Goal: Task Accomplishment & Management: Use online tool/utility

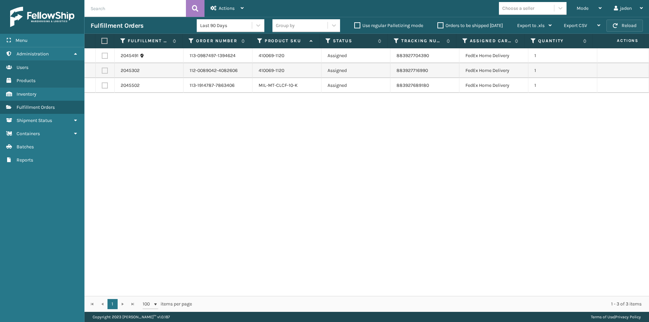
click at [622, 29] on button "Reload" at bounding box center [624, 26] width 36 height 12
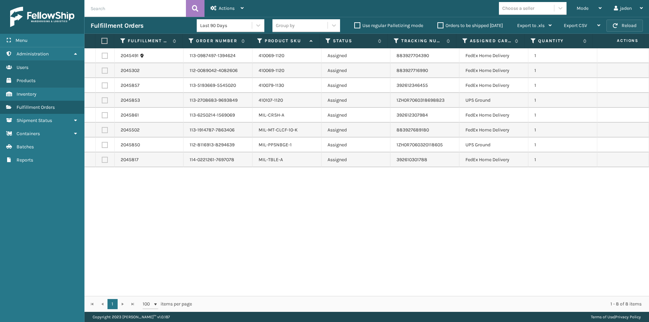
click at [622, 29] on button "Reload" at bounding box center [624, 26] width 36 height 12
click at [620, 19] on div "Fulfillment Orders Last 90 Days Group by Use regular Palletizing mode Orders to…" at bounding box center [366, 25] width 564 height 17
click at [620, 24] on button "Reload" at bounding box center [624, 26] width 36 height 12
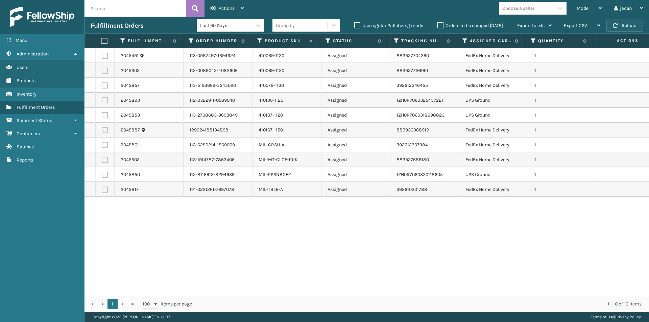
click at [616, 26] on span "button" at bounding box center [615, 25] width 5 height 5
click at [107, 87] on label at bounding box center [105, 85] width 6 height 6
click at [102, 87] on input "checkbox" at bounding box center [102, 84] width 0 height 4
checkbox input "true"
click at [101, 70] on td at bounding box center [105, 70] width 19 height 15
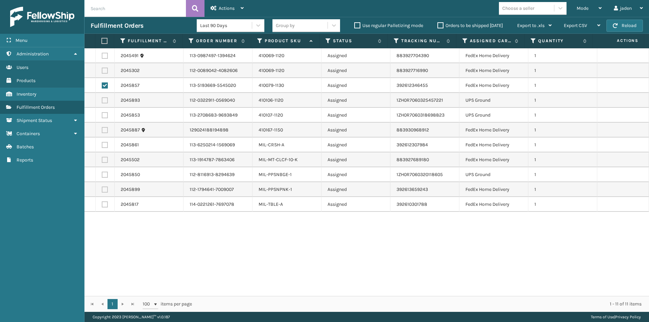
click at [106, 73] on label at bounding box center [105, 71] width 6 height 6
click at [102, 72] on input "checkbox" at bounding box center [102, 70] width 0 height 4
checkbox input "true"
click at [105, 58] on label at bounding box center [105, 56] width 6 height 6
click at [102, 57] on input "checkbox" at bounding box center [102, 55] width 0 height 4
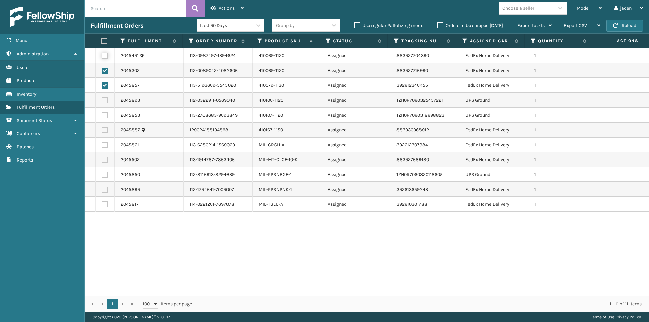
checkbox input "true"
click at [104, 129] on label at bounding box center [105, 130] width 6 height 6
click at [102, 129] on input "checkbox" at bounding box center [102, 129] width 0 height 4
checkbox input "true"
click at [103, 143] on label at bounding box center [105, 145] width 6 height 6
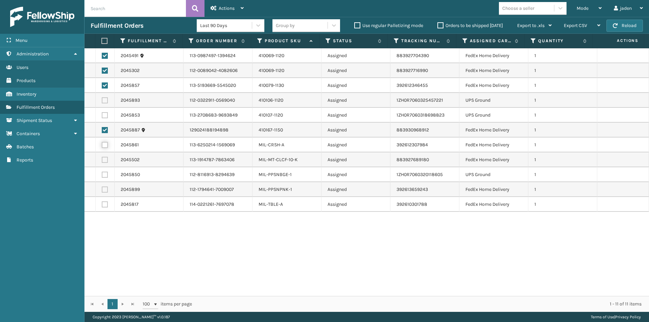
click at [102, 143] on input "checkbox" at bounding box center [102, 144] width 0 height 4
checkbox input "true"
click at [105, 162] on label at bounding box center [105, 160] width 6 height 6
click at [102, 161] on input "checkbox" at bounding box center [102, 159] width 0 height 4
checkbox input "true"
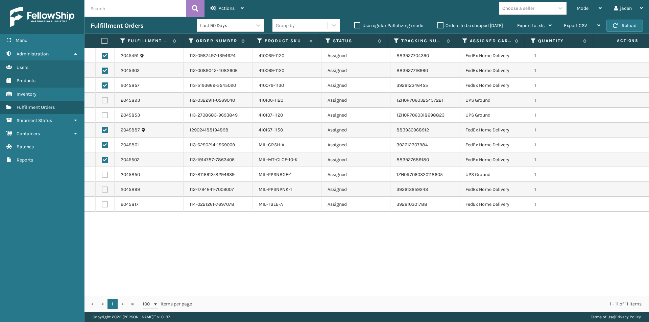
click at [104, 203] on label at bounding box center [105, 204] width 6 height 6
click at [102, 203] on input "checkbox" at bounding box center [102, 203] width 0 height 4
checkbox input "true"
click at [105, 192] on label at bounding box center [105, 190] width 6 height 6
click at [102, 191] on input "checkbox" at bounding box center [102, 189] width 0 height 4
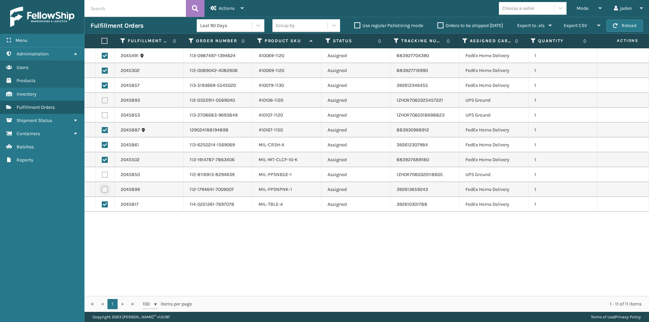
checkbox input "true"
click at [233, 3] on div "Actions" at bounding box center [226, 8] width 33 height 17
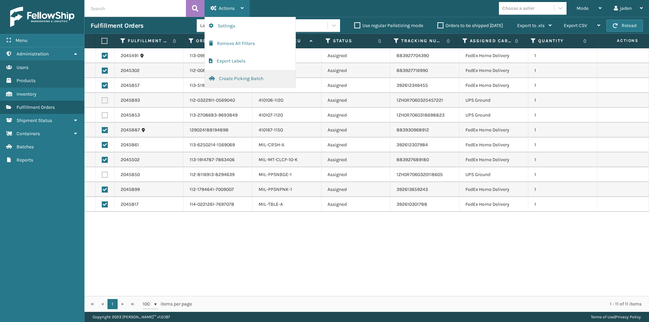
click at [234, 80] on button "Create Picking Batch" at bounding box center [250, 79] width 91 height 18
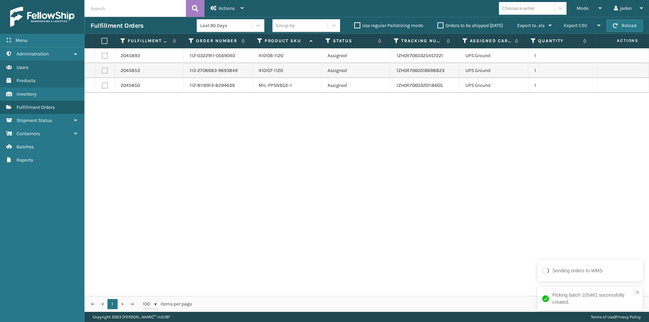
drag, startPoint x: 428, startPoint y: 149, endPoint x: 422, endPoint y: 149, distance: 6.4
drag, startPoint x: 422, startPoint y: 149, endPoint x: 408, endPoint y: 68, distance: 81.9
click at [241, 153] on div "2045893 112-0322911-0569040 410106-1120 Assigned 1ZH0R7060325457221 UPS Ground …" at bounding box center [366, 172] width 564 height 248
click at [622, 27] on button "Reload" at bounding box center [624, 26] width 36 height 12
click at [586, 8] on span "Mode" at bounding box center [582, 8] width 12 height 6
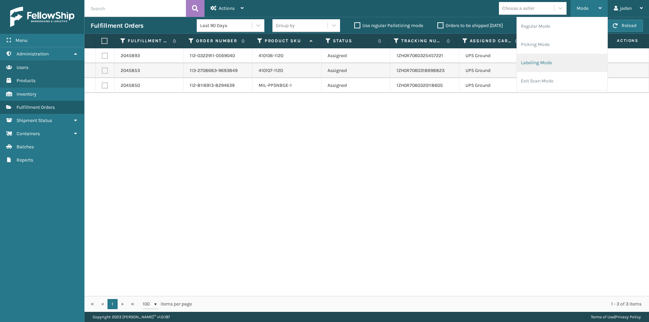
click at [539, 69] on li "Labeling Mode" at bounding box center [562, 63] width 91 height 18
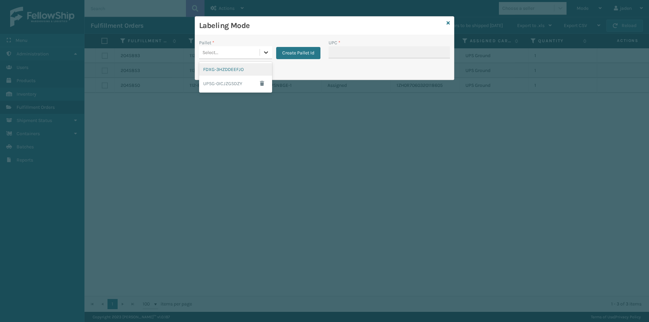
click at [265, 56] on div at bounding box center [266, 52] width 12 height 12
click at [227, 74] on div "FDXG-3HZDDEEFJO" at bounding box center [235, 69] width 73 height 13
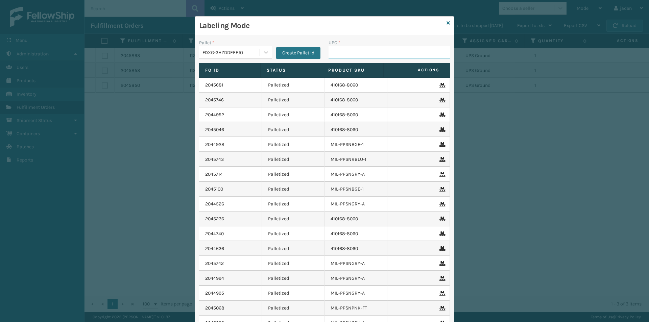
click at [398, 52] on input "UPC *" at bounding box center [388, 52] width 121 height 12
type input "8409851"
click at [446, 23] on icon at bounding box center [447, 23] width 3 height 5
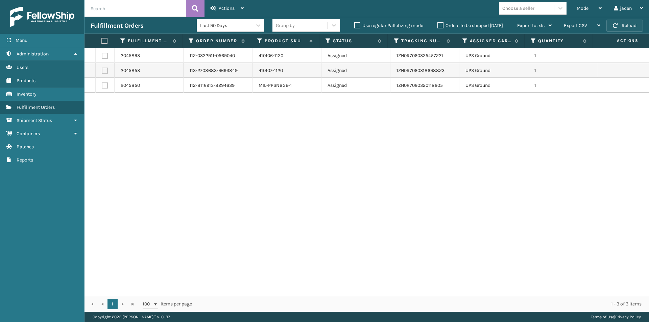
click at [624, 26] on button "Reload" at bounding box center [624, 26] width 36 height 12
click at [588, 7] on div "Mode" at bounding box center [588, 8] width 25 height 17
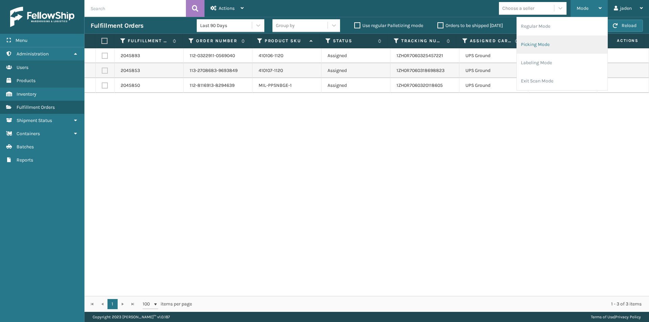
click at [545, 44] on li "Picking Mode" at bounding box center [562, 44] width 91 height 18
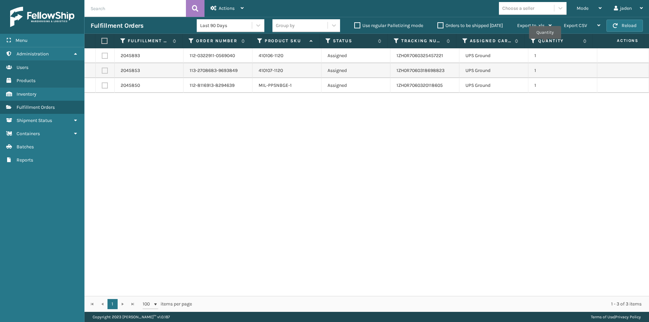
click at [557, 79] on td "1" at bounding box center [562, 85] width 69 height 15
click at [618, 24] on button "Reload" at bounding box center [624, 26] width 36 height 12
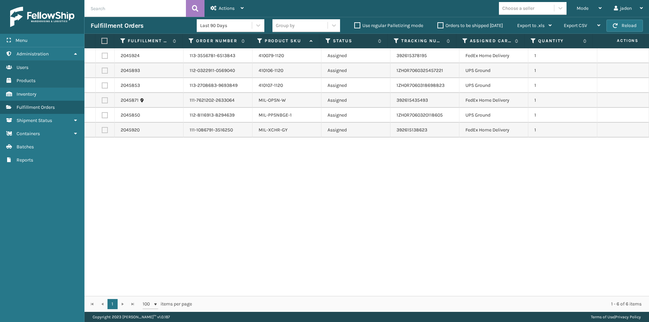
click at [105, 55] on label at bounding box center [105, 56] width 6 height 6
click at [102, 55] on input "checkbox" at bounding box center [102, 55] width 0 height 4
checkbox input "true"
click at [104, 43] on label at bounding box center [103, 41] width 4 height 6
click at [102, 43] on input "checkbox" at bounding box center [101, 41] width 0 height 4
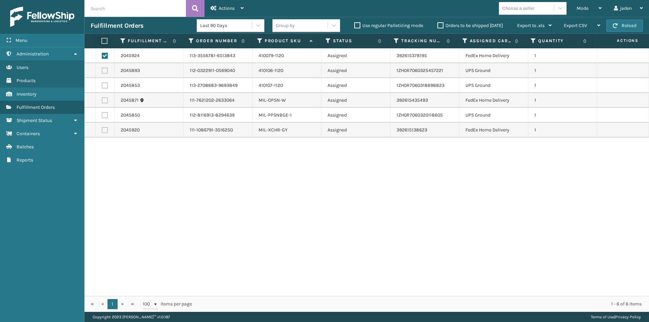
checkbox input "true"
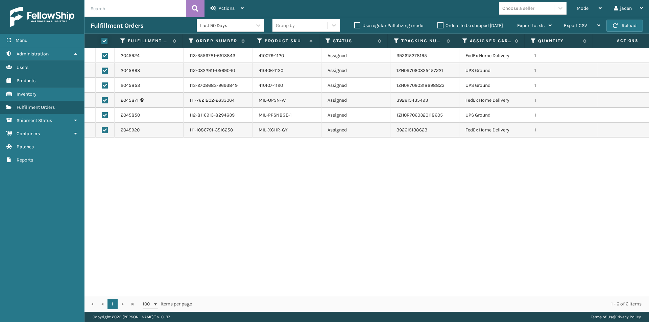
checkbox input "true"
click at [104, 43] on label at bounding box center [103, 41] width 4 height 6
click at [102, 43] on input "checkbox" at bounding box center [101, 41] width 0 height 4
checkbox input "false"
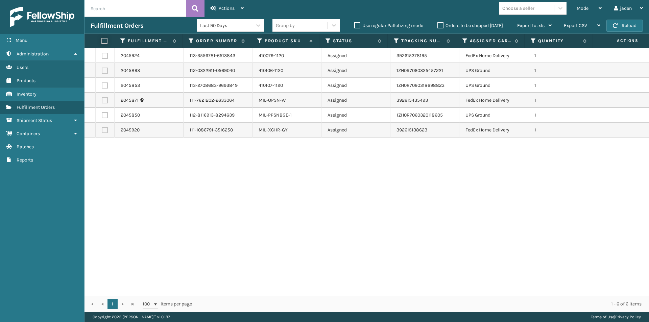
checkbox input "false"
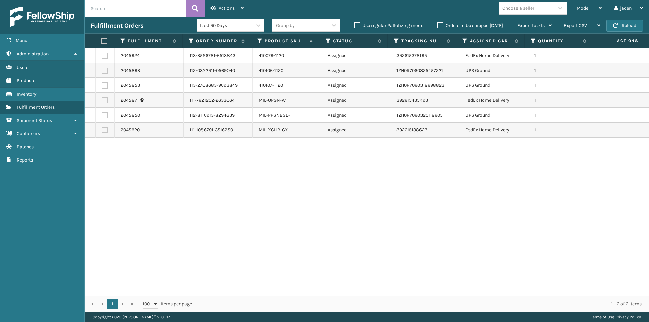
click at [107, 70] on label at bounding box center [105, 71] width 6 height 6
click at [102, 70] on input "checkbox" at bounding box center [102, 70] width 0 height 4
checkbox input "true"
click at [104, 82] on td at bounding box center [105, 85] width 19 height 15
click at [105, 85] on label at bounding box center [105, 85] width 6 height 6
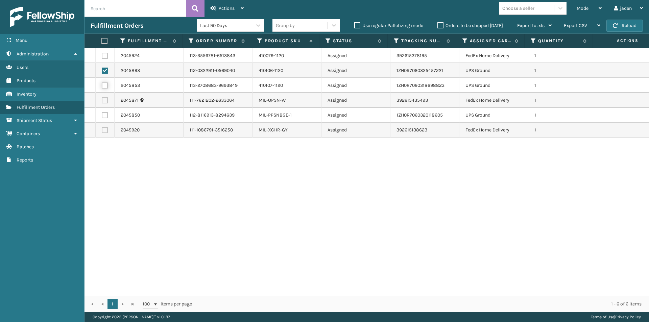
click at [102, 85] on input "checkbox" at bounding box center [102, 84] width 0 height 4
checkbox input "true"
click at [106, 115] on label at bounding box center [105, 115] width 6 height 6
click at [102, 115] on input "checkbox" at bounding box center [102, 114] width 0 height 4
checkbox input "true"
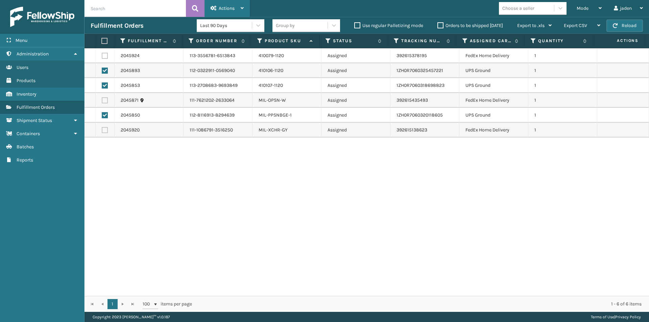
click at [238, 1] on div "Actions" at bounding box center [226, 8] width 33 height 17
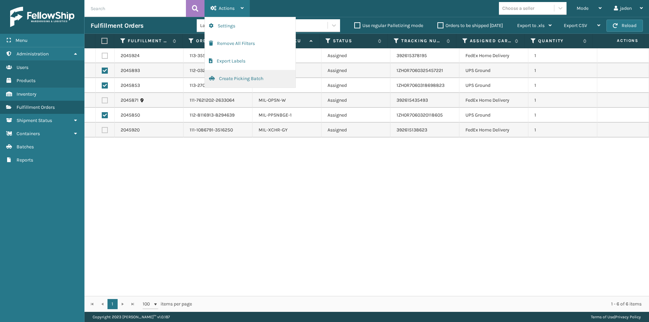
click at [229, 81] on button "Create Picking Batch" at bounding box center [250, 79] width 91 height 18
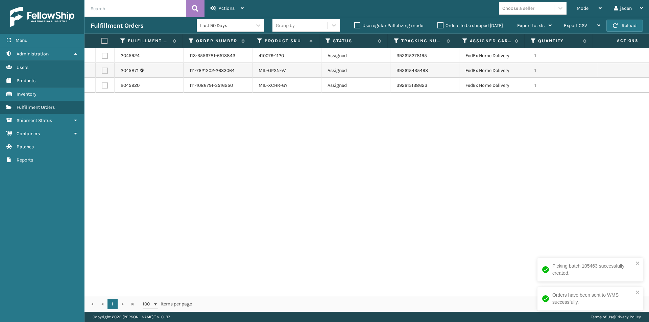
drag, startPoint x: 494, startPoint y: 169, endPoint x: 337, endPoint y: 139, distance: 160.6
click at [301, 167] on div "2045924 113-3556781-6513843 410079-1120 Assigned 392615378195 FedEx Home Delive…" at bounding box center [366, 172] width 564 height 248
click at [622, 27] on button "Reload" at bounding box center [624, 26] width 36 height 12
click at [578, 2] on div "Mode" at bounding box center [588, 8] width 25 height 17
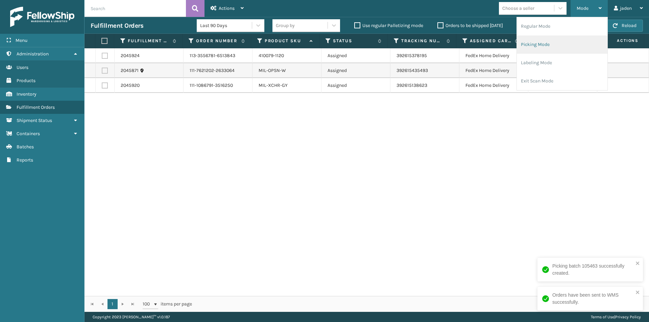
click at [550, 42] on li "Picking Mode" at bounding box center [562, 44] width 91 height 18
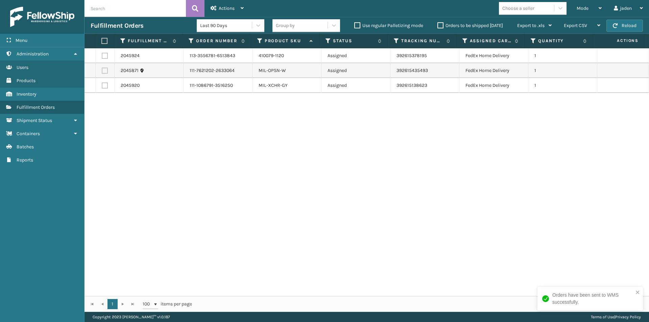
drag, startPoint x: 430, startPoint y: 141, endPoint x: 267, endPoint y: 146, distance: 163.6
click at [267, 146] on div "2045924 113-3556781-6513843 410079-1120 Assigned 392615378195 FedEx Home Delive…" at bounding box center [366, 172] width 564 height 248
click at [624, 30] on button "Reload" at bounding box center [624, 26] width 36 height 12
click at [574, 5] on div "Mode Regular Mode Picking Mode Labeling Mode Exit Scan Mode" at bounding box center [588, 8] width 37 height 17
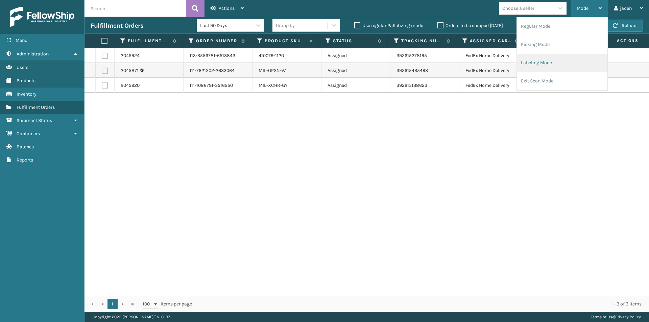
click at [555, 63] on li "Labeling Mode" at bounding box center [562, 63] width 91 height 18
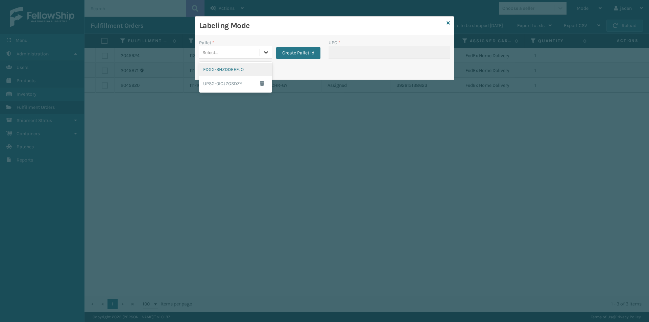
click at [261, 56] on div at bounding box center [266, 52] width 12 height 12
click at [236, 68] on div "FDXG-3HZDDEEFJO" at bounding box center [235, 69] width 73 height 13
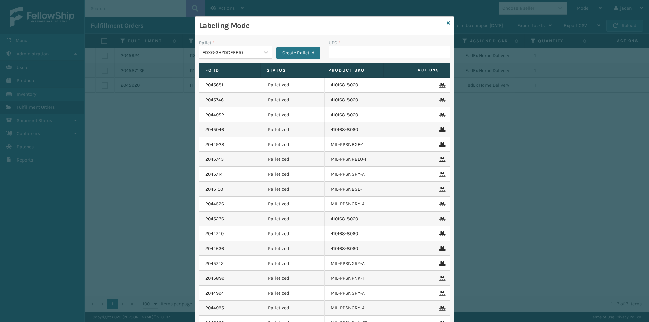
click at [410, 49] on input "UPC *" at bounding box center [388, 52] width 121 height 12
type input "849986009399"
type input "849986009993"
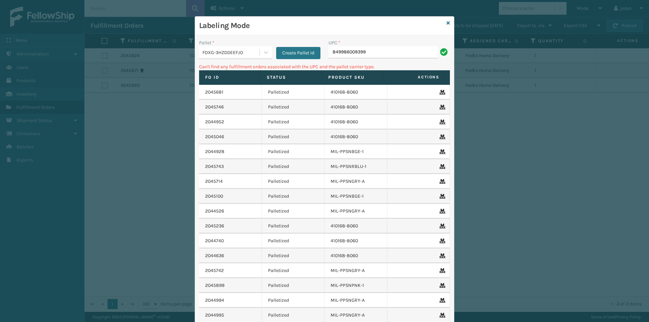
type input "849986009399"
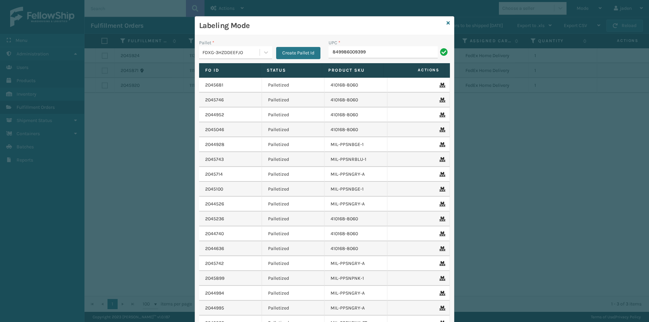
type input "849986009399"
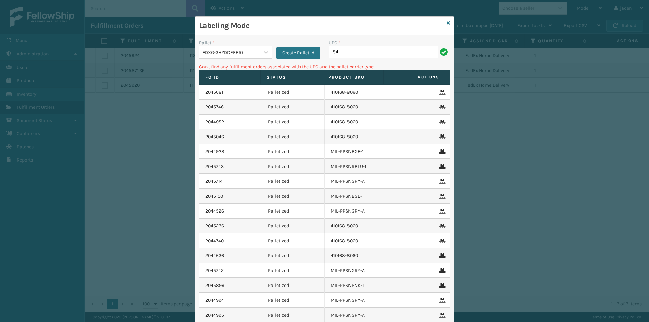
type input "8"
type input "849986009399"
type input "8"
type input "410079-1120"
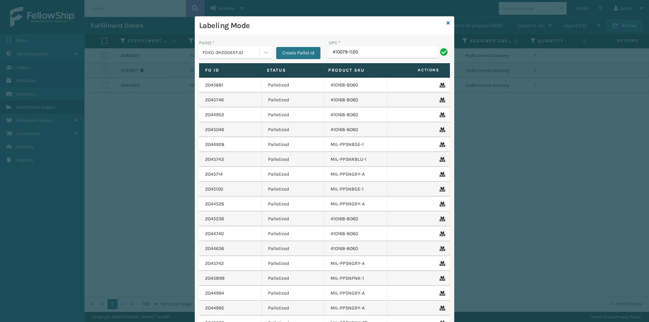
type input "410079-1120"
type input "410079-1130"
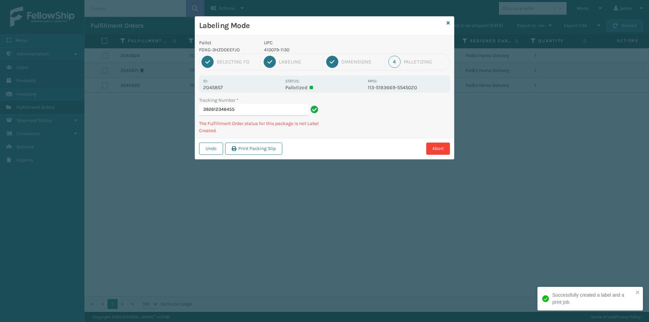
type input "3926123464554"
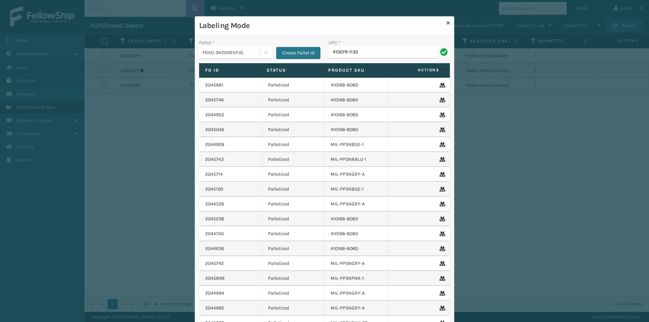
type input "410079-1130"
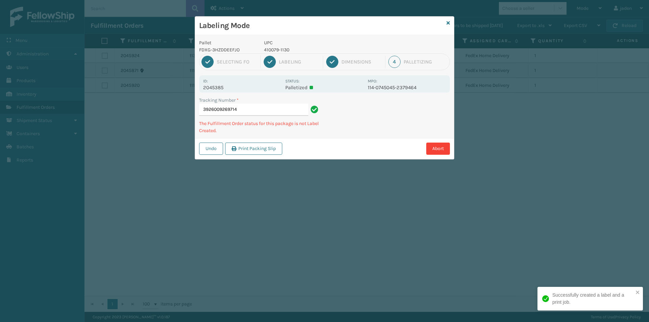
type input "39260092697144"
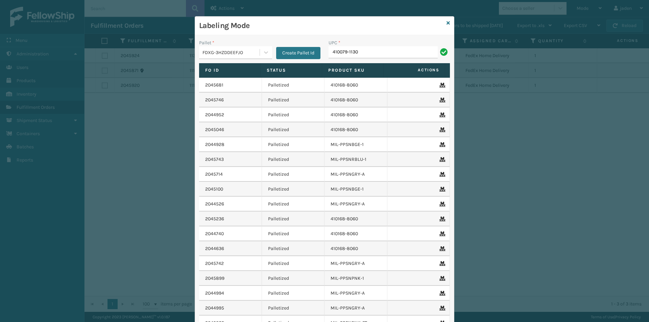
type input "410079-1130"
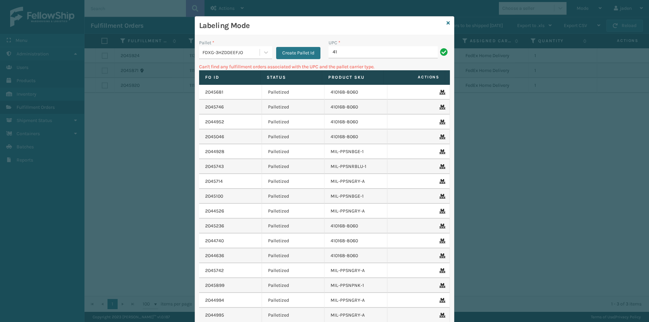
type input "4"
type input "410079-1170"
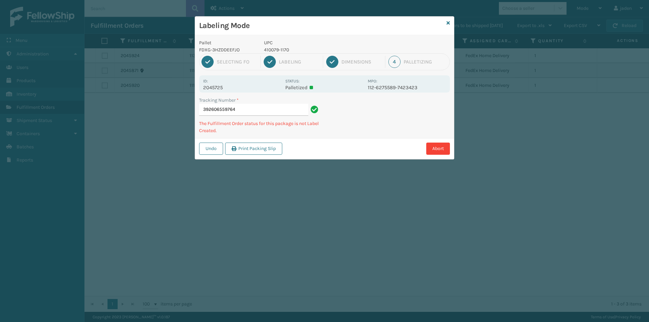
type input "3926065597644"
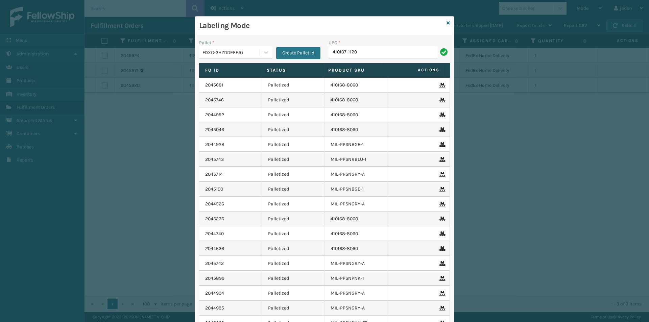
type input "410107-1120"
type input "410107-1130"
type input "410107-130"
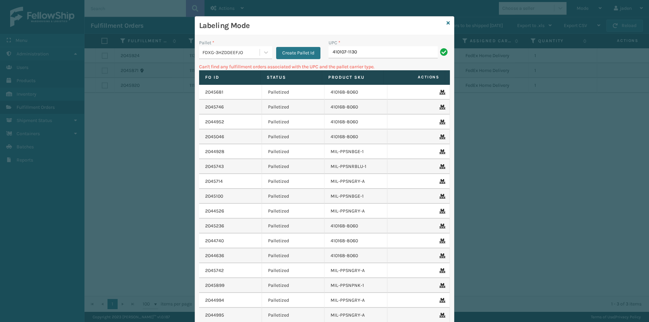
type input "410107-1130"
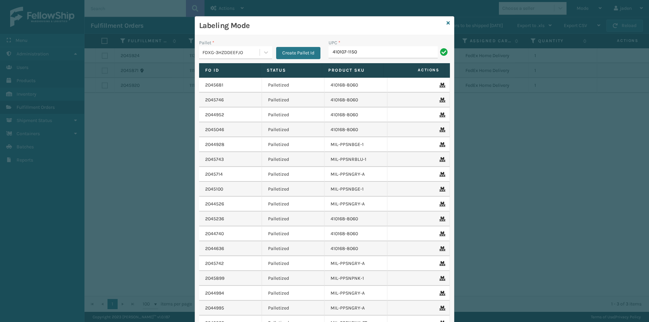
type input "410107-1150"
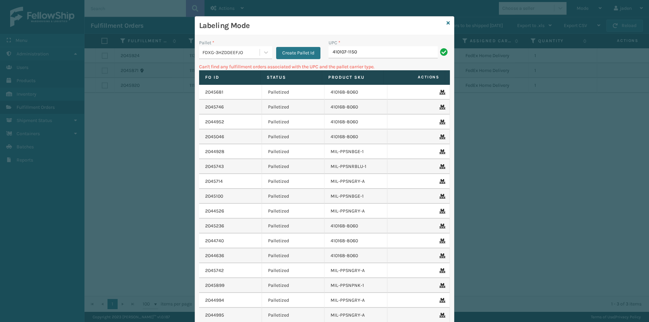
click at [442, 24] on div "Labeling Mode" at bounding box center [324, 26] width 259 height 19
click at [446, 25] on link at bounding box center [447, 23] width 3 height 7
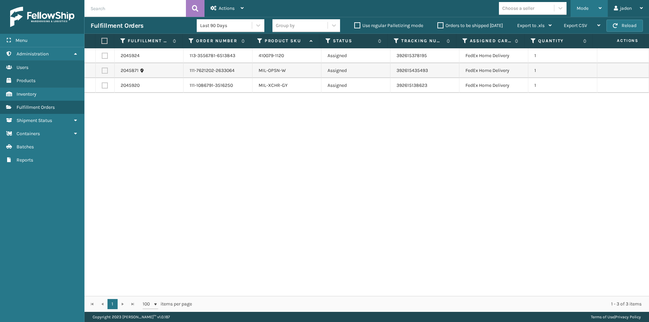
click at [590, 4] on div "Mode" at bounding box center [588, 8] width 25 height 17
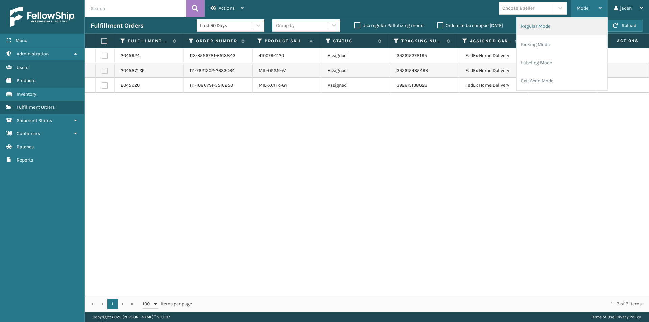
click at [569, 25] on li "Regular Mode" at bounding box center [562, 26] width 91 height 18
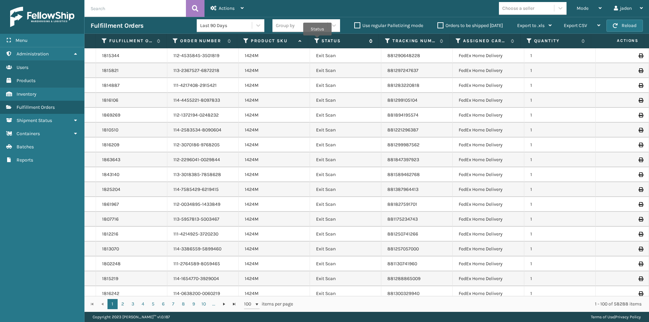
click at [317, 40] on icon at bounding box center [316, 41] width 5 height 6
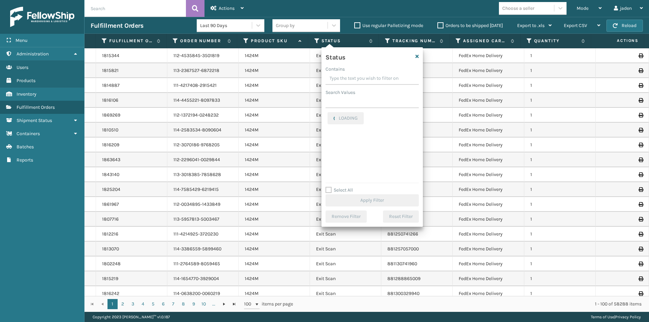
drag, startPoint x: 367, startPoint y: 83, endPoint x: 360, endPoint y: 80, distance: 7.3
click at [360, 80] on input "Contains" at bounding box center [371, 79] width 93 height 12
drag, startPoint x: 389, startPoint y: 80, endPoint x: 363, endPoint y: 77, distance: 26.5
click at [363, 77] on input "Contains" at bounding box center [371, 79] width 93 height 12
click at [327, 173] on div "Assigned Canceled Entered Exit Scan Label Created Not Received Packaged Palleti…" at bounding box center [371, 146] width 93 height 68
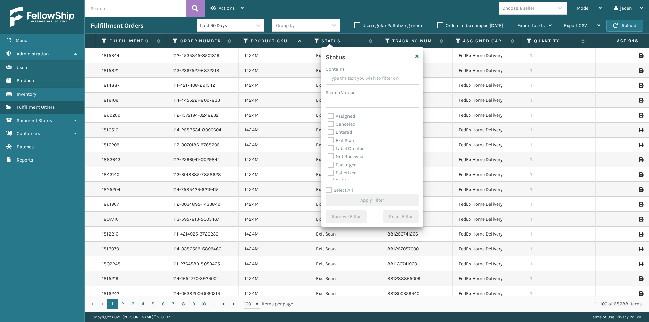
click at [330, 172] on label "Palletized" at bounding box center [341, 173] width 29 height 6
click at [328, 172] on input "Palletized" at bounding box center [327, 171] width 0 height 4
checkbox input "true"
click at [352, 200] on button "Apply Filter" at bounding box center [371, 200] width 93 height 12
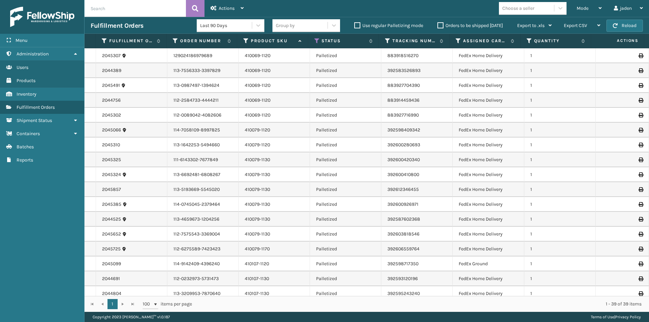
click at [147, 8] on input "text" at bounding box center [134, 8] width 101 height 17
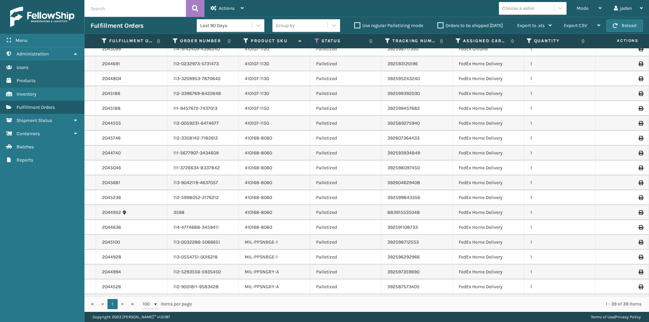
scroll to position [203, 0]
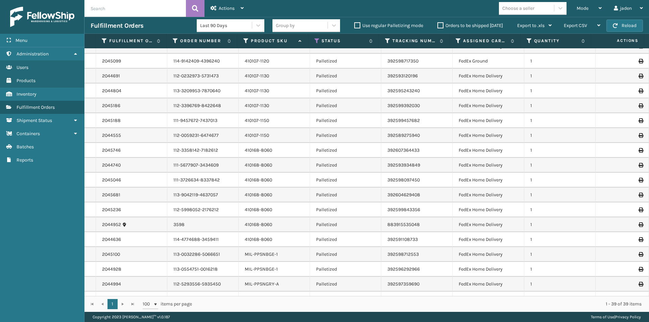
click at [638, 121] on icon at bounding box center [640, 120] width 4 height 5
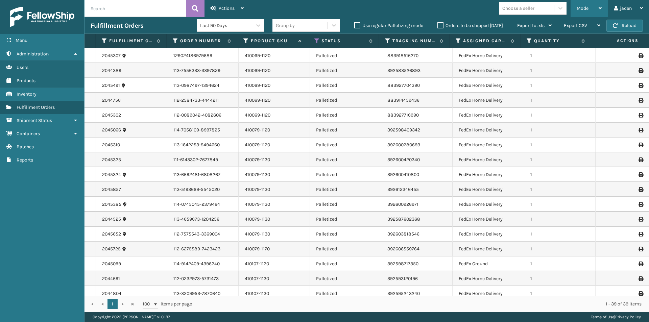
click at [586, 6] on span "Mode" at bounding box center [582, 8] width 12 height 6
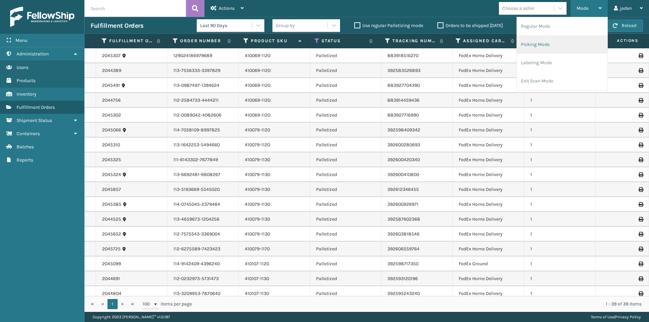
click at [545, 48] on li "Picking Mode" at bounding box center [562, 44] width 91 height 18
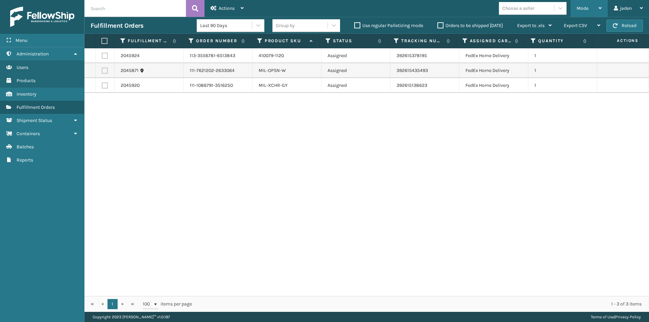
drag, startPoint x: 455, startPoint y: 1, endPoint x: 597, endPoint y: 11, distance: 142.6
click at [597, 11] on div "Mode" at bounding box center [588, 8] width 25 height 17
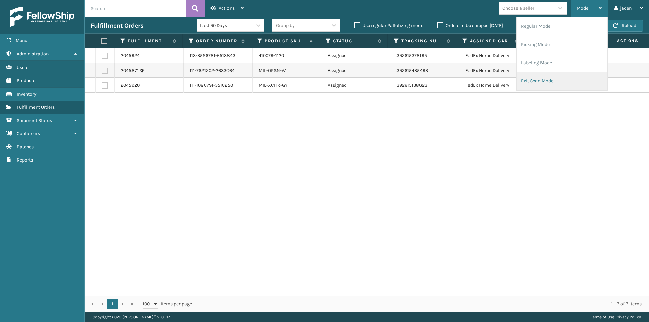
click at [577, 73] on li "Exit Scan Mode" at bounding box center [562, 81] width 91 height 18
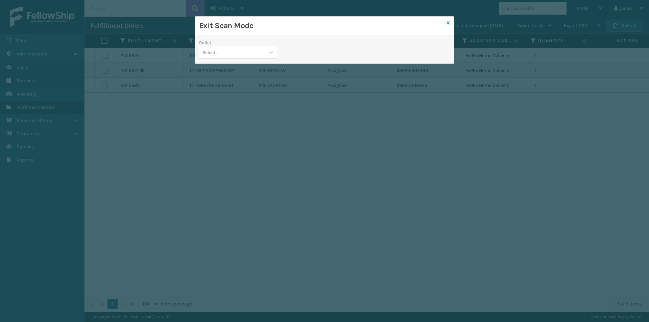
click at [448, 23] on icon at bounding box center [447, 23] width 3 height 5
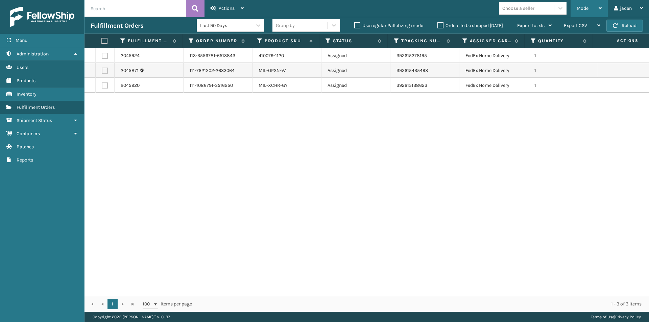
click at [580, 11] on span "Mode" at bounding box center [582, 8] width 12 height 6
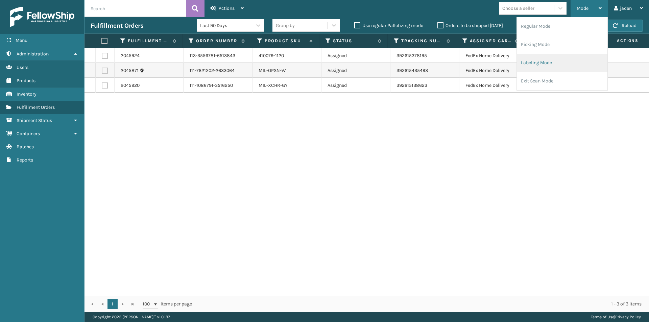
click at [571, 60] on li "Labeling Mode" at bounding box center [562, 63] width 91 height 18
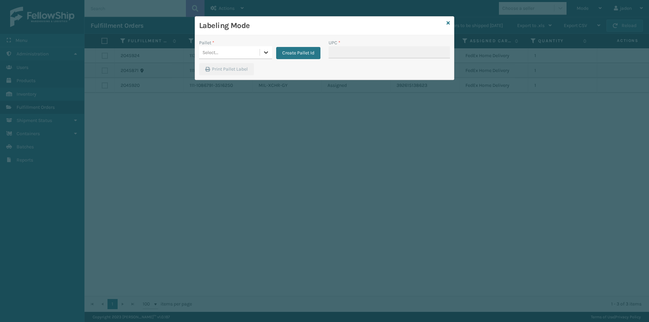
click at [267, 50] on icon at bounding box center [266, 52] width 7 height 7
click at [239, 69] on div "FDXG-3HZDDEEFJO" at bounding box center [235, 69] width 73 height 13
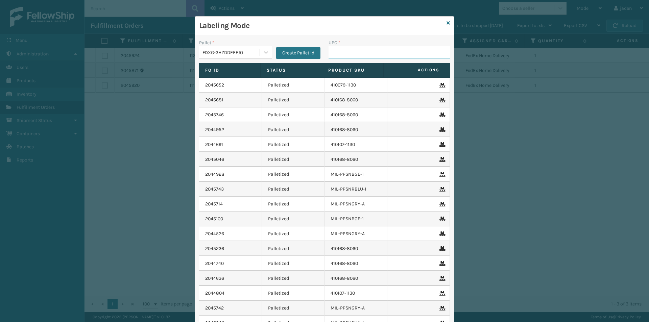
click at [369, 51] on input "UPC *" at bounding box center [388, 52] width 121 height 12
type input "410167-1150"
type input "410167-1160"
type input "410167-150"
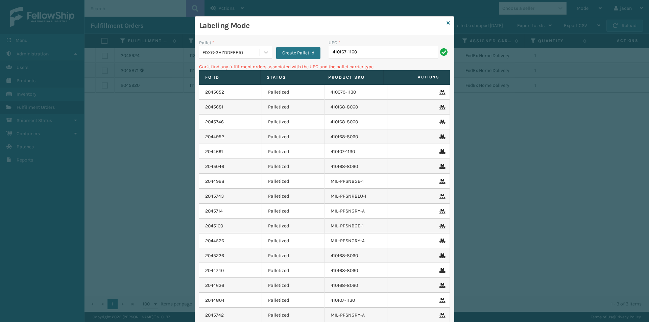
type input "410167-1160"
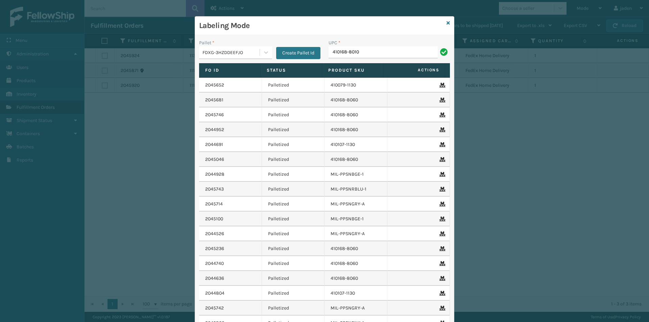
type input "410168-8010"
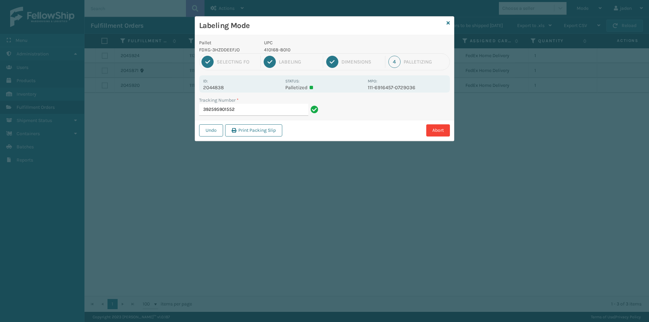
type input "3925959015524"
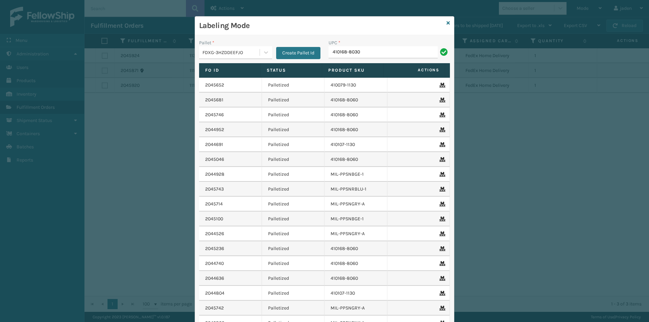
type input "410168-8030"
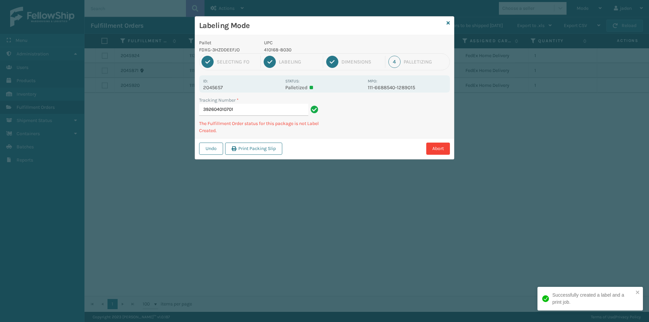
type input "3926040107014"
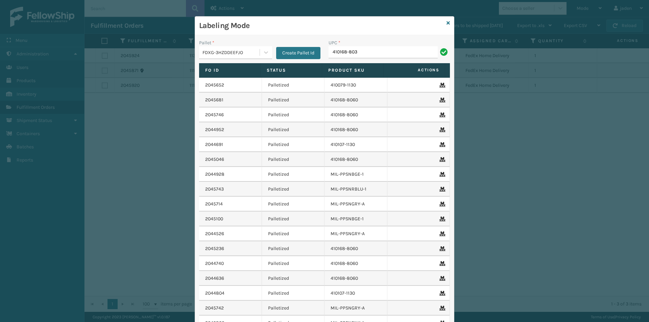
type input "410168-803"
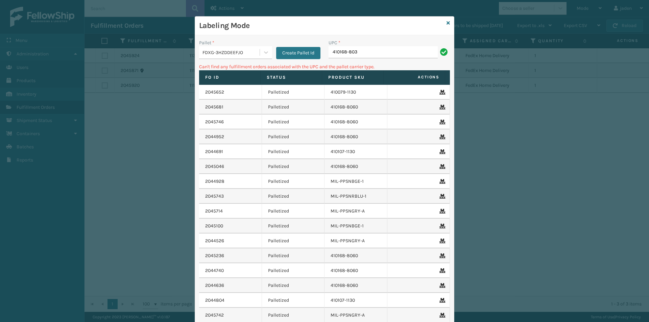
type input "410168-8030"
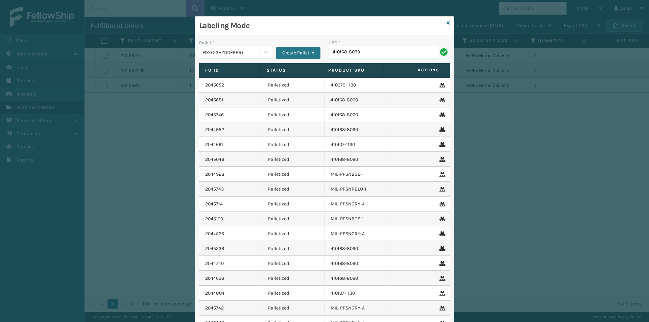
type input "410168-8030"
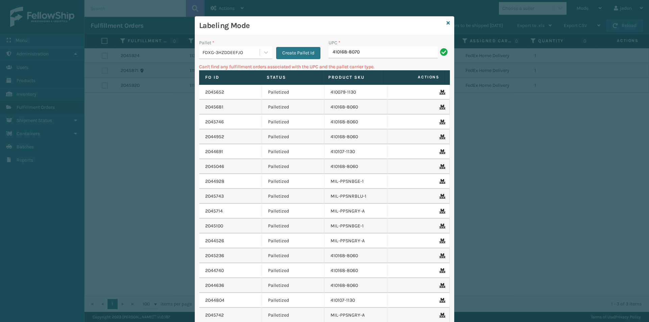
type input "410168-8070"
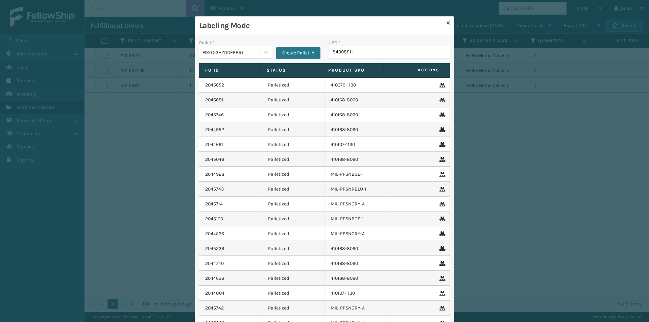
type input "840985112"
type input "8409851"
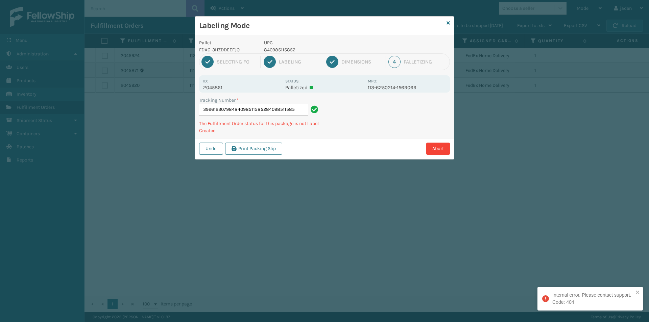
type input "392612307984840985115852840985115852"
type input "392583549894840985115852"
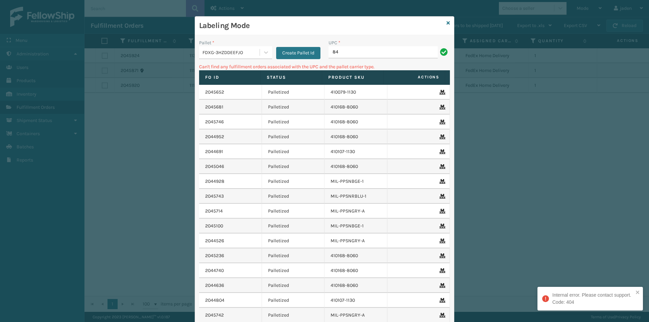
type input "8"
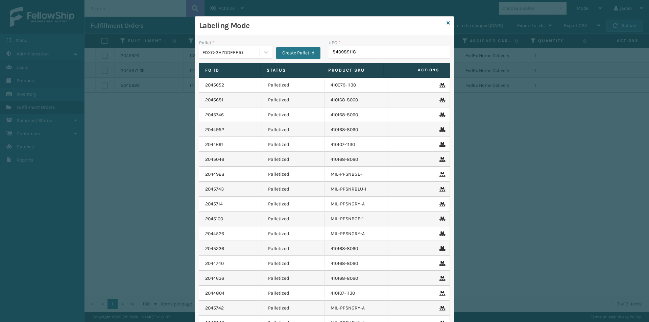
type input "8409851181"
type input "8409851"
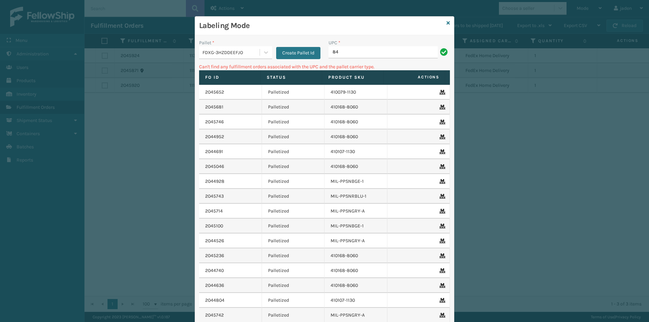
type input "8"
type input "840985125981"
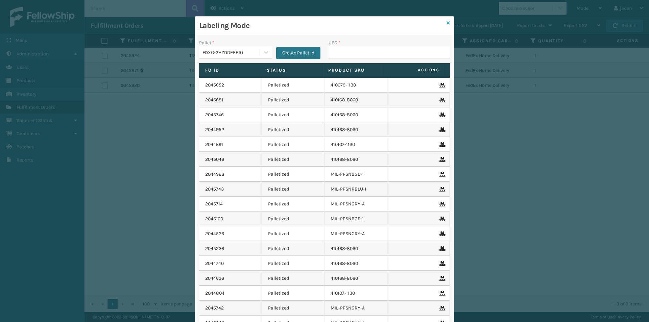
click at [446, 22] on icon at bounding box center [447, 23] width 3 height 5
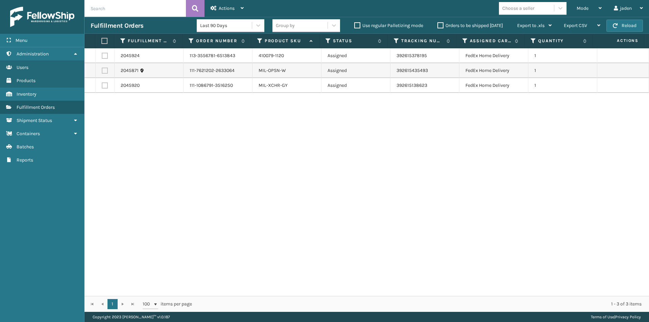
drag, startPoint x: 441, startPoint y: 152, endPoint x: 423, endPoint y: 92, distance: 62.1
click at [319, 154] on div "2045924 113-3556781-6513843 410079-1120 Assigned 392615378195 FedEx Home Delive…" at bounding box center [366, 172] width 564 height 248
click at [589, 10] on div "Mode" at bounding box center [588, 8] width 25 height 17
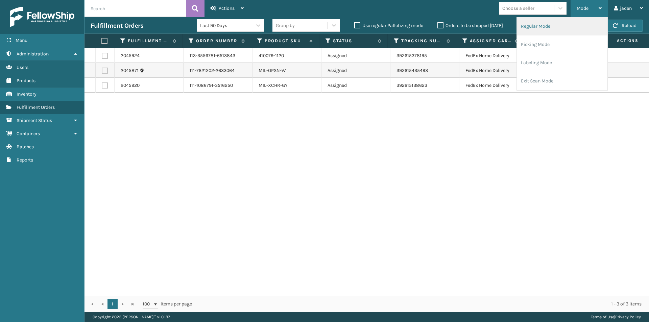
click at [552, 29] on li "Regular Mode" at bounding box center [562, 26] width 91 height 18
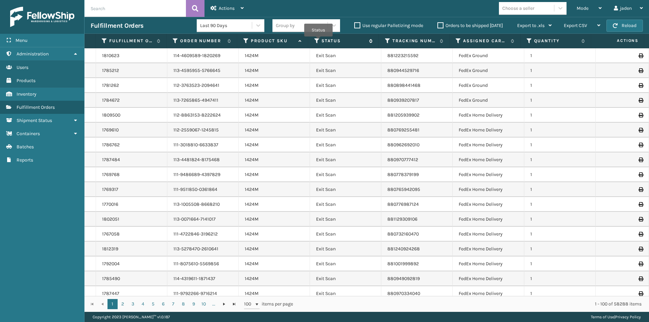
click at [318, 41] on icon at bounding box center [316, 41] width 5 height 6
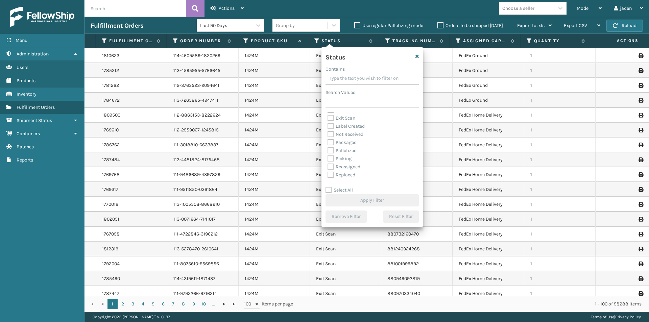
scroll to position [34, 0]
click at [328, 147] on label "Picking" at bounding box center [339, 147] width 24 height 6
click at [328, 147] on input "Picking" at bounding box center [327, 145] width 0 height 4
checkbox input "true"
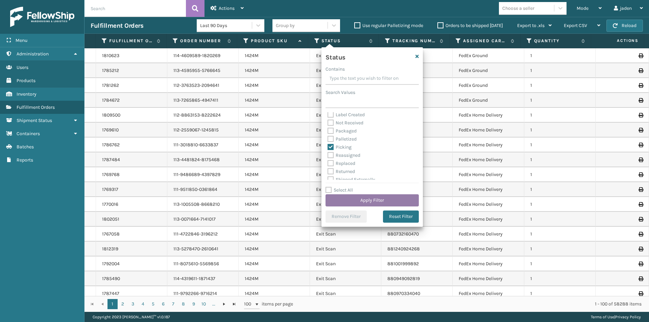
click at [356, 205] on button "Apply Filter" at bounding box center [371, 200] width 93 height 12
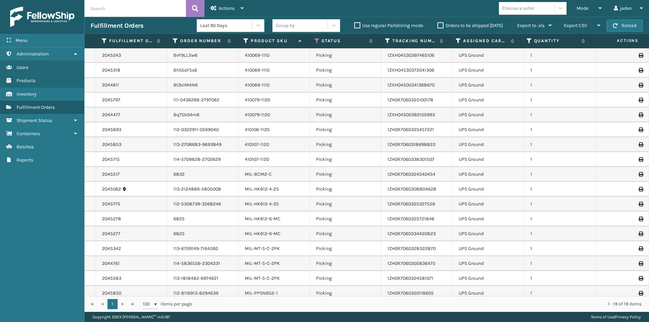
scroll to position [0, 0]
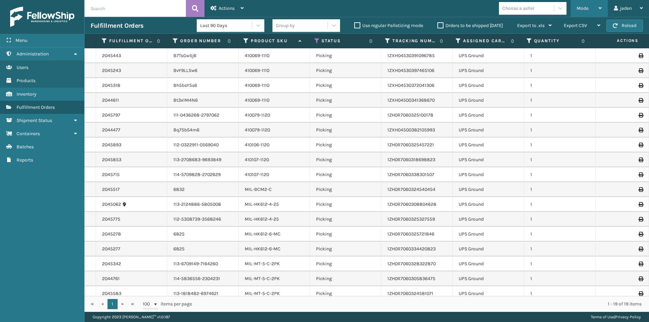
click at [585, 11] on span "Mode" at bounding box center [582, 8] width 12 height 6
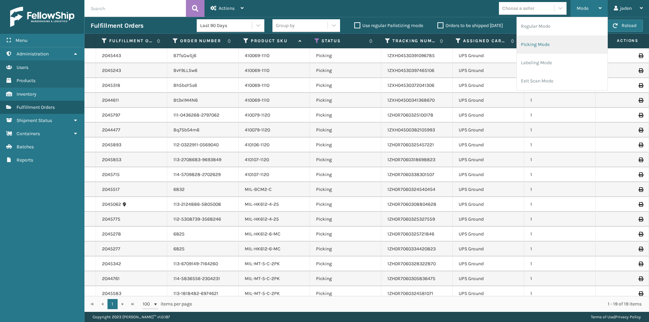
click at [576, 38] on li "Picking Mode" at bounding box center [562, 44] width 91 height 18
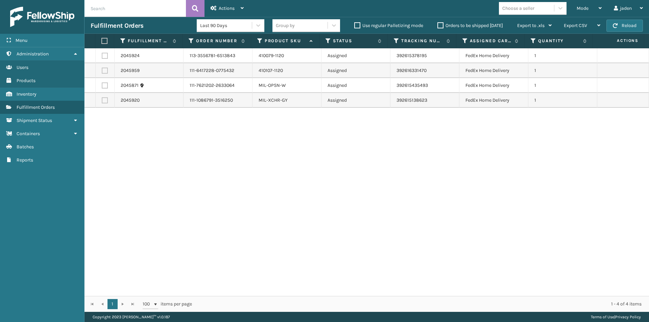
drag, startPoint x: 476, startPoint y: 188, endPoint x: 472, endPoint y: 188, distance: 4.7
drag, startPoint x: 472, startPoint y: 188, endPoint x: 382, endPoint y: 223, distance: 96.3
click at [288, 223] on div "2045924 113-3556781-6513843 410079-1120 Assigned 392615378195 FedEx Home Delive…" at bounding box center [366, 172] width 564 height 248
drag, startPoint x: 400, startPoint y: 226, endPoint x: 383, endPoint y: 256, distance: 34.4
click at [314, 249] on div "2045924 113-3556781-6513843 410079-1120 Assigned 392615378195 FedEx Home Delive…" at bounding box center [366, 172] width 564 height 248
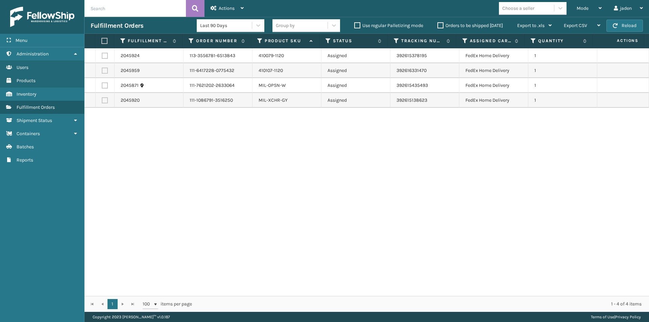
drag, startPoint x: 411, startPoint y: 256, endPoint x: 517, endPoint y: 243, distance: 107.6
click at [357, 256] on div "2045924 113-3556781-6513843 410079-1120 Assigned 392615378195 FedEx Home Delive…" at bounding box center [366, 172] width 564 height 248
drag, startPoint x: 536, startPoint y: 238, endPoint x: 500, endPoint y: 238, distance: 35.8
drag, startPoint x: 500, startPoint y: 238, endPoint x: 365, endPoint y: 251, distance: 135.1
click at [365, 251] on div "2045924 113-3556781-6513843 410079-1120 Assigned 392615378195 FedEx Home Delive…" at bounding box center [366, 172] width 564 height 248
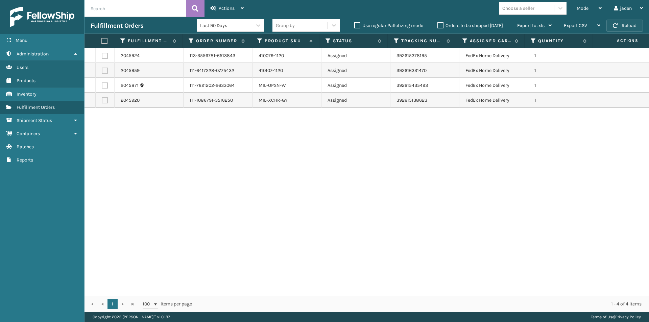
click at [620, 26] on button "Reload" at bounding box center [624, 26] width 36 height 12
drag, startPoint x: 437, startPoint y: 180, endPoint x: 328, endPoint y: 164, distance: 110.6
click at [323, 164] on div "2045924 113-3556781-6513843 410079-1120 Assigned 392615378195 FedEx Home Delive…" at bounding box center [366, 172] width 564 height 248
drag, startPoint x: 416, startPoint y: 164, endPoint x: 355, endPoint y: 140, distance: 65.5
click at [314, 164] on div "2045924 113-3556781-6513843 410079-1120 Assigned 392615378195 FedEx Home Delive…" at bounding box center [366, 172] width 564 height 248
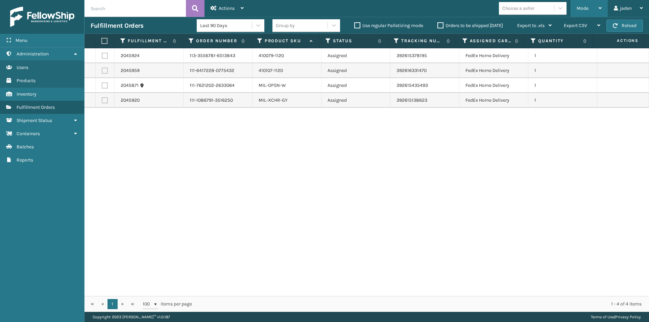
click at [592, 15] on div "Mode" at bounding box center [588, 8] width 25 height 17
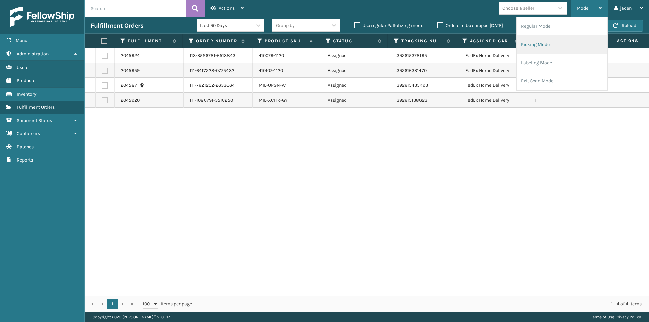
click at [563, 45] on li "Picking Mode" at bounding box center [562, 44] width 91 height 18
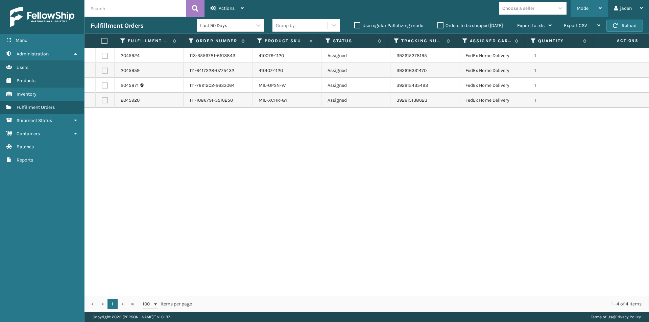
click at [606, 4] on div "Mode Regular Mode Picking Mode Labeling Mode Exit Scan Mode" at bounding box center [588, 8] width 37 height 17
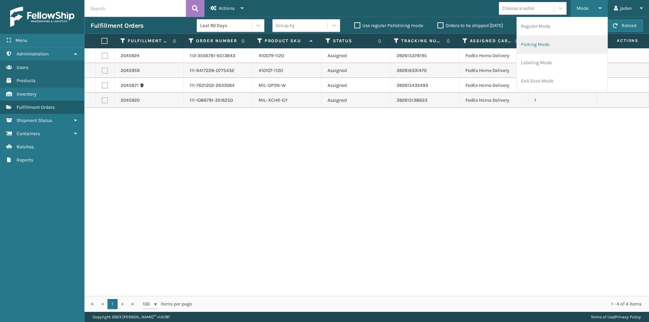
click at [550, 50] on li "Picking Mode" at bounding box center [562, 44] width 91 height 18
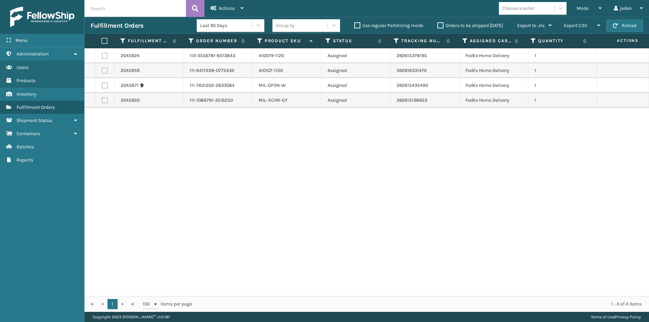
drag, startPoint x: 428, startPoint y: 224, endPoint x: 288, endPoint y: 203, distance: 142.1
click at [286, 208] on div "2045924 113-3556781-6513843 410079-1120 Assigned 392615378195 FedEx Home Delive…" at bounding box center [366, 172] width 564 height 248
click at [621, 25] on button "Reload" at bounding box center [624, 26] width 36 height 12
click at [620, 24] on button "Reload" at bounding box center [624, 26] width 36 height 12
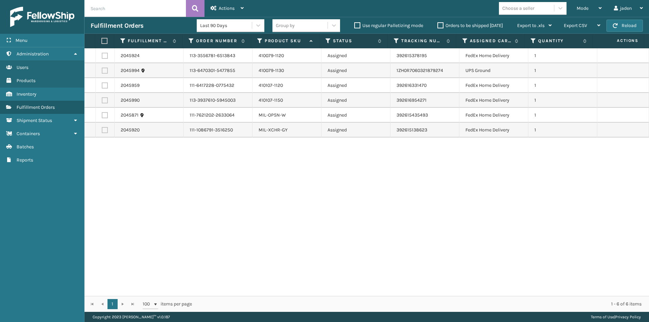
drag, startPoint x: 489, startPoint y: 245, endPoint x: 485, endPoint y: 245, distance: 3.7
drag, startPoint x: 485, startPoint y: 245, endPoint x: 299, endPoint y: 280, distance: 189.4
click at [299, 280] on div "2045924 113-3556781-6513843 410079-1120 Assigned 392615378195 FedEx Home Delive…" at bounding box center [366, 172] width 564 height 248
click at [102, 75] on td at bounding box center [105, 70] width 19 height 15
click at [105, 70] on label at bounding box center [105, 71] width 6 height 6
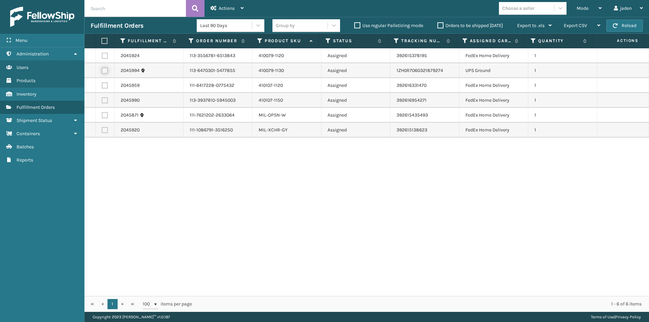
click at [102, 70] on input "checkbox" at bounding box center [102, 70] width 0 height 4
checkbox input "true"
click at [214, 7] on icon at bounding box center [213, 8] width 6 height 5
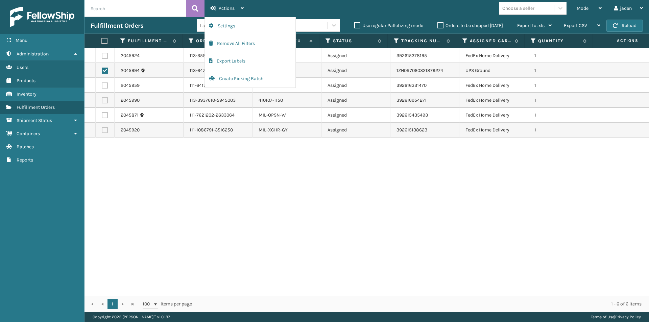
click at [231, 196] on div "2045924 113-3556781-6513843 410079-1120 Assigned 392615378195 FedEx Home Delive…" at bounding box center [366, 172] width 564 height 248
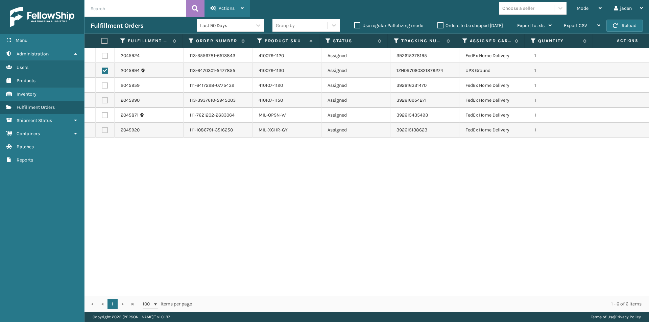
click at [227, 14] on div "Actions" at bounding box center [226, 8] width 33 height 17
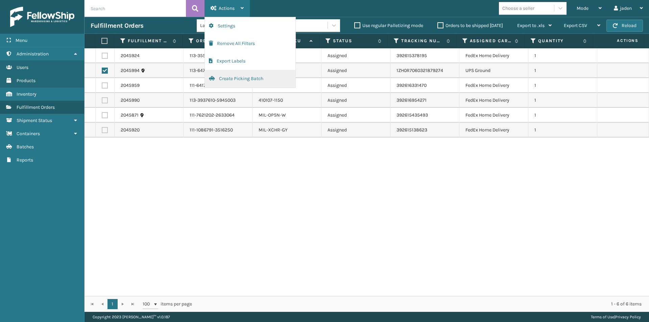
click at [218, 81] on button "Create Picking Batch" at bounding box center [250, 79] width 91 height 18
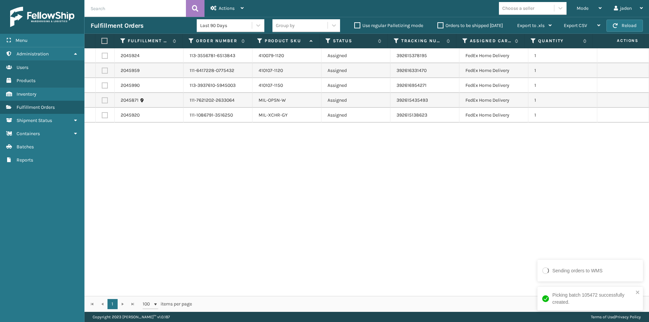
drag, startPoint x: 501, startPoint y: 197, endPoint x: 287, endPoint y: 225, distance: 216.0
click at [287, 225] on div "2045924 113-3556781-6513843 410079-1120 Assigned 392615378195 FedEx Home Delive…" at bounding box center [366, 172] width 564 height 248
click at [598, 7] on icon at bounding box center [599, 8] width 3 height 5
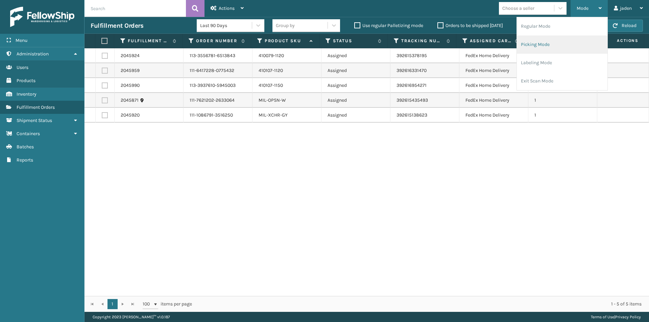
click at [541, 41] on li "Picking Mode" at bounding box center [562, 44] width 91 height 18
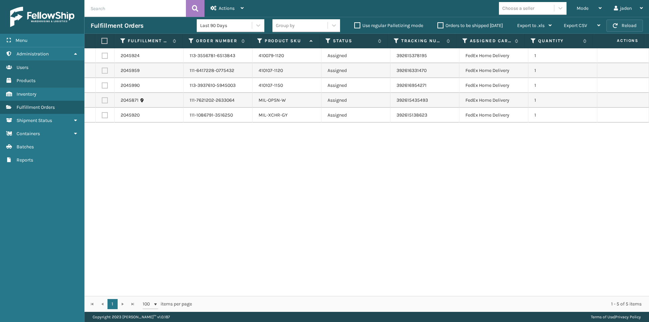
click at [622, 30] on button "Reload" at bounding box center [624, 26] width 36 height 12
click at [590, 9] on div "Mode" at bounding box center [588, 8] width 25 height 17
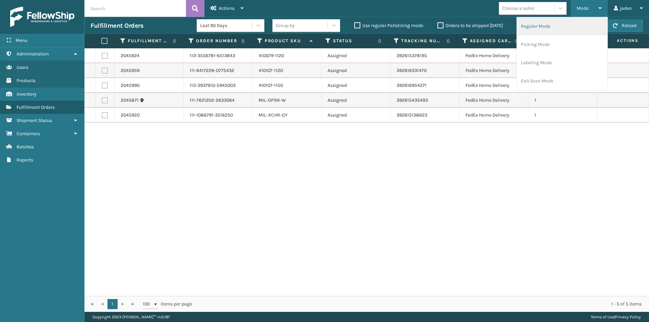
click at [560, 31] on li "Regular Mode" at bounding box center [562, 26] width 91 height 18
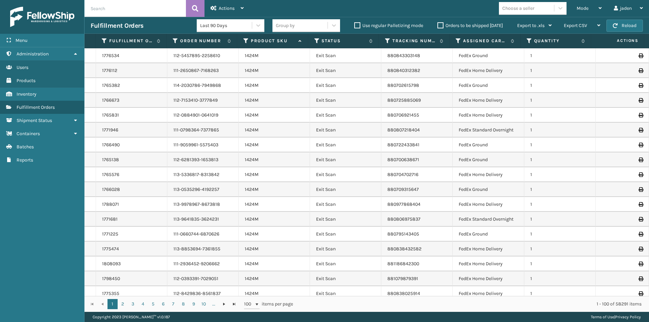
click at [315, 37] on th "Status" at bounding box center [343, 41] width 71 height 15
click at [317, 41] on icon at bounding box center [316, 41] width 5 height 6
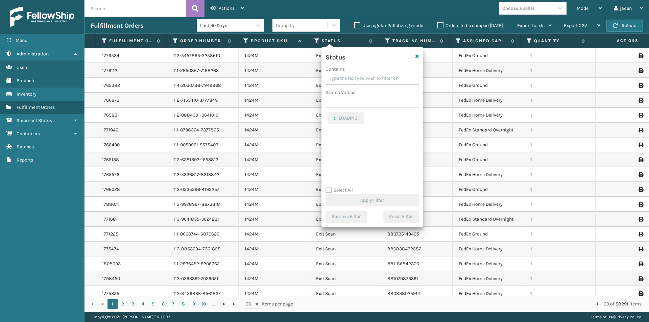
drag, startPoint x: 379, startPoint y: 77, endPoint x: 340, endPoint y: 72, distance: 39.2
click at [340, 72] on label "Contains" at bounding box center [334, 69] width 19 height 7
click at [340, 73] on input "Contains" at bounding box center [371, 79] width 93 height 12
click at [329, 141] on label "Picking" at bounding box center [339, 143] width 24 height 6
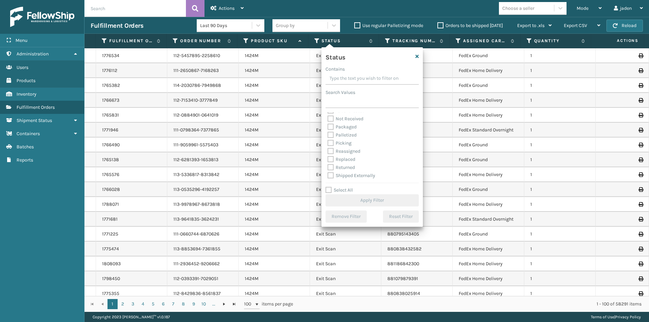
click at [328, 141] on input "Picking" at bounding box center [327, 141] width 0 height 4
checkbox input "true"
click at [368, 201] on button "Apply Filter" at bounding box center [371, 200] width 93 height 12
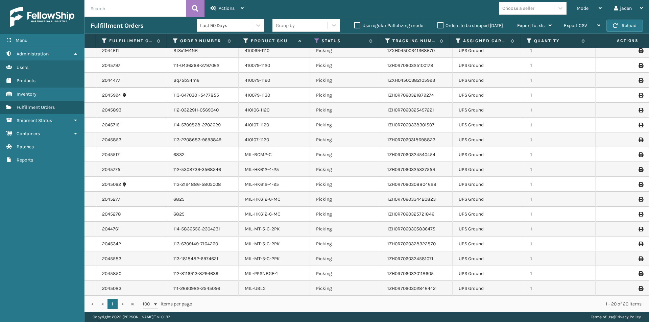
scroll to position [0, 0]
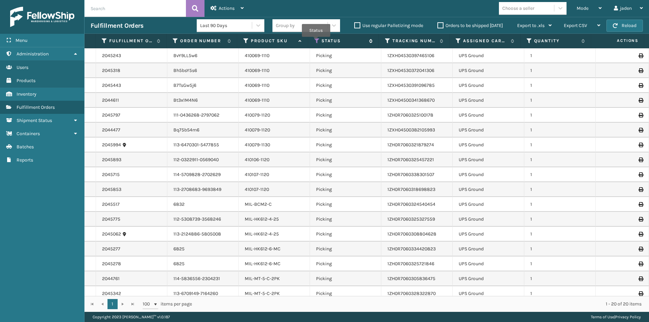
click at [316, 42] on icon at bounding box center [316, 41] width 5 height 6
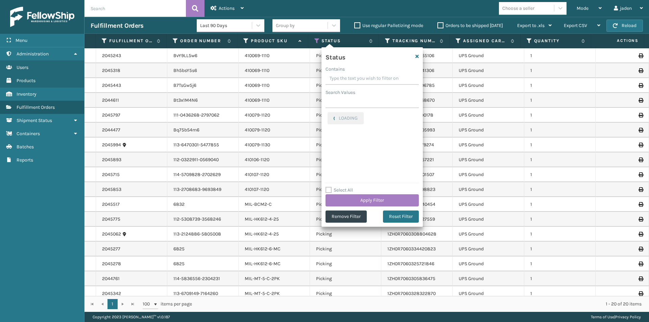
drag, startPoint x: 388, startPoint y: 75, endPoint x: 363, endPoint y: 73, distance: 24.7
click at [363, 73] on input "Contains" at bounding box center [371, 79] width 93 height 12
click at [330, 117] on label "Picking" at bounding box center [339, 116] width 24 height 6
click at [328, 117] on input "Picking" at bounding box center [327, 114] width 0 height 4
checkbox input "false"
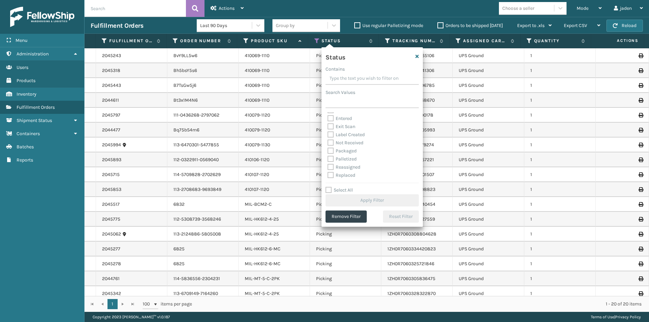
scroll to position [34, 0]
click at [332, 143] on div "Palletized" at bounding box center [371, 147] width 89 height 8
click at [333, 147] on label "Palletized" at bounding box center [341, 147] width 29 height 6
click at [328, 147] on input "Palletized" at bounding box center [327, 145] width 0 height 4
checkbox input "true"
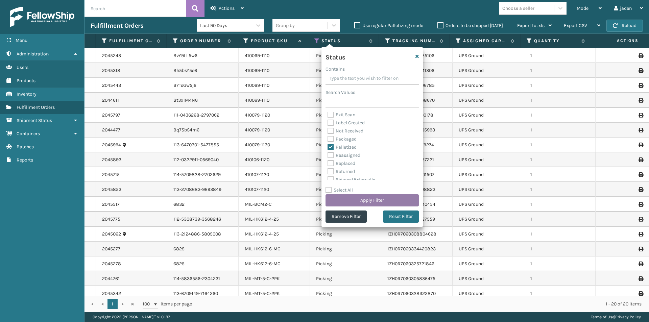
click at [361, 200] on button "Apply Filter" at bounding box center [371, 200] width 93 height 12
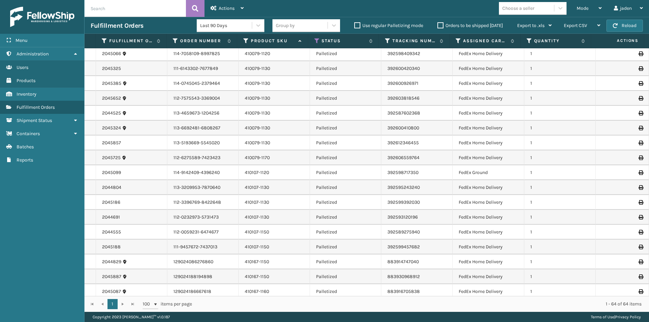
scroll to position [0, 0]
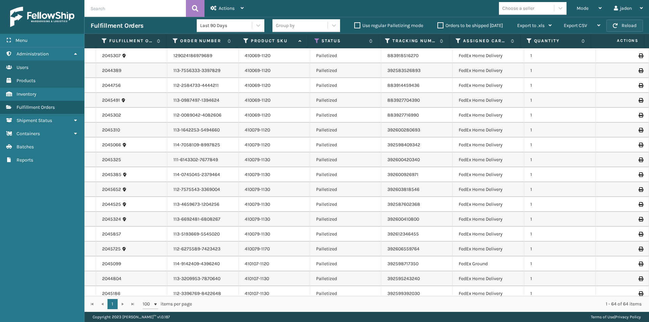
click at [622, 25] on button "Reload" at bounding box center [624, 26] width 36 height 12
click at [622, 26] on button "Reload" at bounding box center [624, 26] width 36 height 12
click at [316, 43] on icon at bounding box center [316, 41] width 5 height 6
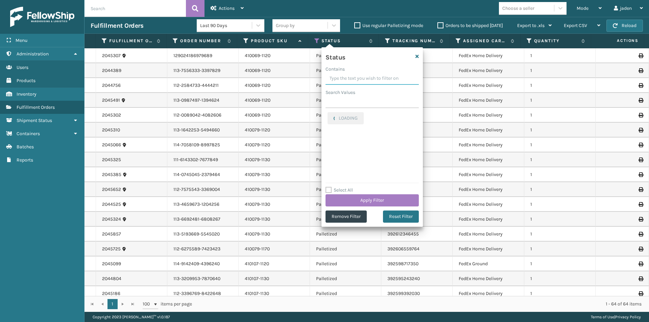
drag, startPoint x: 382, startPoint y: 72, endPoint x: 350, endPoint y: 79, distance: 33.1
click at [350, 79] on input "Contains" at bounding box center [371, 79] width 93 height 12
drag, startPoint x: 384, startPoint y: 78, endPoint x: 329, endPoint y: 115, distance: 66.5
click at [329, 115] on label "Palletized" at bounding box center [341, 116] width 29 height 6
click at [328, 115] on input "Palletized" at bounding box center [327, 114] width 0 height 4
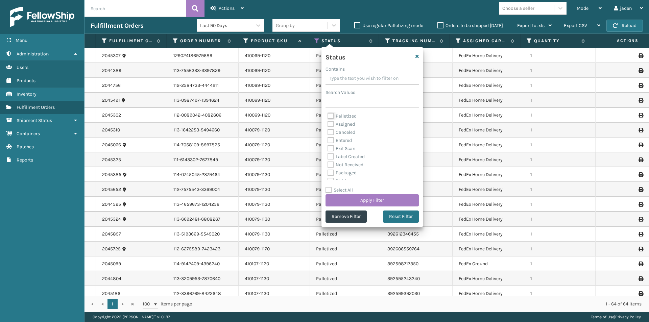
checkbox input "false"
click at [331, 121] on label "Assigned" at bounding box center [340, 124] width 27 height 6
click at [328, 121] on input "Assigned" at bounding box center [327, 122] width 0 height 4
checkbox input "true"
click at [353, 198] on button "Apply Filter" at bounding box center [371, 200] width 93 height 12
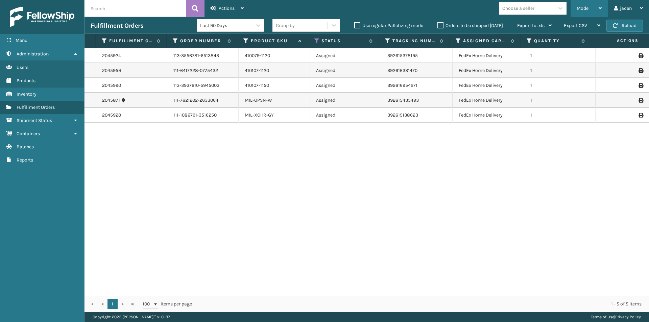
click at [579, 8] on span "Mode" at bounding box center [582, 8] width 12 height 6
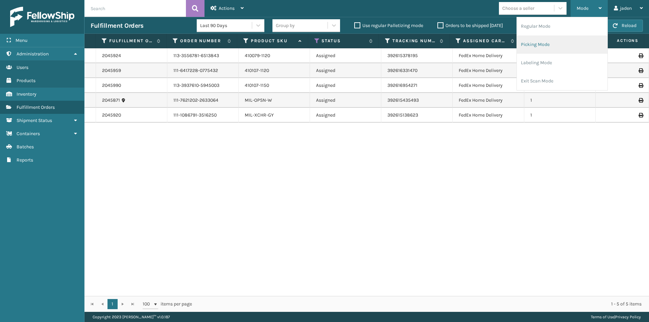
click at [562, 47] on li "Picking Mode" at bounding box center [562, 44] width 91 height 18
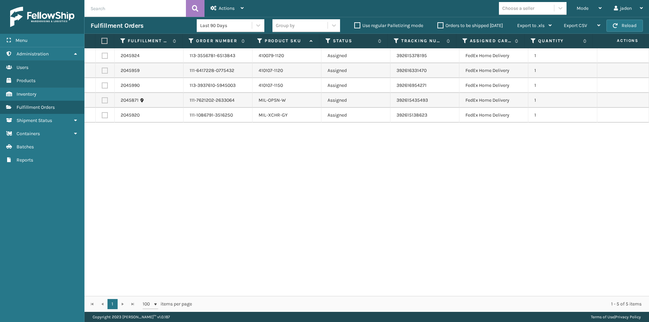
drag, startPoint x: 491, startPoint y: 178, endPoint x: 510, endPoint y: 30, distance: 149.1
click at [365, 158] on div "2045924 113-3556781-6513843 410079-1120 Assigned 392615378195 FedEx Home Delive…" at bounding box center [366, 172] width 564 height 248
click at [631, 29] on button "Reload" at bounding box center [624, 26] width 36 height 12
drag, startPoint x: 466, startPoint y: 189, endPoint x: 458, endPoint y: 188, distance: 7.3
drag, startPoint x: 458, startPoint y: 188, endPoint x: 433, endPoint y: 44, distance: 146.1
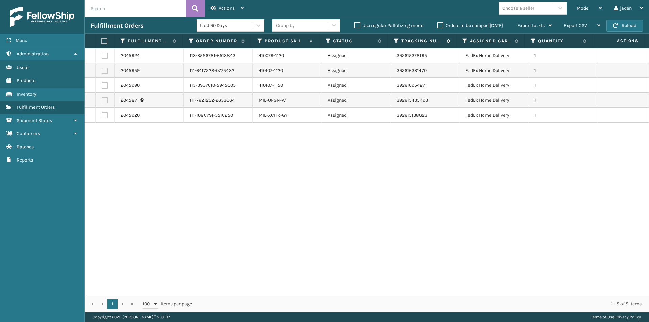
click at [313, 168] on div "2045924 113-3556781-6513843 410079-1120 Assigned 392615378195 FedEx Home Delive…" at bounding box center [366, 172] width 564 height 248
click at [441, 24] on label "Orders to be shipped [DATE]" at bounding box center [470, 26] width 66 height 6
click at [438, 24] on input "Orders to be shipped [DATE]" at bounding box center [437, 24] width 0 height 4
click at [633, 27] on button "Reload" at bounding box center [624, 26] width 36 height 12
click at [632, 30] on button "Reload" at bounding box center [624, 26] width 36 height 12
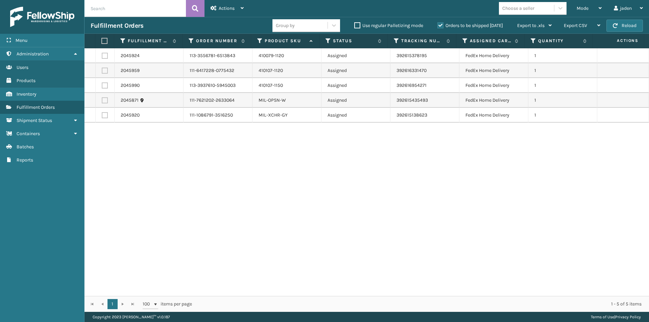
drag, startPoint x: 394, startPoint y: 202, endPoint x: 385, endPoint y: 50, distance: 152.0
click at [213, 185] on div "2045924 113-3556781-6513843 410079-1120 Assigned 392615378195 FedEx Home Delive…" at bounding box center [366, 172] width 564 height 248
click at [590, 4] on div "Mode" at bounding box center [588, 8] width 25 height 17
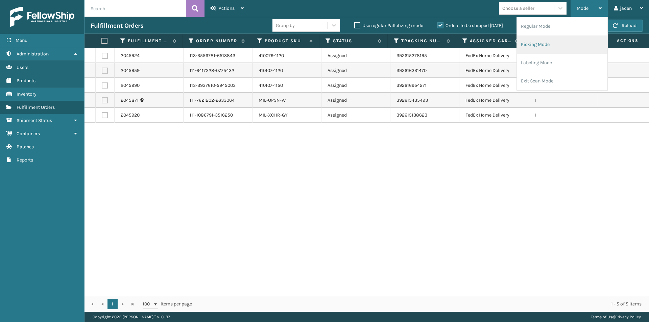
click at [547, 45] on li "Picking Mode" at bounding box center [562, 44] width 91 height 18
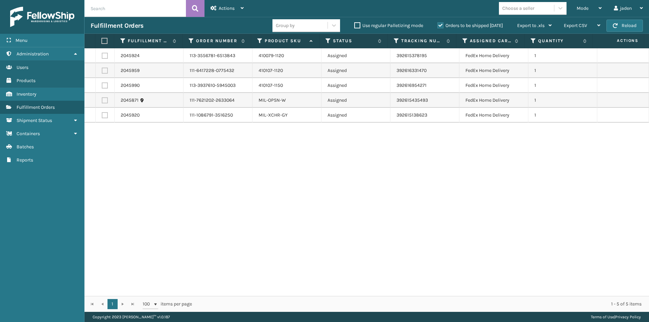
drag, startPoint x: 359, startPoint y: 190, endPoint x: 237, endPoint y: 182, distance: 122.3
click at [237, 182] on div "2045924 113-3556781-6513843 410079-1120 Assigned 392615378195 FedEx Home Delive…" at bounding box center [366, 172] width 564 height 248
click at [625, 26] on button "Reload" at bounding box center [624, 26] width 36 height 12
drag, startPoint x: 438, startPoint y: 163, endPoint x: 446, endPoint y: 43, distance: 119.5
click at [239, 153] on div "2045924 113-3556781-6513843 410079-1120 Assigned 392615378195 FedEx Home Delive…" at bounding box center [366, 172] width 564 height 248
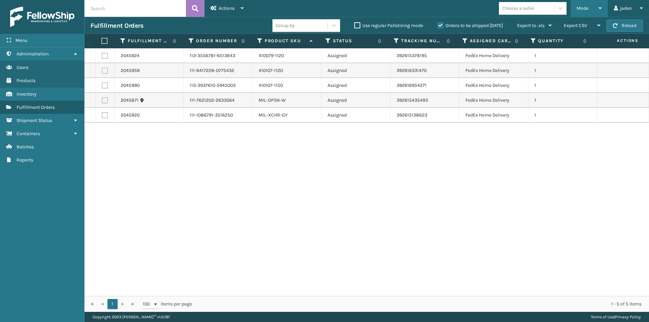
click at [586, 6] on span "Mode" at bounding box center [582, 8] width 12 height 6
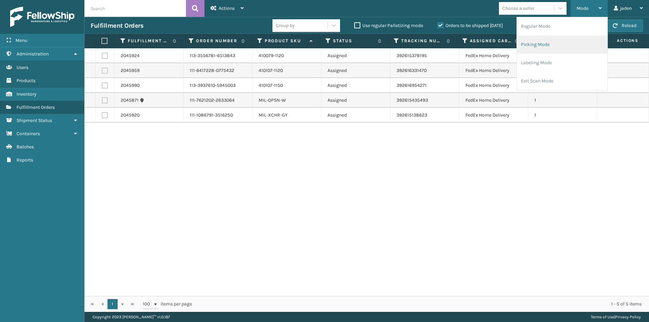
click at [557, 42] on li "Picking Mode" at bounding box center [562, 44] width 91 height 18
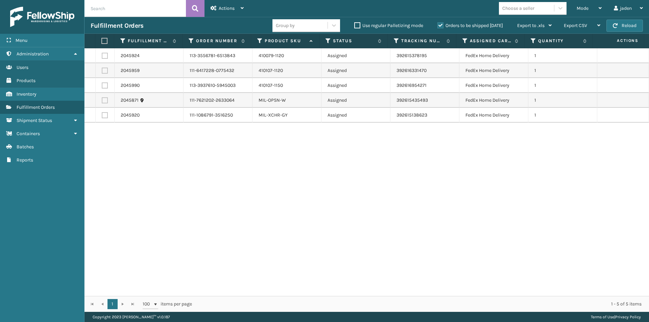
drag, startPoint x: 453, startPoint y: 156, endPoint x: 446, endPoint y: 154, distance: 7.7
drag, startPoint x: 446, startPoint y: 154, endPoint x: 232, endPoint y: 154, distance: 213.5
click at [232, 154] on div "2045924 113-3556781-6513843 410079-1120 Assigned 392615378195 FedEx Home Delive…" at bounding box center [366, 172] width 564 height 248
click at [442, 24] on div "Orders to be shipped [DATE]" at bounding box center [471, 26] width 80 height 8
click at [438, 26] on label "Orders to be shipped [DATE]" at bounding box center [470, 26] width 66 height 6
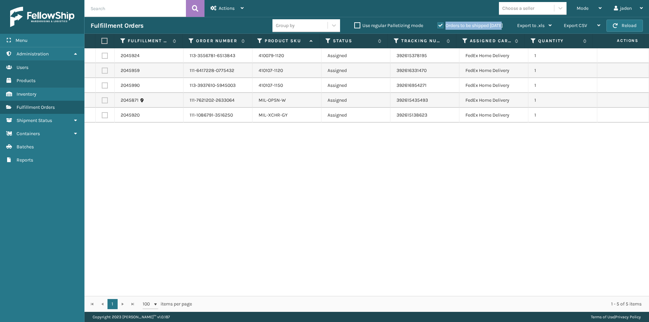
click at [438, 26] on input "Orders to be shipped [DATE]" at bounding box center [437, 24] width 0 height 4
drag, startPoint x: 397, startPoint y: 190, endPoint x: 221, endPoint y: 179, distance: 176.4
click at [221, 179] on div "2045924 113-3556781-6513843 410079-1120 Assigned 392615378195 FedEx Home Delive…" at bounding box center [366, 172] width 564 height 248
drag, startPoint x: 416, startPoint y: 148, endPoint x: 265, endPoint y: 159, distance: 152.2
click at [265, 159] on div "2045924 113-3556781-6513843 410079-1120 Assigned 392615378195 FedEx Home Delive…" at bounding box center [366, 172] width 564 height 248
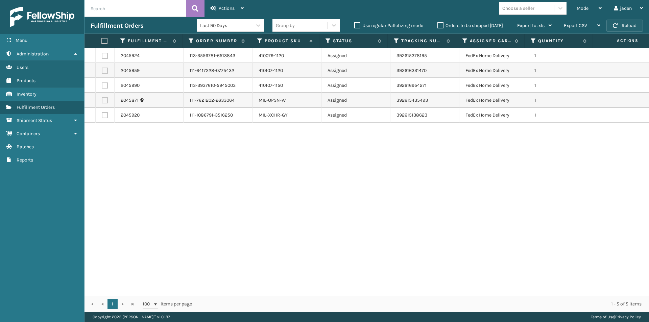
click at [635, 23] on button "Reload" at bounding box center [624, 26] width 36 height 12
click at [634, 23] on button "Reload" at bounding box center [624, 26] width 36 height 12
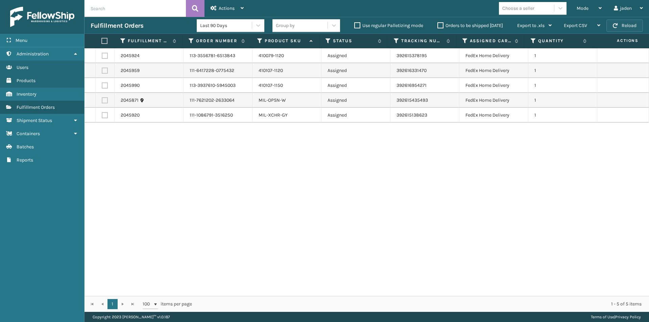
click at [617, 25] on span "button" at bounding box center [615, 25] width 5 height 5
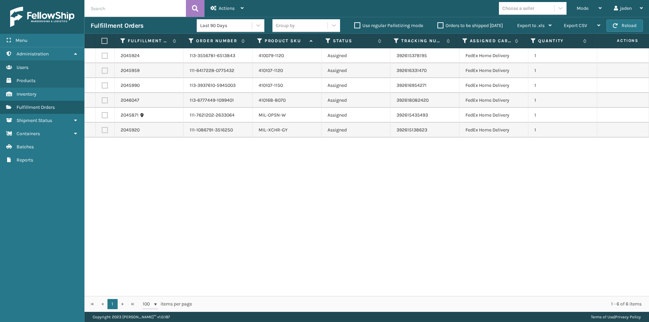
drag, startPoint x: 413, startPoint y: 224, endPoint x: 247, endPoint y: 221, distance: 166.3
click at [247, 221] on div "2045924 113-3556781-6513843 410079-1120 Assigned 392615378195 FedEx Home Delive…" at bounding box center [366, 172] width 564 height 248
click at [599, 11] on div "Mode" at bounding box center [588, 8] width 25 height 17
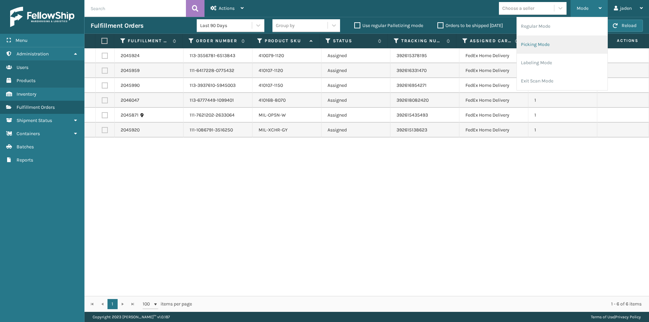
click at [555, 51] on li "Picking Mode" at bounding box center [562, 44] width 91 height 18
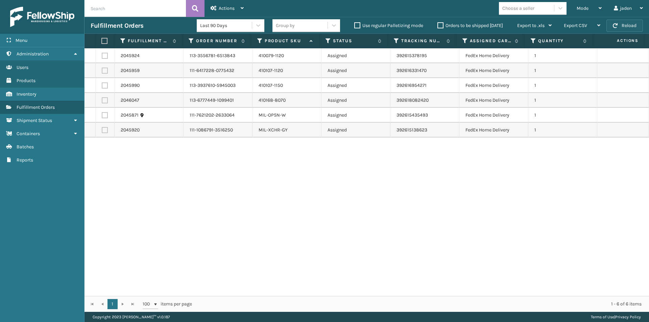
click at [634, 26] on button "Reload" at bounding box center [624, 26] width 36 height 12
click at [590, 8] on div "Mode" at bounding box center [588, 8] width 25 height 17
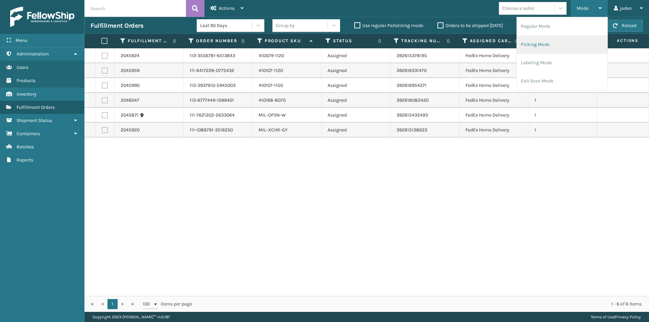
click at [560, 45] on li "Picking Mode" at bounding box center [562, 44] width 91 height 18
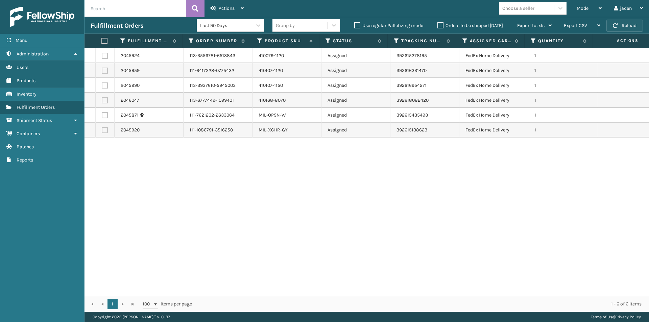
click at [628, 25] on button "Reload" at bounding box center [624, 26] width 36 height 12
click at [590, 7] on div "Mode" at bounding box center [588, 8] width 25 height 17
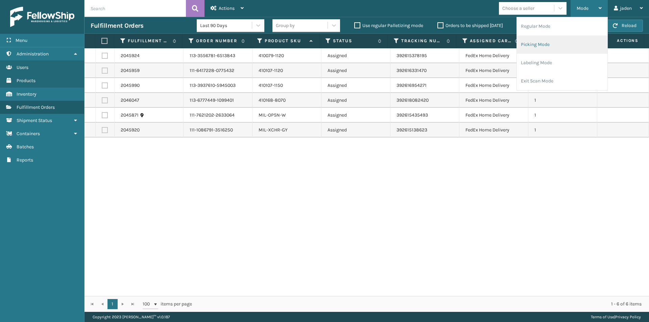
click at [561, 51] on li "Picking Mode" at bounding box center [562, 44] width 91 height 18
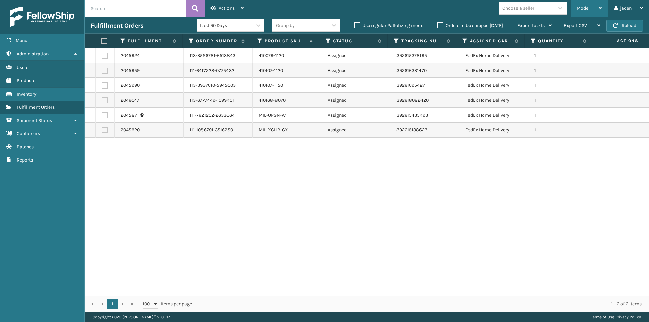
click at [590, 8] on div "Mode" at bounding box center [588, 8] width 25 height 17
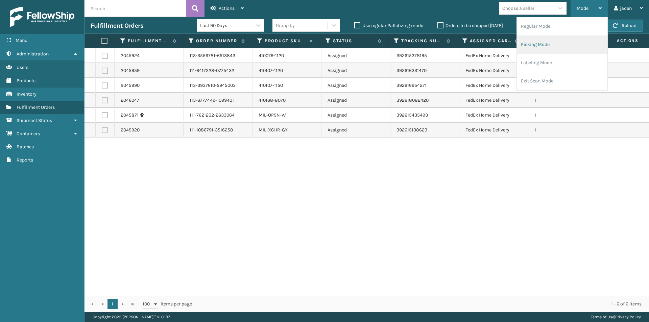
click at [564, 47] on li "Picking Mode" at bounding box center [562, 44] width 91 height 18
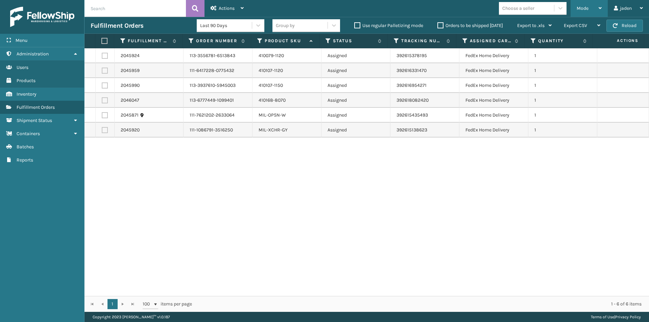
click at [588, 9] on div "Mode" at bounding box center [588, 8] width 25 height 17
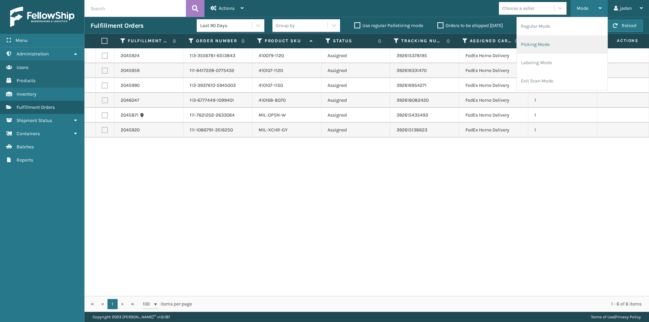
click at [554, 42] on li "Picking Mode" at bounding box center [562, 44] width 91 height 18
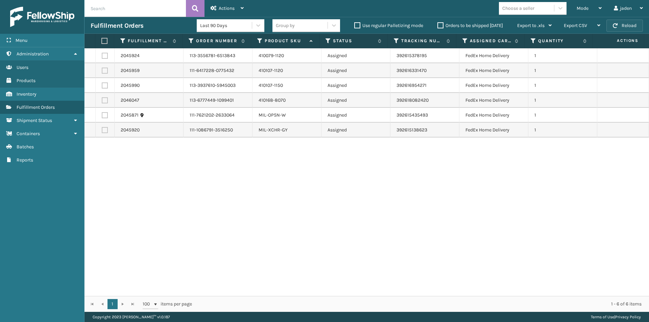
click at [629, 25] on button "Reload" at bounding box center [624, 26] width 36 height 12
drag, startPoint x: 400, startPoint y: 204, endPoint x: 391, endPoint y: 203, distance: 9.9
drag, startPoint x: 391, startPoint y: 203, endPoint x: 431, endPoint y: 164, distance: 56.6
click at [290, 186] on div "2045924 113-3556781-6513843 410079-1120 Assigned 392615378195 FedEx Home Delive…" at bounding box center [366, 172] width 564 height 248
drag, startPoint x: 437, startPoint y: 163, endPoint x: 428, endPoint y: 164, distance: 9.2
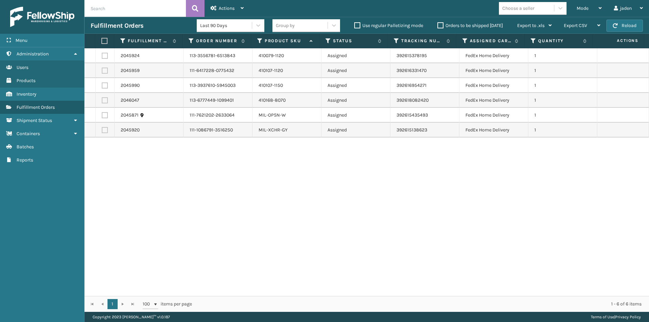
drag, startPoint x: 428, startPoint y: 164, endPoint x: 317, endPoint y: 164, distance: 110.8
click at [277, 168] on div "2045924 113-3556781-6513843 410079-1120 Assigned 392615378195 FedEx Home Delive…" at bounding box center [366, 172] width 564 height 248
drag, startPoint x: 431, startPoint y: 150, endPoint x: 420, endPoint y: 152, distance: 10.7
drag, startPoint x: 420, startPoint y: 152, endPoint x: 395, endPoint y: 177, distance: 35.4
click at [304, 177] on div "2045924 113-3556781-6513843 410079-1120 Assigned 392615378195 FedEx Home Delive…" at bounding box center [366, 172] width 564 height 248
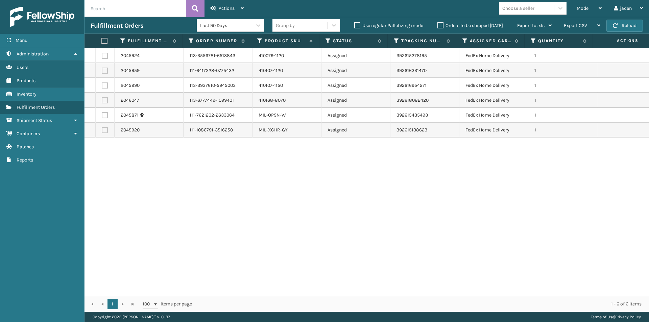
drag, startPoint x: 441, startPoint y: 177, endPoint x: 437, endPoint y: 177, distance: 3.4
drag, startPoint x: 437, startPoint y: 177, endPoint x: 376, endPoint y: 183, distance: 61.4
click at [300, 191] on div "2045924 113-3556781-6513843 410079-1120 Assigned 392615378195 FedEx Home Delive…" at bounding box center [366, 172] width 564 height 248
drag, startPoint x: 428, startPoint y: 178, endPoint x: 397, endPoint y: 190, distance: 33.5
click at [294, 190] on div "2045924 113-3556781-6513843 410079-1120 Assigned 392615378195 FedEx Home Delive…" at bounding box center [366, 172] width 564 height 248
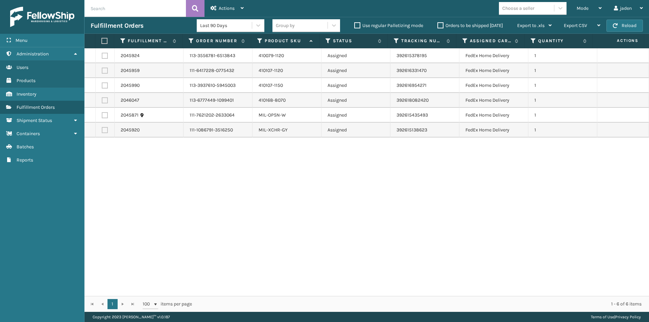
drag, startPoint x: 421, startPoint y: 190, endPoint x: 415, endPoint y: 188, distance: 6.6
drag, startPoint x: 415, startPoint y: 188, endPoint x: 312, endPoint y: 188, distance: 102.7
click at [312, 188] on div "2045924 113-3556781-6513843 410079-1120 Assigned 392615378195 FedEx Home Delive…" at bounding box center [366, 172] width 564 height 248
drag, startPoint x: 346, startPoint y: 161, endPoint x: 295, endPoint y: 159, distance: 51.4
click at [295, 159] on div "2045924 113-3556781-6513843 410079-1120 Assigned 392615378195 FedEx Home Delive…" at bounding box center [366, 172] width 564 height 248
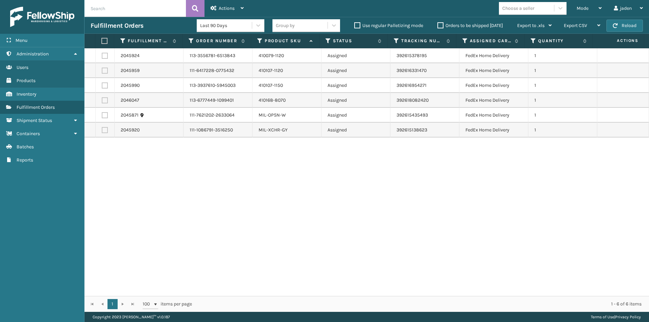
drag, startPoint x: 354, startPoint y: 160, endPoint x: 279, endPoint y: 160, distance: 75.3
click at [279, 160] on div "2045924 113-3556781-6513843 410079-1120 Assigned 392615378195 FedEx Home Delive…" at bounding box center [366, 172] width 564 height 248
drag, startPoint x: 341, startPoint y: 160, endPoint x: 273, endPoint y: 167, distance: 68.6
click at [273, 167] on div "2045924 113-3556781-6513843 410079-1120 Assigned 392615378195 FedEx Home Delive…" at bounding box center [366, 172] width 564 height 248
drag, startPoint x: 349, startPoint y: 166, endPoint x: 322, endPoint y: 166, distance: 27.0
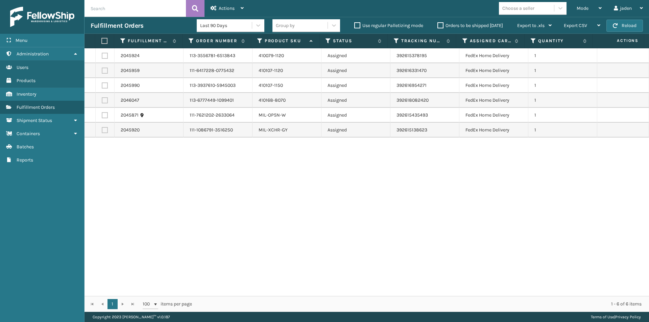
click at [291, 166] on div "2045924 113-3556781-6513843 410079-1120 Assigned 392615378195 FedEx Home Delive…" at bounding box center [366, 172] width 564 height 248
drag, startPoint x: 326, startPoint y: 166, endPoint x: 288, endPoint y: 167, distance: 38.9
click at [281, 167] on div "2045924 113-3556781-6513843 410079-1120 Assigned 392615378195 FedEx Home Delive…" at bounding box center [366, 172] width 564 height 248
drag, startPoint x: 333, startPoint y: 168, endPoint x: 294, endPoint y: 168, distance: 39.5
click at [289, 168] on div "2045924 113-3556781-6513843 410079-1120 Assigned 392615378195 FedEx Home Delive…" at bounding box center [366, 172] width 564 height 248
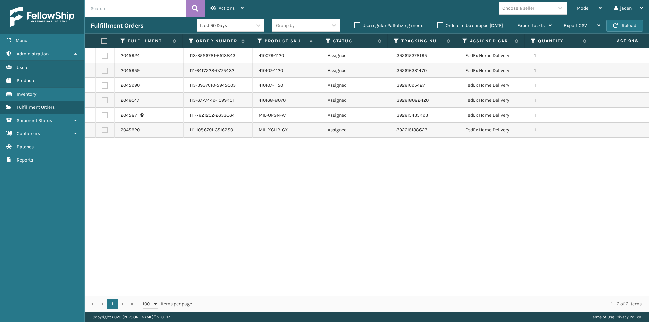
drag, startPoint x: 337, startPoint y: 169, endPoint x: 292, endPoint y: 169, distance: 45.3
click at [290, 169] on div "2045924 113-3556781-6513843 410079-1120 Assigned 392615378195 FedEx Home Delive…" at bounding box center [366, 172] width 564 height 248
drag, startPoint x: 327, startPoint y: 170, endPoint x: 279, endPoint y: 170, distance: 48.7
click at [279, 170] on div "2045924 113-3556781-6513843 410079-1120 Assigned 392615378195 FedEx Home Delive…" at bounding box center [366, 172] width 564 height 248
drag, startPoint x: 360, startPoint y: 172, endPoint x: 272, endPoint y: 166, distance: 88.0
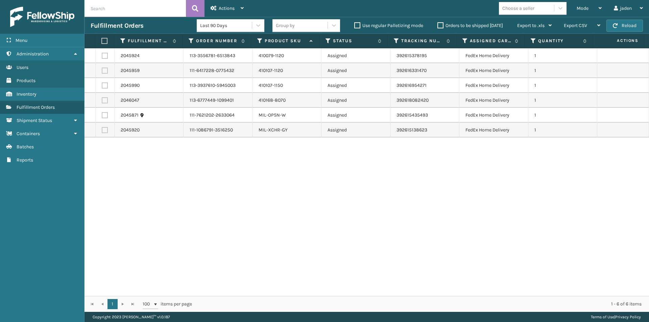
click at [272, 166] on div "2045924 113-3556781-6513843 410079-1120 Assigned 392615378195 FedEx Home Delive…" at bounding box center [366, 172] width 564 height 248
drag, startPoint x: 358, startPoint y: 168, endPoint x: 341, endPoint y: 175, distance: 18.6
click at [293, 174] on div "2045924 113-3556781-6513843 410079-1120 Assigned 392615378195 FedEx Home Delive…" at bounding box center [366, 172] width 564 height 248
drag, startPoint x: 354, startPoint y: 176, endPoint x: 423, endPoint y: 75, distance: 122.0
click at [290, 167] on div "2045924 113-3556781-6513843 410079-1120 Assigned 392615378195 FedEx Home Delive…" at bounding box center [366, 172] width 564 height 248
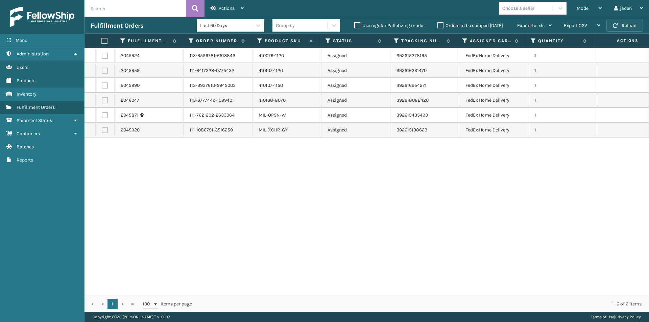
click at [624, 27] on button "Reload" at bounding box center [624, 26] width 36 height 12
click at [596, 10] on div "Mode" at bounding box center [588, 8] width 25 height 17
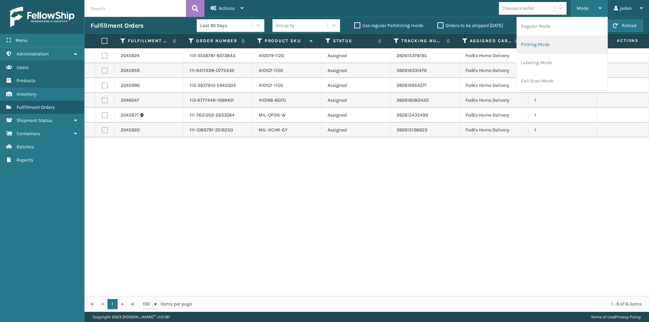
click at [550, 51] on li "Picking Mode" at bounding box center [562, 44] width 91 height 18
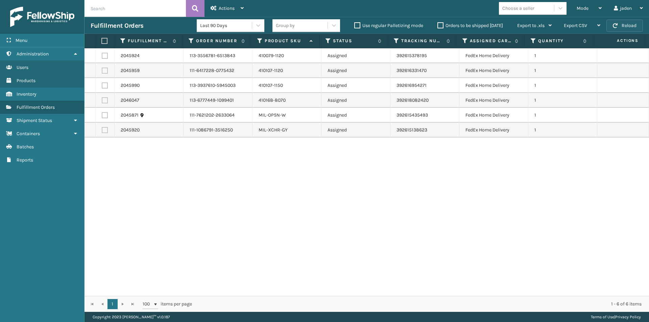
click at [638, 25] on button "Reload" at bounding box center [624, 26] width 36 height 12
click at [583, 9] on span "Mode" at bounding box center [582, 8] width 12 height 6
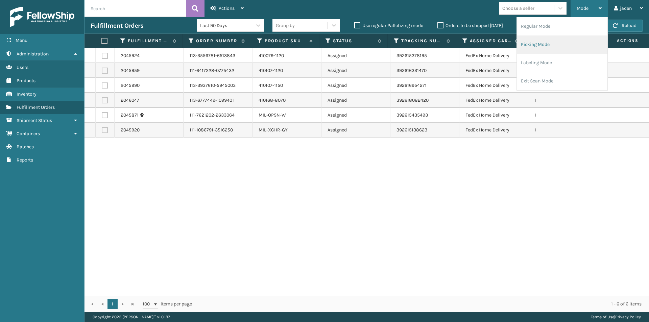
click at [550, 48] on li "Picking Mode" at bounding box center [562, 44] width 91 height 18
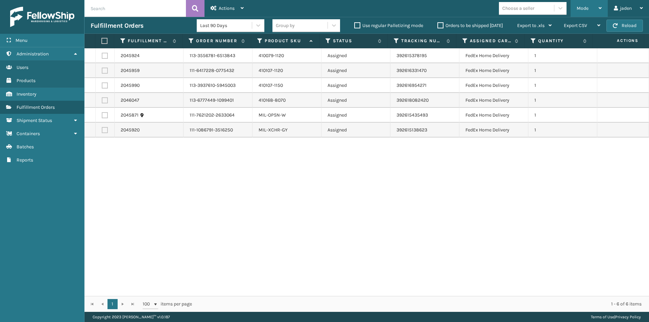
click at [596, 6] on div "Mode" at bounding box center [588, 8] width 25 height 17
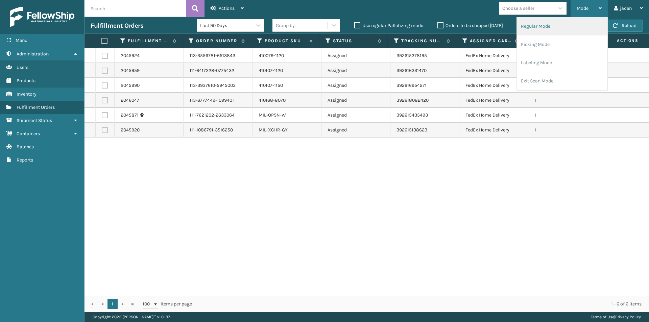
click at [556, 27] on li "Regular Mode" at bounding box center [562, 26] width 91 height 18
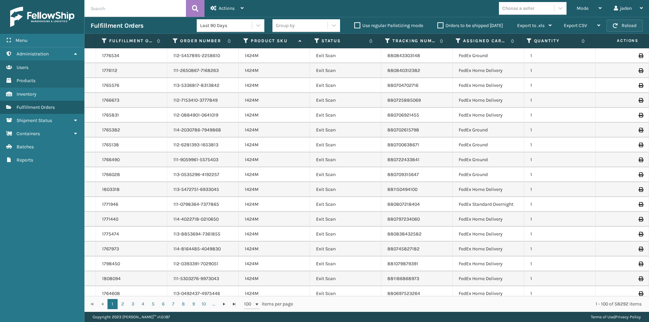
click at [611, 31] on button "Reload" at bounding box center [624, 26] width 36 height 12
click at [587, 5] on div "Mode" at bounding box center [588, 8] width 25 height 17
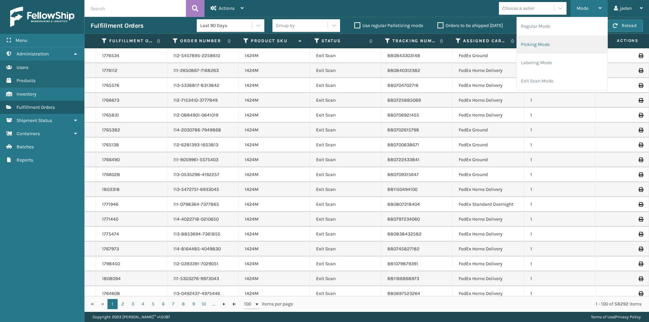
click at [545, 47] on li "Picking Mode" at bounding box center [562, 44] width 91 height 18
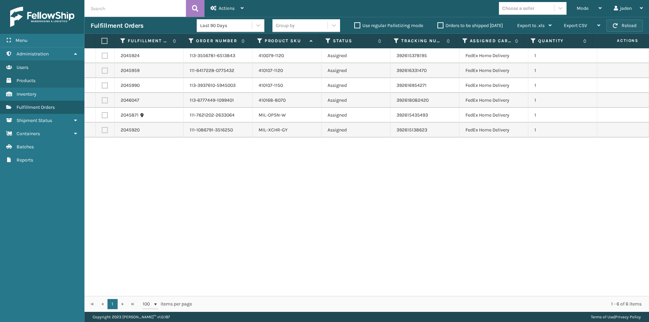
click at [613, 27] on span "button" at bounding box center [615, 25] width 5 height 5
click at [593, 6] on div "Mode" at bounding box center [588, 8] width 25 height 17
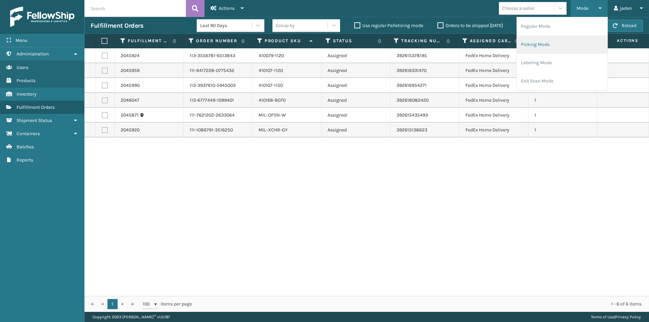
click at [566, 42] on li "Picking Mode" at bounding box center [562, 44] width 91 height 18
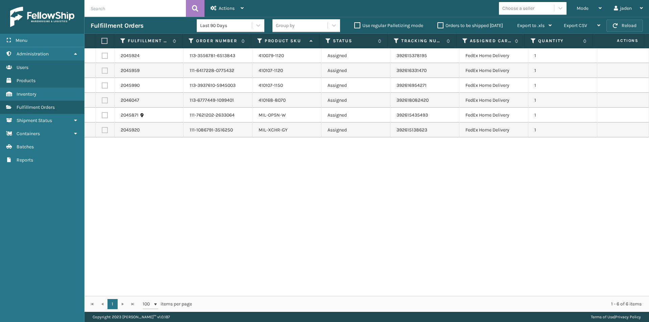
click at [624, 23] on button "Reload" at bounding box center [624, 26] width 36 height 12
click at [620, 22] on button "Reload" at bounding box center [624, 26] width 36 height 12
drag, startPoint x: 356, startPoint y: 165, endPoint x: 337, endPoint y: 159, distance: 20.3
click at [337, 159] on div "2045924 113-3556781-6513843 410079-1120 Assigned 392615378195 FedEx Home Delive…" at bounding box center [366, 172] width 564 height 248
drag, startPoint x: 371, startPoint y: 147, endPoint x: 336, endPoint y: 144, distance: 35.3
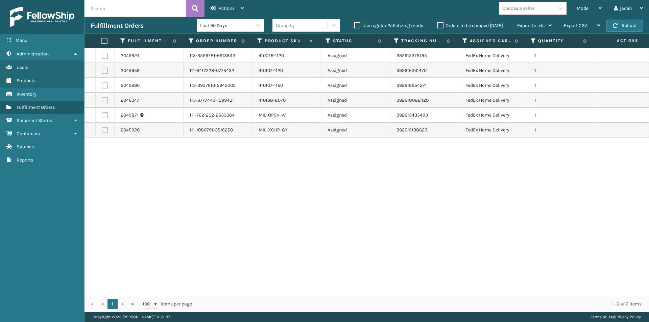
click at [336, 144] on div "2045924 113-3556781-6513843 410079-1120 Assigned 392615378195 FedEx Home Delive…" at bounding box center [366, 172] width 564 height 248
drag, startPoint x: 370, startPoint y: 144, endPoint x: 346, endPoint y: 145, distance: 24.0
click at [346, 145] on div "2045924 113-3556781-6513843 410079-1120 Assigned 392615378195 FedEx Home Delive…" at bounding box center [366, 172] width 564 height 248
drag, startPoint x: 369, startPoint y: 145, endPoint x: 330, endPoint y: 147, distance: 38.2
click at [330, 147] on div "2045924 113-3556781-6513843 410079-1120 Assigned 392615378195 FedEx Home Delive…" at bounding box center [366, 172] width 564 height 248
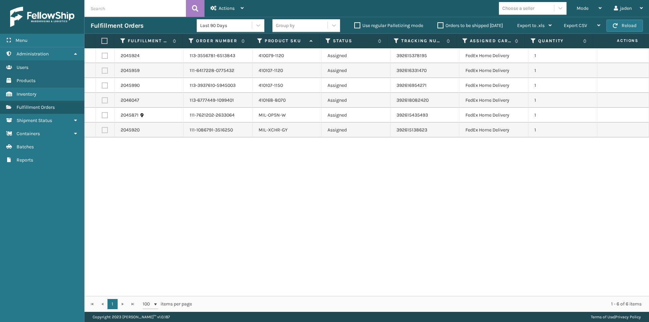
drag, startPoint x: 360, startPoint y: 147, endPoint x: 344, endPoint y: 148, distance: 16.3
click at [344, 148] on div "2045924 113-3556781-6513843 410079-1120 Assigned 392615378195 FedEx Home Delive…" at bounding box center [366, 172] width 564 height 248
drag, startPoint x: 361, startPoint y: 148, endPoint x: 336, endPoint y: 148, distance: 24.3
click at [333, 148] on div "2045924 113-3556781-6513843 410079-1120 Assigned 392615378195 FedEx Home Delive…" at bounding box center [366, 172] width 564 height 248
drag, startPoint x: 358, startPoint y: 147, endPoint x: 335, endPoint y: 147, distance: 23.0
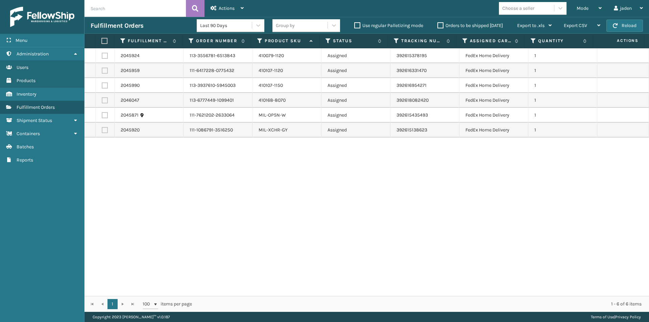
click at [335, 147] on div "2045924 113-3556781-6513843 410079-1120 Assigned 392615378195 FedEx Home Delive…" at bounding box center [366, 172] width 564 height 248
drag, startPoint x: 359, startPoint y: 148, endPoint x: 329, endPoint y: 148, distance: 29.4
click at [329, 148] on div "2045924 113-3556781-6513843 410079-1120 Assigned 392615378195 FedEx Home Delive…" at bounding box center [366, 172] width 564 height 248
click at [339, 149] on div "2045924 113-3556781-6513843 410079-1120 Assigned 392615378195 FedEx Home Delive…" at bounding box center [366, 172] width 564 height 248
drag, startPoint x: 371, startPoint y: 151, endPoint x: 344, endPoint y: 151, distance: 27.4
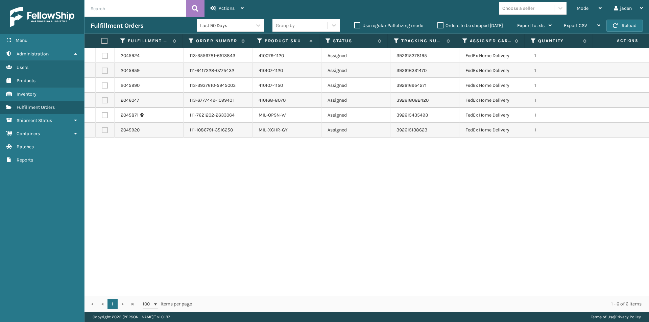
click at [334, 151] on div "2045924 113-3556781-6513843 410079-1120 Assigned 392615378195 FedEx Home Delive…" at bounding box center [366, 172] width 564 height 248
drag, startPoint x: 372, startPoint y: 151, endPoint x: 358, endPoint y: 148, distance: 14.1
click at [347, 148] on div "2045924 113-3556781-6513843 410079-1120 Assigned 392615378195 FedEx Home Delive…" at bounding box center [366, 172] width 564 height 248
drag, startPoint x: 374, startPoint y: 148, endPoint x: 333, endPoint y: 148, distance: 41.2
click at [327, 148] on div "2045924 113-3556781-6513843 410079-1120 Assigned 392615378195 FedEx Home Delive…" at bounding box center [366, 172] width 564 height 248
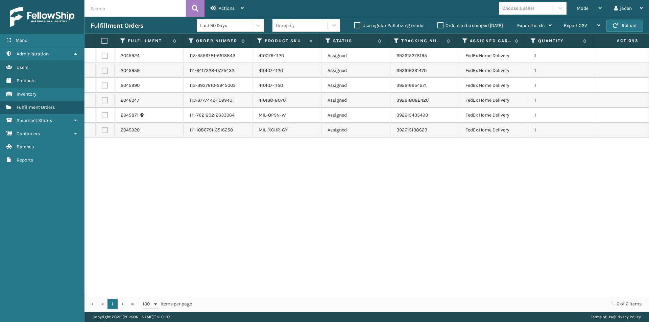
drag, startPoint x: 380, startPoint y: 148, endPoint x: 345, endPoint y: 147, distance: 35.2
click at [345, 147] on div "2045924 113-3556781-6513843 410079-1120 Assigned 392615378195 FedEx Home Delive…" at bounding box center [366, 172] width 564 height 248
drag, startPoint x: 374, startPoint y: 148, endPoint x: 336, endPoint y: 147, distance: 37.9
click at [336, 147] on div "2045924 113-3556781-6513843 410079-1120 Assigned 392615378195 FedEx Home Delive…" at bounding box center [366, 172] width 564 height 248
drag, startPoint x: 393, startPoint y: 153, endPoint x: 344, endPoint y: 153, distance: 48.7
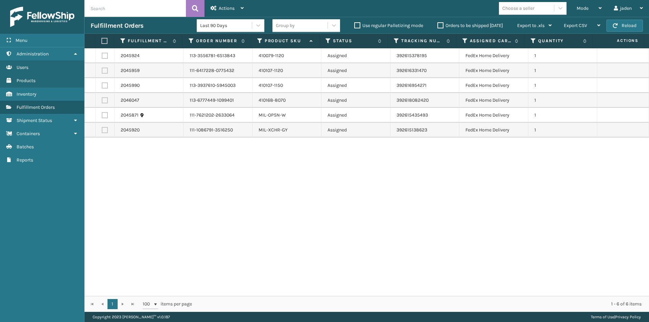
click at [344, 153] on div "2045924 113-3556781-6513843 410079-1120 Assigned 392615378195 FedEx Home Delive…" at bounding box center [366, 172] width 564 height 248
click at [340, 150] on div "2045924 113-3556781-6513843 410079-1120 Assigned 392615378195 FedEx Home Delive…" at bounding box center [366, 172] width 564 height 248
drag, startPoint x: 373, startPoint y: 152, endPoint x: 332, endPoint y: 149, distance: 40.6
click at [332, 149] on div "2045924 113-3556781-6513843 410079-1120 Assigned 392615378195 FedEx Home Delive…" at bounding box center [366, 172] width 564 height 248
click at [626, 27] on button "Reload" at bounding box center [624, 26] width 36 height 12
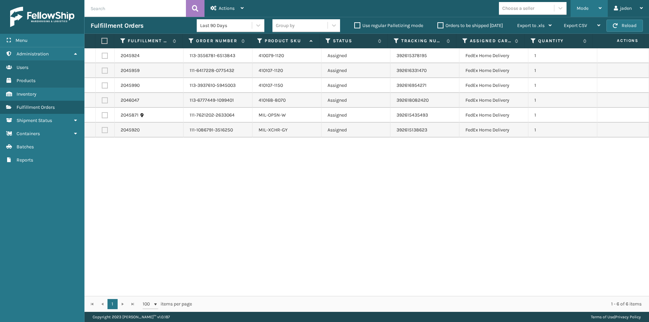
click at [592, 8] on div "Mode" at bounding box center [588, 8] width 25 height 17
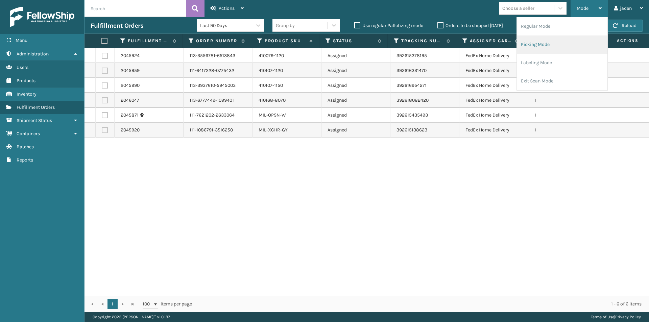
click at [562, 41] on li "Picking Mode" at bounding box center [562, 44] width 91 height 18
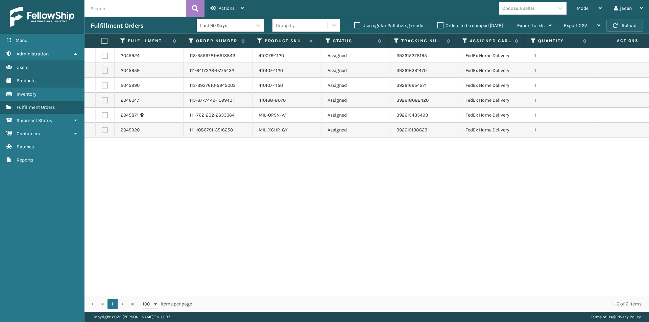
click at [625, 26] on button "Reload" at bounding box center [624, 26] width 36 height 12
click at [588, 11] on span "Mode" at bounding box center [582, 8] width 12 height 6
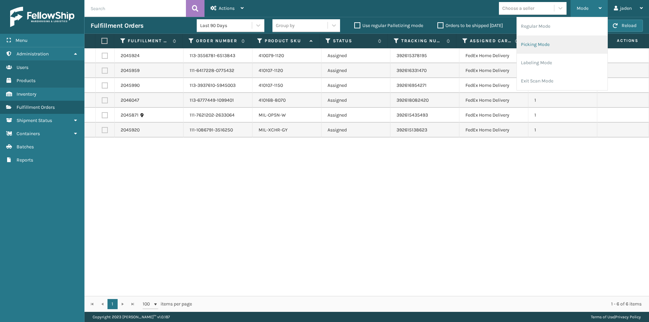
click at [556, 44] on li "Picking Mode" at bounding box center [562, 44] width 91 height 18
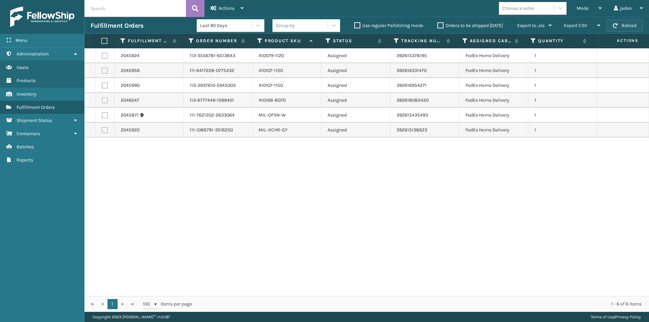
click at [611, 26] on button "Reload" at bounding box center [624, 26] width 36 height 12
drag, startPoint x: 443, startPoint y: 185, endPoint x: 283, endPoint y: 194, distance: 160.1
click at [283, 194] on div "2045924 113-3556781-6513843 410079-1120 Assigned 392615378195 FedEx Home Delive…" at bounding box center [366, 172] width 564 height 248
click at [590, 2] on div "Mode" at bounding box center [588, 8] width 25 height 17
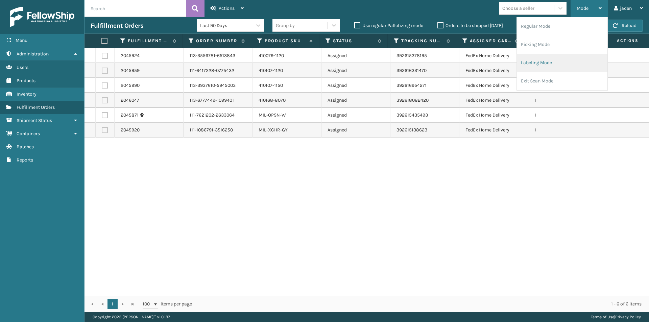
click at [538, 64] on li "Labeling Mode" at bounding box center [562, 63] width 91 height 18
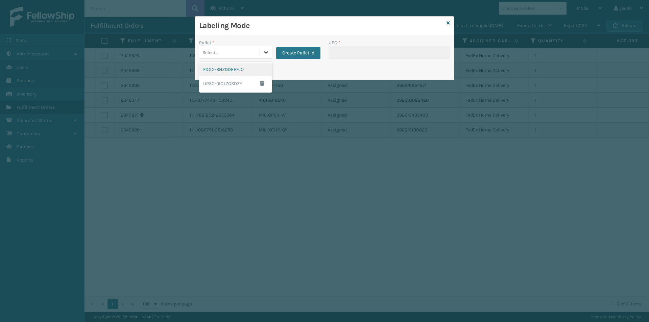
click at [264, 52] on icon at bounding box center [266, 52] width 7 height 7
click at [229, 84] on div "UPSG-0ICJZGSDZY" at bounding box center [235, 84] width 73 height 16
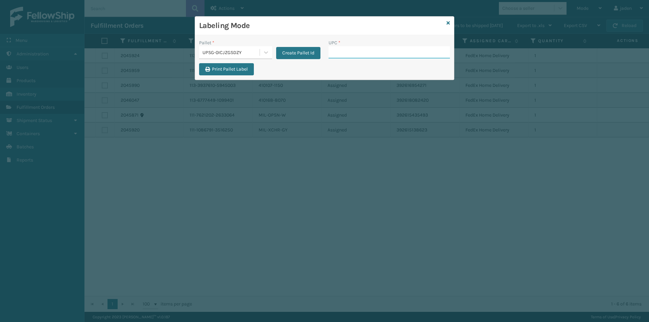
click at [378, 53] on input "UPC *" at bounding box center [388, 52] width 121 height 12
type input "410069-111"
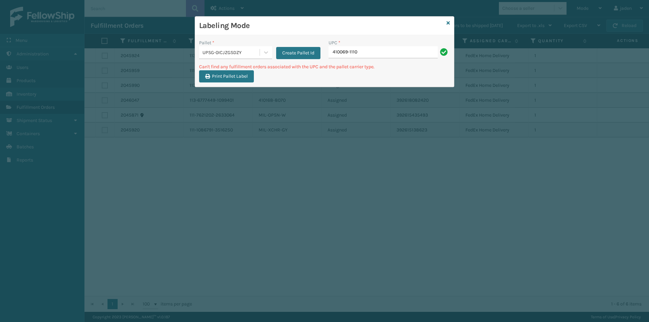
type input "410069-1110"
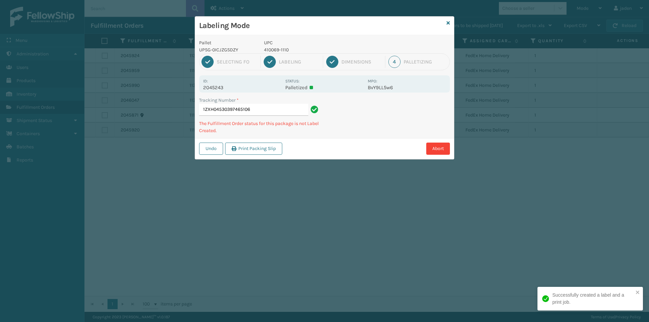
type input "1ZXH045303974651064"
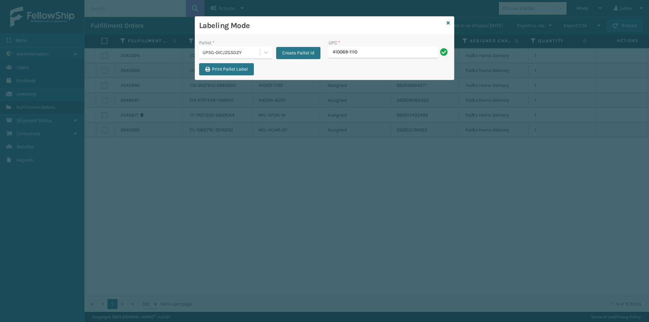
type input "410069-1110"
type input "410106-1120"
type input "410079-1120"
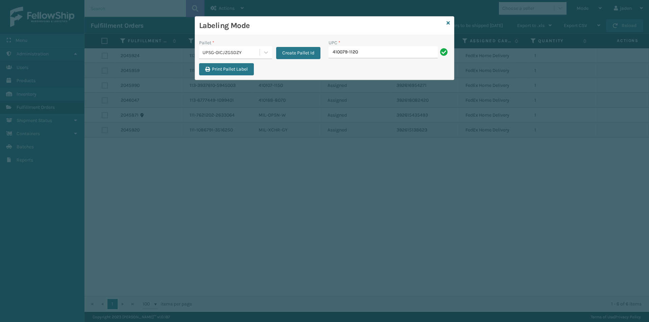
type input "410079-1120"
type input "410079-1130"
type input "410107-1120"
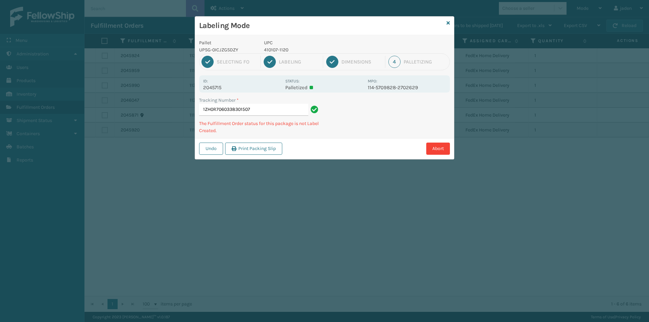
type input "1ZH0R70603383015074"
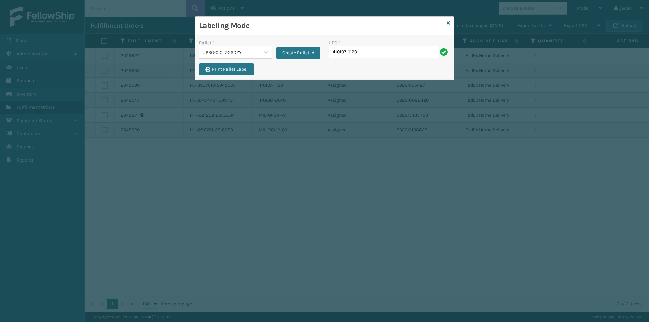
type input "410107-1120"
type input "8048794"
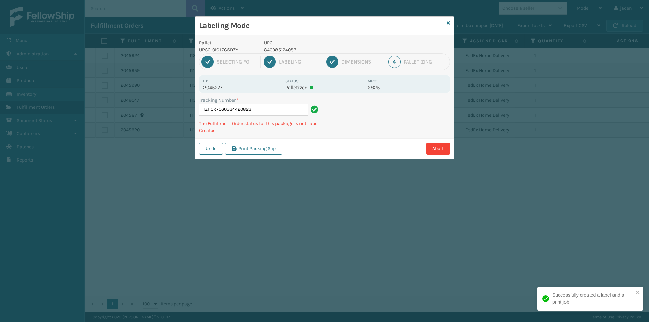
click at [229, 203] on div "Labeling Mode Pallet UPSG-0ICJZGSDZY UPC 840985124083 1 Selecting FO 2 Labeling…" at bounding box center [324, 161] width 649 height 322
type input "1ZH0R7060324581071840985125868"
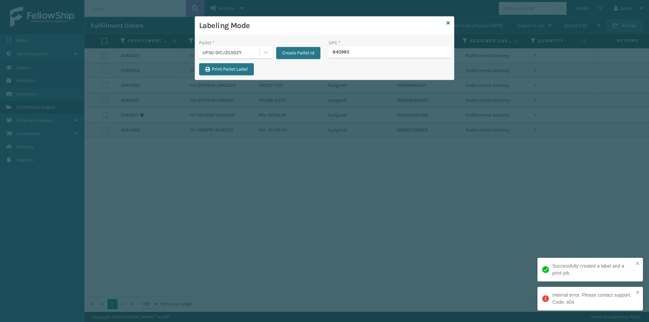
type input "8409851"
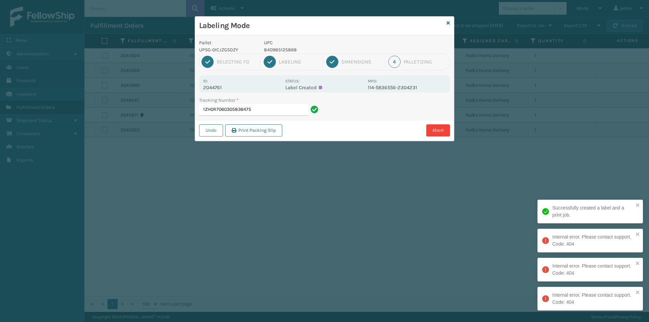
type input "1ZH0R7060305836475"
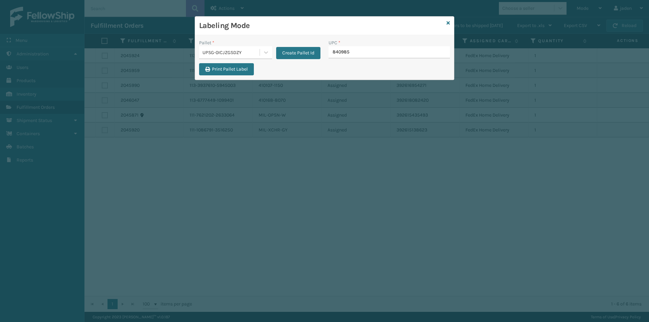
type input "8409851"
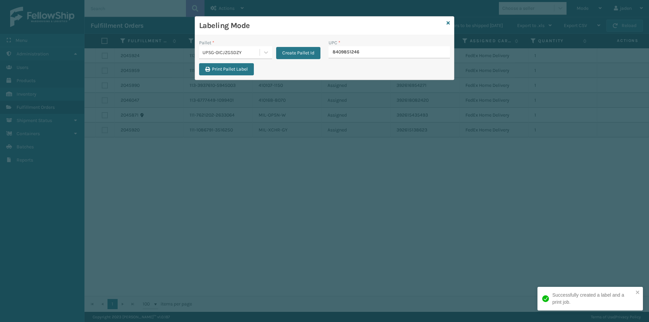
type input "84098512467"
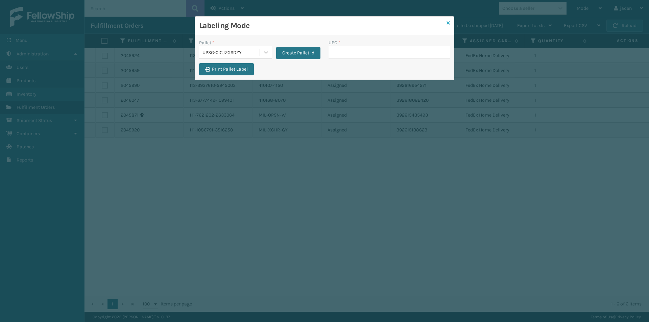
click at [450, 22] on div "Labeling Mode" at bounding box center [324, 26] width 259 height 19
click at [448, 22] on icon at bounding box center [447, 23] width 3 height 5
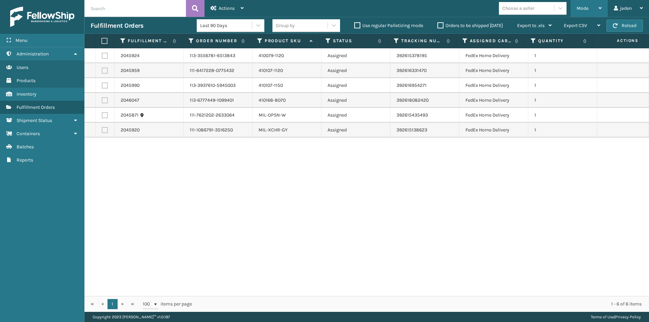
click at [585, 7] on span "Mode" at bounding box center [582, 8] width 12 height 6
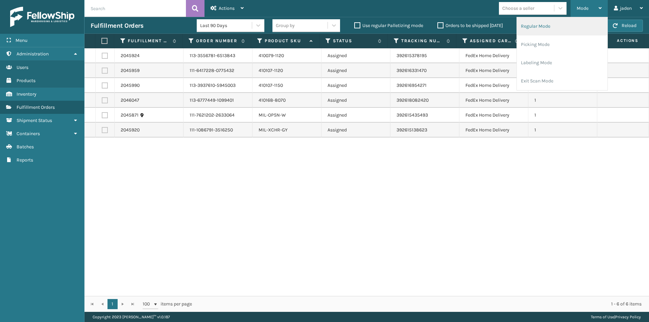
click at [557, 25] on li "Regular Mode" at bounding box center [562, 26] width 91 height 18
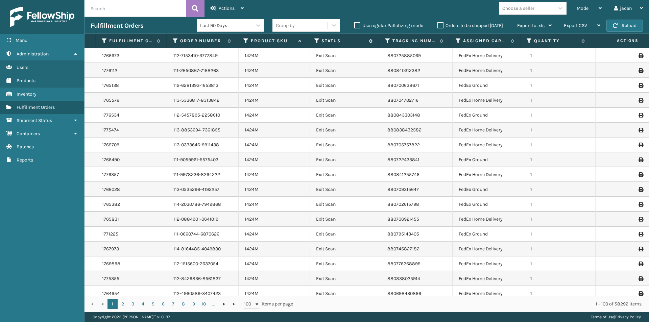
click at [315, 42] on icon at bounding box center [316, 41] width 5 height 6
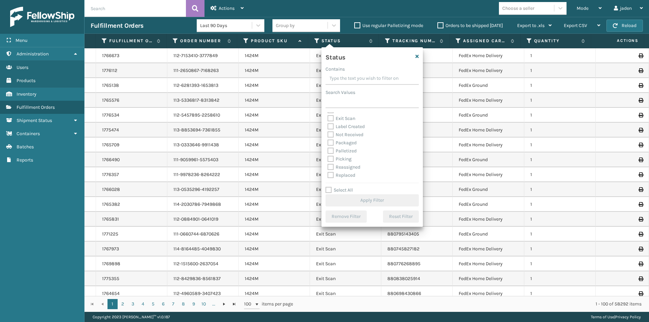
scroll to position [34, 0]
click at [336, 144] on label "Picking" at bounding box center [339, 147] width 24 height 6
click at [328, 144] on input "Picking" at bounding box center [327, 145] width 0 height 4
checkbox input "true"
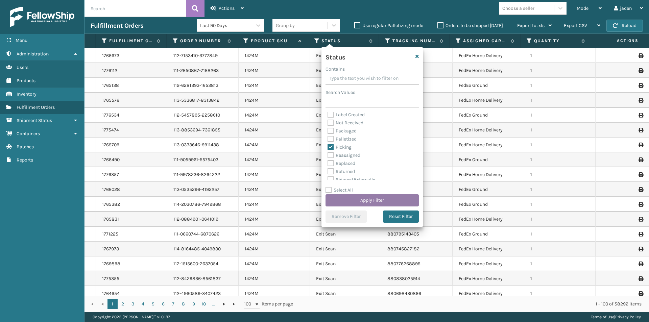
click at [353, 201] on button "Apply Filter" at bounding box center [371, 200] width 93 height 12
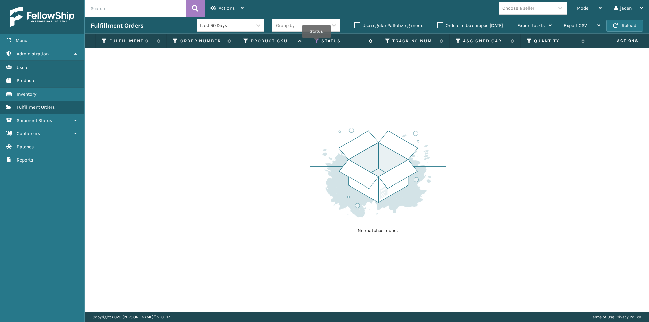
click at [316, 43] on icon at bounding box center [316, 41] width 5 height 6
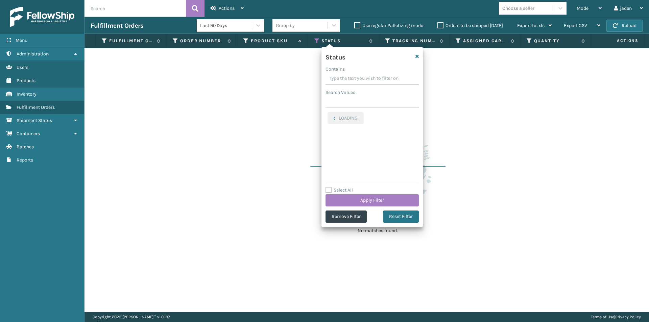
drag, startPoint x: 386, startPoint y: 82, endPoint x: 372, endPoint y: 80, distance: 13.9
click at [372, 80] on input "Contains" at bounding box center [371, 79] width 93 height 12
drag, startPoint x: 372, startPoint y: 80, endPoint x: 347, endPoint y: 74, distance: 25.5
click at [347, 74] on input "Contains" at bounding box center [371, 79] width 93 height 12
click at [328, 116] on label "Picking" at bounding box center [339, 116] width 24 height 6
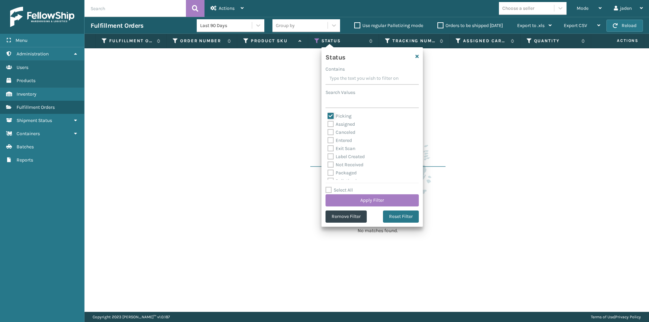
click at [328, 116] on input "Picking" at bounding box center [327, 114] width 0 height 4
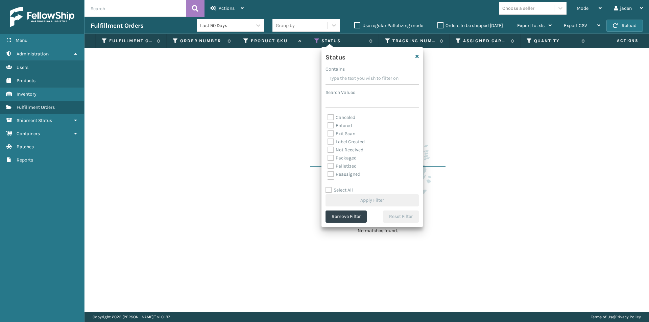
scroll to position [0, 0]
click at [330, 117] on label "Picking" at bounding box center [339, 116] width 24 height 6
click at [328, 117] on input "Picking" at bounding box center [327, 114] width 0 height 4
checkbox input "true"
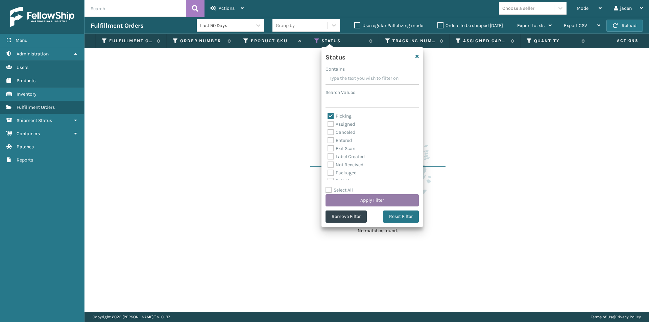
click at [357, 201] on button "Apply Filter" at bounding box center [371, 200] width 93 height 12
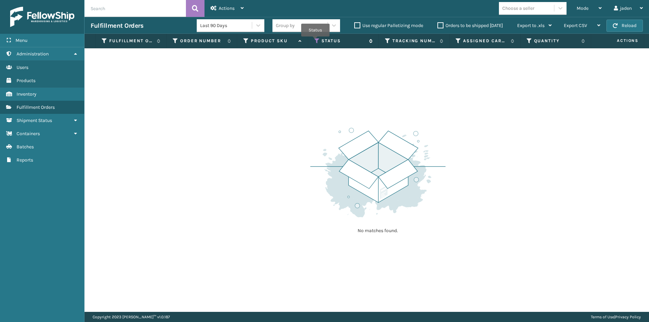
click at [315, 41] on icon at bounding box center [316, 41] width 5 height 6
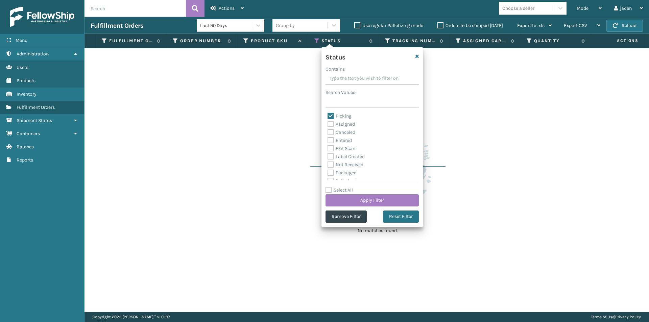
click at [329, 115] on label "Picking" at bounding box center [339, 116] width 24 height 6
click at [328, 115] on input "Picking" at bounding box center [327, 114] width 0 height 4
checkbox input "false"
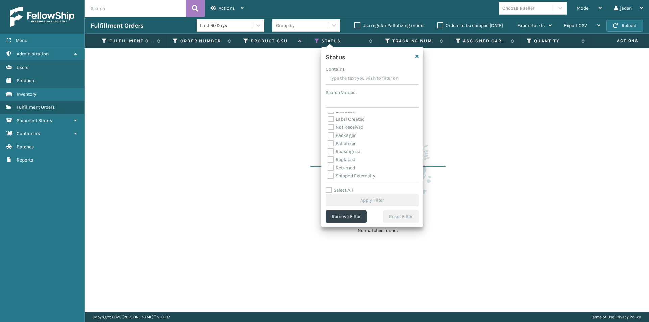
scroll to position [38, 0]
click at [331, 143] on label "Palletized" at bounding box center [341, 143] width 29 height 6
click at [328, 143] on input "Palletized" at bounding box center [327, 141] width 0 height 4
checkbox input "true"
click at [363, 198] on button "Apply Filter" at bounding box center [371, 200] width 93 height 12
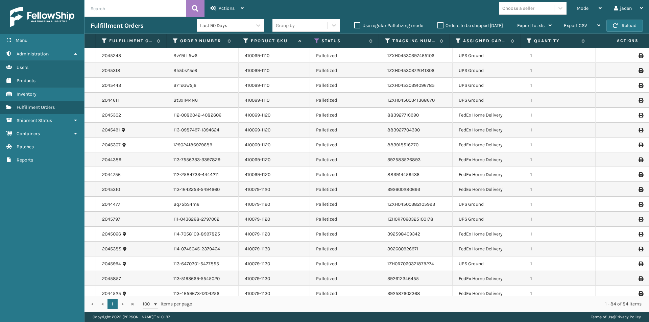
click at [630, 18] on div "Fulfillment Orders Last 90 Days Group by Use regular Palletizing mode Orders to…" at bounding box center [366, 25] width 564 height 17
click at [629, 32] on div "Fulfillment Orders Last 90 Days Group by Use regular Palletizing mode Orders to…" at bounding box center [366, 25] width 564 height 17
click at [629, 31] on button "Reload" at bounding box center [624, 26] width 36 height 12
click at [587, 12] on div "Mode" at bounding box center [588, 8] width 25 height 17
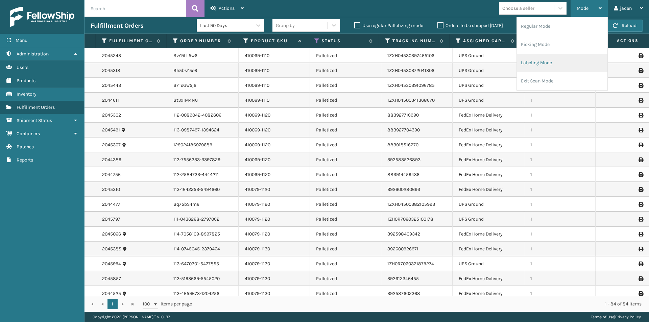
click at [554, 56] on li "Labeling Mode" at bounding box center [562, 63] width 91 height 18
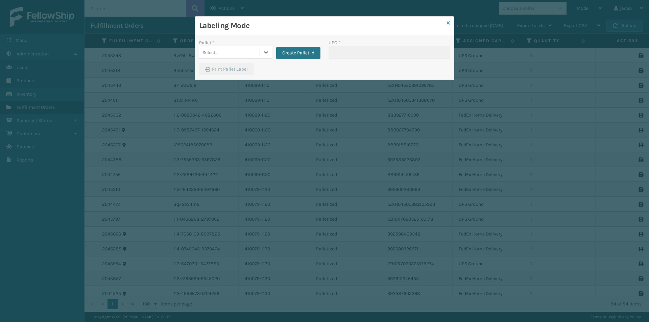
click at [448, 23] on icon at bounding box center [447, 23] width 3 height 5
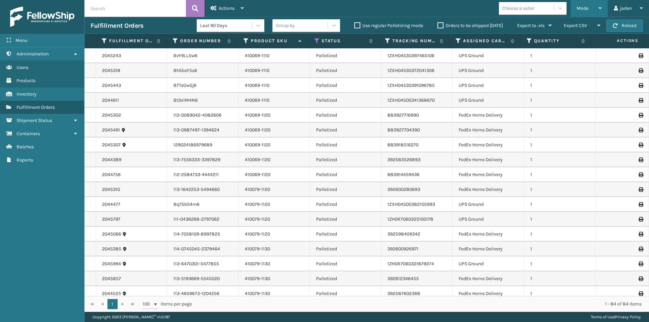
click at [595, 7] on div "Mode" at bounding box center [588, 8] width 25 height 17
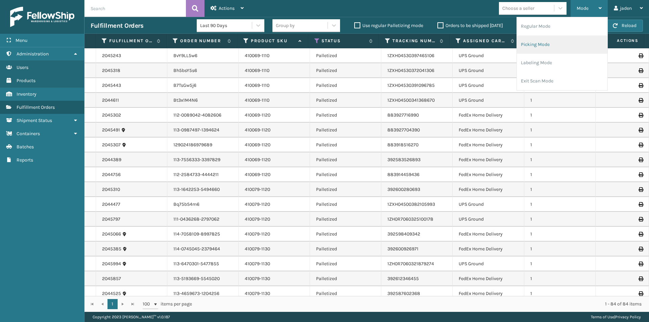
click at [572, 46] on li "Picking Mode" at bounding box center [562, 44] width 91 height 18
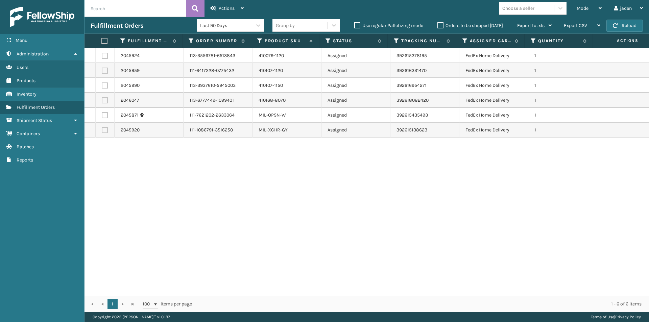
drag, startPoint x: 384, startPoint y: 154, endPoint x: 379, endPoint y: 155, distance: 5.3
drag, startPoint x: 379, startPoint y: 155, endPoint x: 241, endPoint y: 160, distance: 138.3
click at [241, 160] on div "2045924 113-3556781-6513843 410079-1120 Assigned 392615378195 FedEx Home Delive…" at bounding box center [366, 172] width 564 height 248
click at [623, 27] on button "Reload" at bounding box center [624, 26] width 36 height 12
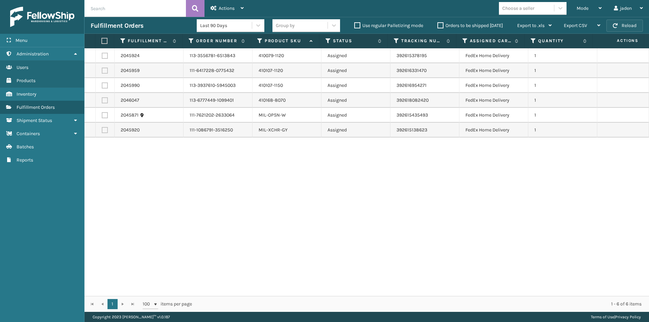
click at [628, 21] on button "Reload" at bounding box center [624, 26] width 36 height 12
drag, startPoint x: 340, startPoint y: 171, endPoint x: 299, endPoint y: 169, distance: 40.3
click at [299, 169] on div "2045924 113-3556781-6513843 410079-1120 Assigned 392615378195 FedEx Home Delive…" at bounding box center [366, 172] width 564 height 248
drag, startPoint x: 363, startPoint y: 166, endPoint x: 291, endPoint y: 172, distance: 72.6
click at [291, 172] on div "2045924 113-3556781-6513843 410079-1120 Assigned 392615378195 FedEx Home Delive…" at bounding box center [366, 172] width 564 height 248
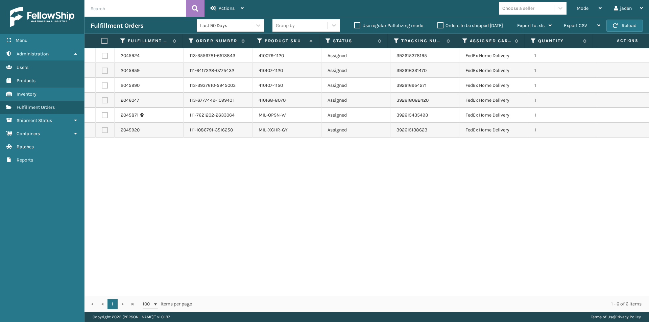
drag, startPoint x: 352, startPoint y: 166, endPoint x: 299, endPoint y: 172, distance: 52.7
click at [299, 172] on div "2045924 113-3556781-6513843 410079-1120 Assigned 392615378195 FedEx Home Delive…" at bounding box center [366, 172] width 564 height 248
drag, startPoint x: 354, startPoint y: 174, endPoint x: 276, endPoint y: 188, distance: 79.3
click at [269, 186] on div "2045924 113-3556781-6513843 410079-1120 Assigned 392615378195 FedEx Home Delive…" at bounding box center [366, 172] width 564 height 248
drag, startPoint x: 356, startPoint y: 189, endPoint x: 303, endPoint y: 190, distance: 53.4
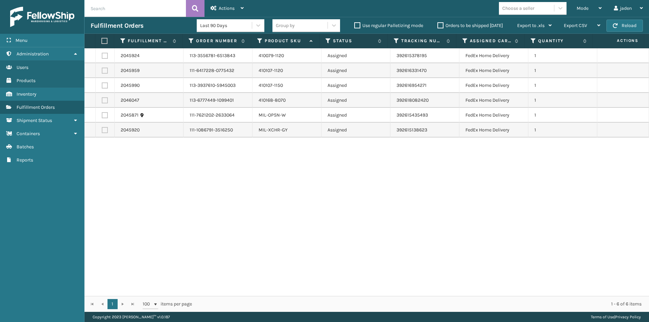
click at [303, 190] on div "2045924 113-3556781-6513843 410079-1120 Assigned 392615378195 FedEx Home Delive…" at bounding box center [366, 172] width 564 height 248
drag, startPoint x: 348, startPoint y: 184, endPoint x: 293, endPoint y: 182, distance: 55.1
click at [293, 182] on div "2045924 113-3556781-6513843 410079-1120 Assigned 392615378195 FedEx Home Delive…" at bounding box center [366, 172] width 564 height 248
drag, startPoint x: 375, startPoint y: 171, endPoint x: 264, endPoint y: 177, distance: 111.3
click at [264, 177] on div "2045924 113-3556781-6513843 410079-1120 Assigned 392615378195 FedEx Home Delive…" at bounding box center [366, 172] width 564 height 248
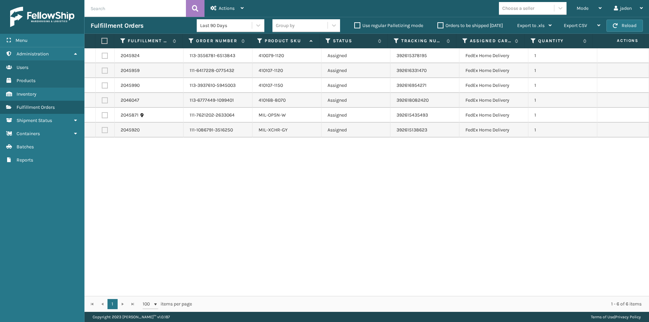
drag, startPoint x: 359, startPoint y: 162, endPoint x: 321, endPoint y: 168, distance: 38.3
click at [297, 170] on div "2045924 113-3556781-6513843 410079-1120 Assigned 392615378195 FedEx Home Delive…" at bounding box center [366, 172] width 564 height 248
drag, startPoint x: 366, startPoint y: 160, endPoint x: 306, endPoint y: 167, distance: 60.8
click at [304, 166] on div "2045924 113-3556781-6513843 410079-1120 Assigned 392615378195 FedEx Home Delive…" at bounding box center [366, 172] width 564 height 248
drag, startPoint x: 360, startPoint y: 169, endPoint x: 284, endPoint y: 168, distance: 75.7
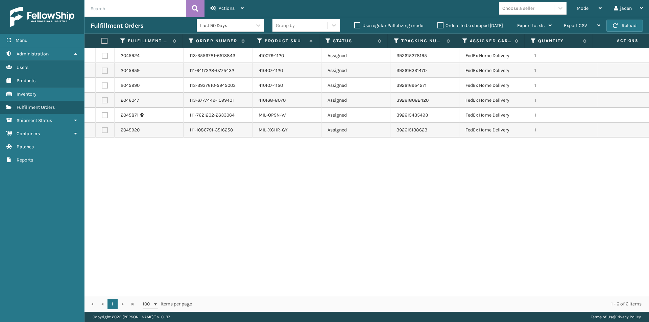
click at [284, 168] on div "2045924 113-3556781-6513843 410079-1120 Assigned 392615378195 FedEx Home Delive…" at bounding box center [366, 172] width 564 height 248
drag, startPoint x: 346, startPoint y: 157, endPoint x: 289, endPoint y: 160, distance: 57.8
click at [286, 160] on div "2045924 113-3556781-6513843 410079-1120 Assigned 392615378195 FedEx Home Delive…" at bounding box center [366, 172] width 564 height 248
drag, startPoint x: 360, startPoint y: 158, endPoint x: 303, endPoint y: 168, distance: 57.5
click at [278, 166] on div "2045924 113-3556781-6513843 410079-1120 Assigned 392615378195 FedEx Home Delive…" at bounding box center [366, 172] width 564 height 248
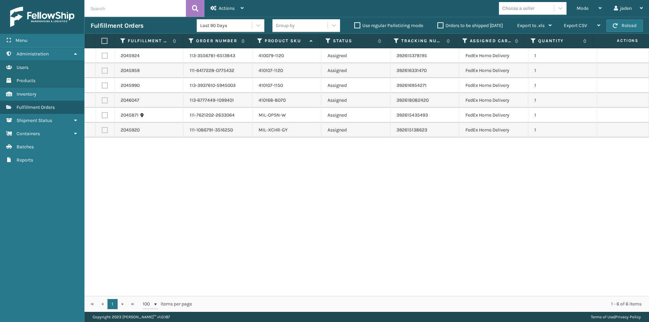
drag, startPoint x: 351, startPoint y: 168, endPoint x: 306, endPoint y: 178, distance: 46.4
click at [277, 176] on div "2045924 113-3556781-6513843 410079-1120 Assigned 392615378195 FedEx Home Delive…" at bounding box center [366, 172] width 564 height 248
click at [277, 182] on div "2045924 113-3556781-6513843 410079-1120 Assigned 392615378195 FedEx Home Delive…" at bounding box center [366, 172] width 564 height 248
drag, startPoint x: 365, startPoint y: 178, endPoint x: 288, endPoint y: 178, distance: 76.4
click at [275, 178] on div "2045924 113-3556781-6513843 410079-1120 Assigned 392615378195 FedEx Home Delive…" at bounding box center [366, 172] width 564 height 248
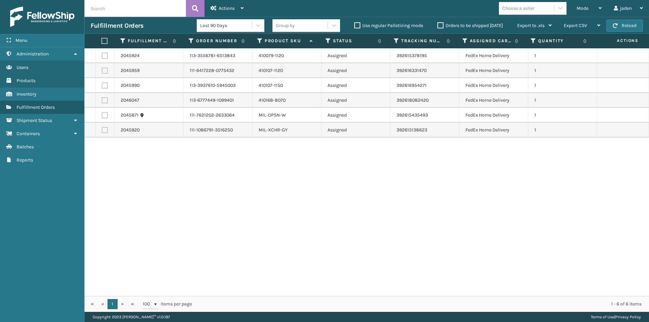
drag, startPoint x: 412, startPoint y: 164, endPoint x: 401, endPoint y: 163, distance: 10.2
drag, startPoint x: 401, startPoint y: 163, endPoint x: 337, endPoint y: 163, distance: 64.2
click at [280, 163] on div "2045924 113-3556781-6513843 410079-1120 Assigned 392615378195 FedEx Home Delive…" at bounding box center [366, 172] width 564 height 248
drag, startPoint x: 380, startPoint y: 163, endPoint x: 316, endPoint y: 181, distance: 66.7
click at [285, 180] on div "2045924 113-3556781-6513843 410079-1120 Assigned 392615378195 FedEx Home Delive…" at bounding box center [366, 172] width 564 height 248
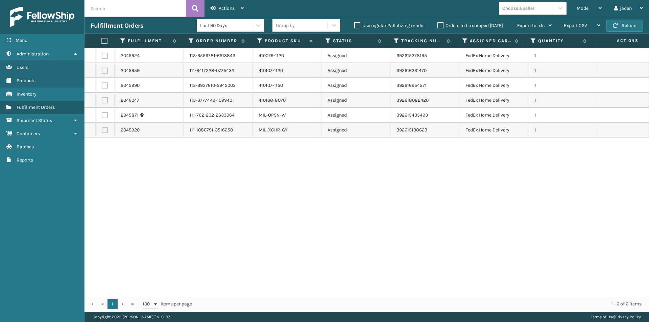
drag, startPoint x: 402, startPoint y: 181, endPoint x: 312, endPoint y: 191, distance: 90.8
click at [302, 191] on div "2045924 113-3556781-6513843 410079-1120 Assigned 392615378195 FedEx Home Delive…" at bounding box center [366, 172] width 564 height 248
drag, startPoint x: 415, startPoint y: 191, endPoint x: 379, endPoint y: 191, distance: 36.2
click at [334, 191] on div "2045924 113-3556781-6513843 410079-1120 Assigned 392615378195 FedEx Home Delive…" at bounding box center [366, 172] width 564 height 248
drag, startPoint x: 455, startPoint y: 191, endPoint x: 449, endPoint y: 89, distance: 102.9
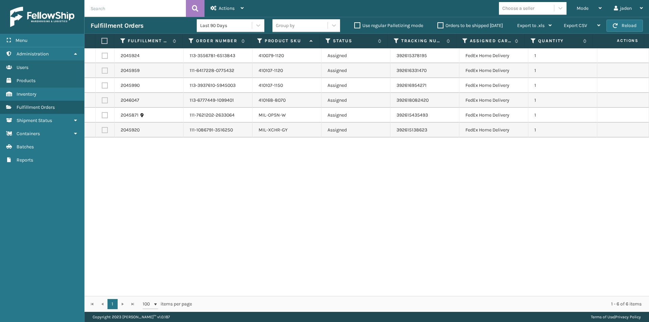
click at [308, 197] on div "2045924 113-3556781-6513843 410079-1120 Assigned 392615378195 FedEx Home Delive…" at bounding box center [366, 172] width 564 height 248
click at [618, 28] on button "Reload" at bounding box center [624, 26] width 36 height 12
click at [625, 27] on button "Reload" at bounding box center [624, 26] width 36 height 12
drag, startPoint x: 365, startPoint y: 154, endPoint x: 292, endPoint y: 160, distance: 72.5
click at [292, 160] on div "2045924 113-3556781-6513843 410079-1120 Assigned 392615378195 FedEx Home Delive…" at bounding box center [366, 172] width 564 height 248
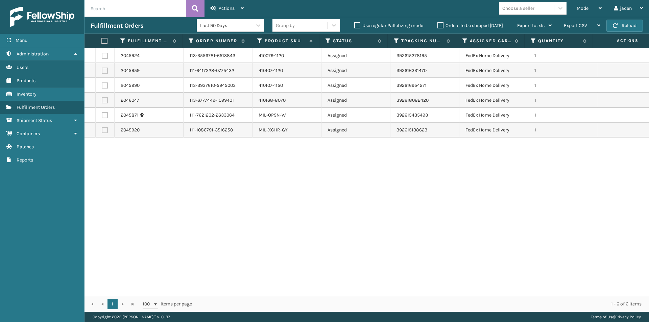
drag, startPoint x: 313, startPoint y: 164, endPoint x: 303, endPoint y: 163, distance: 9.9
click at [303, 163] on div "2045924 113-3556781-6513843 410079-1120 Assigned 392615378195 FedEx Home Delive…" at bounding box center [366, 172] width 564 height 248
click at [590, 13] on div "Mode" at bounding box center [588, 8] width 25 height 17
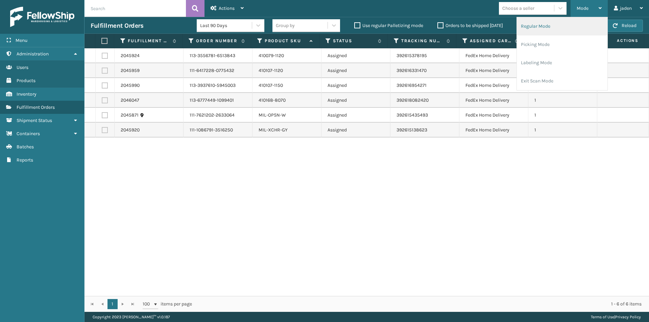
click at [557, 25] on li "Regular Mode" at bounding box center [562, 26] width 91 height 18
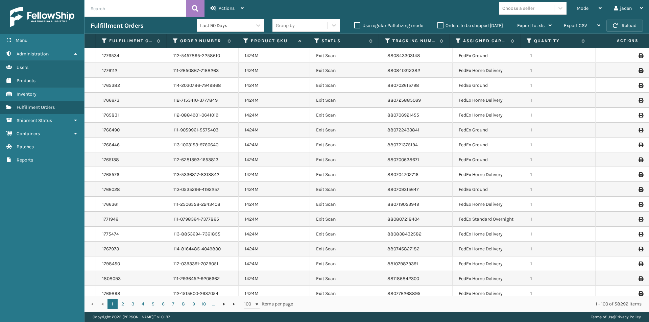
click at [622, 27] on button "Reload" at bounding box center [624, 26] width 36 height 12
click at [583, 5] on div "Mode" at bounding box center [588, 8] width 25 height 17
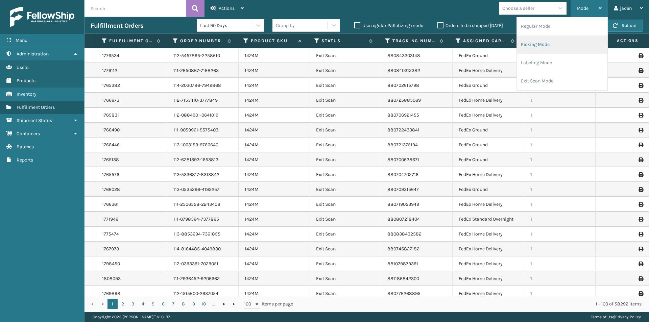
click at [572, 41] on li "Picking Mode" at bounding box center [562, 44] width 91 height 18
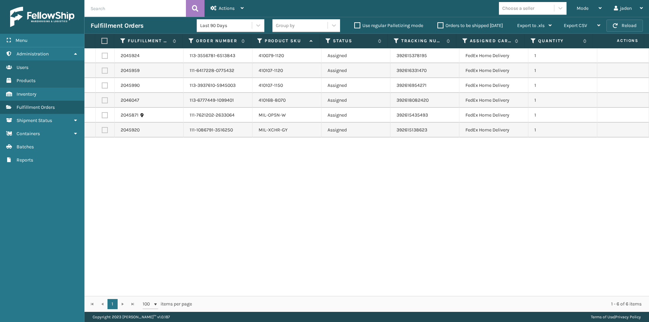
click at [625, 29] on button "Reload" at bounding box center [624, 26] width 36 height 12
drag, startPoint x: 359, startPoint y: 153, endPoint x: 331, endPoint y: 162, distance: 28.6
click at [331, 162] on div "2045924 113-3556781-6513843 410079-1120 Assigned 392615378195 FedEx Home Delive…" at bounding box center [366, 172] width 564 height 248
click at [636, 20] on button "Reload" at bounding box center [624, 26] width 36 height 12
click at [596, 9] on div "Mode" at bounding box center [588, 8] width 25 height 17
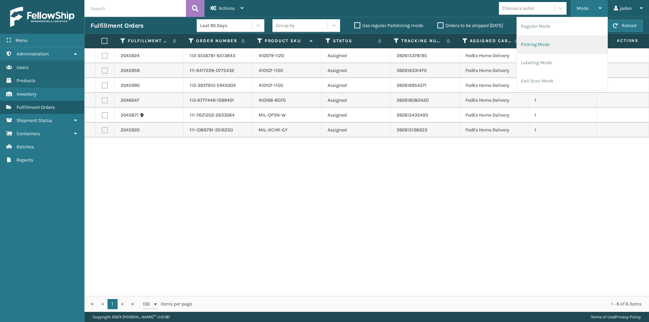
click at [557, 40] on li "Picking Mode" at bounding box center [562, 44] width 91 height 18
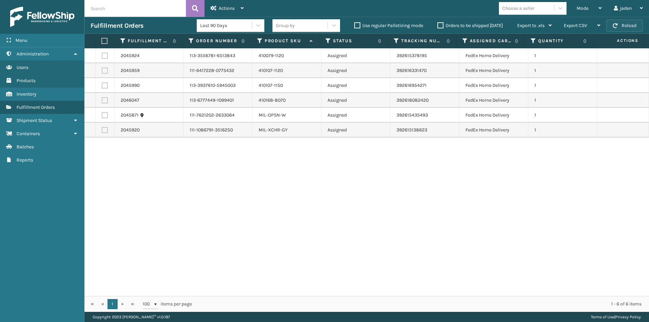
click at [617, 26] on span "button" at bounding box center [615, 25] width 5 height 5
click at [614, 29] on button "Reload" at bounding box center [624, 26] width 36 height 12
click at [592, 6] on div "Mode" at bounding box center [588, 8] width 25 height 17
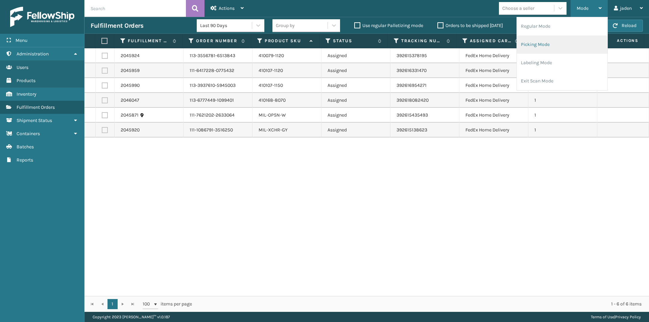
click at [561, 47] on li "Picking Mode" at bounding box center [562, 44] width 91 height 18
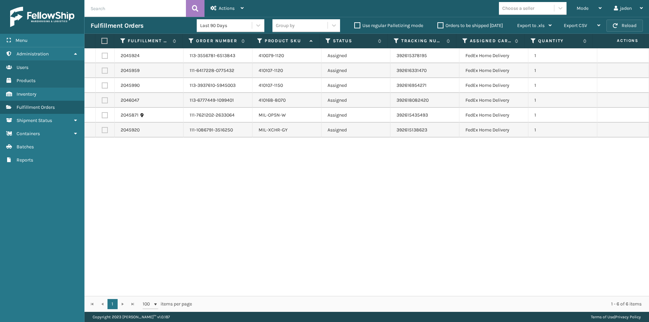
click at [621, 25] on button "Reload" at bounding box center [624, 26] width 36 height 12
click at [589, 6] on div "Mode" at bounding box center [588, 8] width 25 height 17
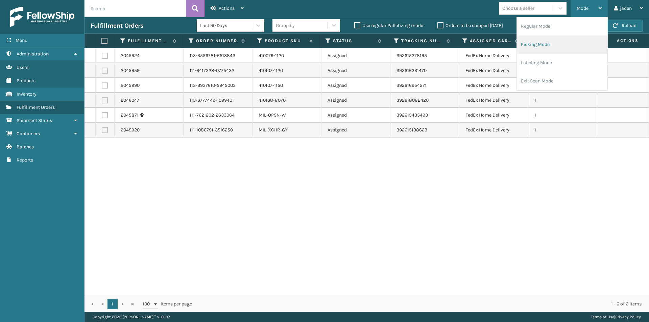
click at [566, 46] on li "Picking Mode" at bounding box center [562, 44] width 91 height 18
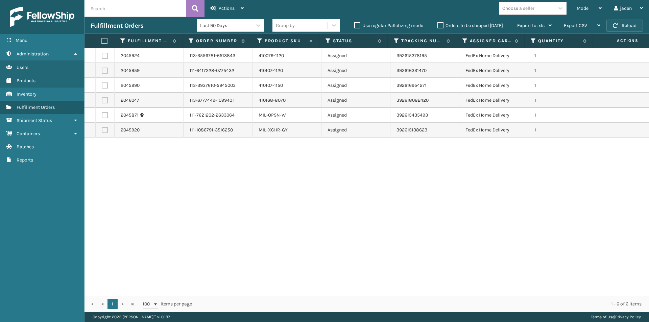
click at [621, 27] on button "Reload" at bounding box center [624, 26] width 36 height 12
click at [591, 10] on div "Mode" at bounding box center [588, 8] width 25 height 17
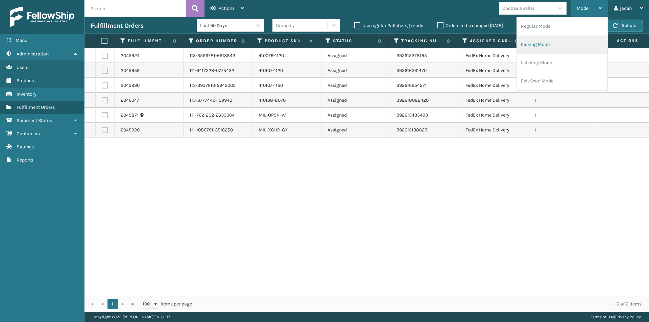
click at [564, 44] on li "Picking Mode" at bounding box center [562, 44] width 91 height 18
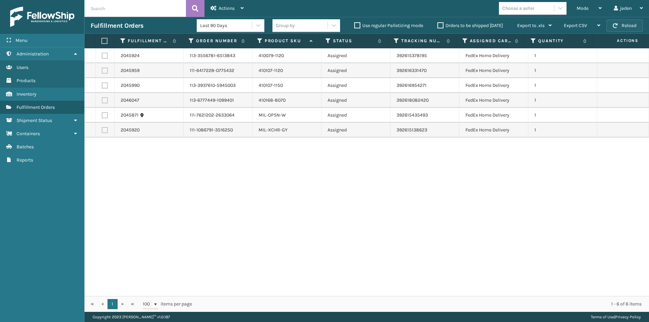
click at [627, 27] on button "Reload" at bounding box center [624, 26] width 36 height 12
click at [591, 6] on div "Mode" at bounding box center [588, 8] width 25 height 17
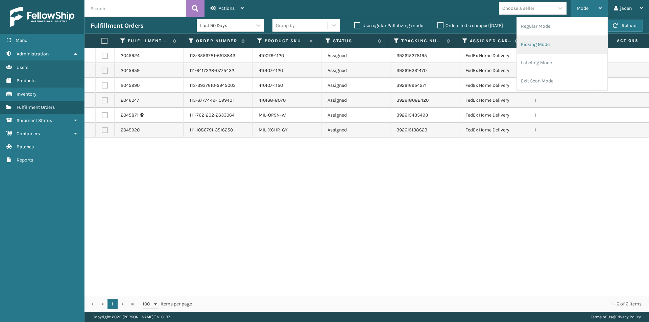
click at [562, 49] on li "Picking Mode" at bounding box center [562, 44] width 91 height 18
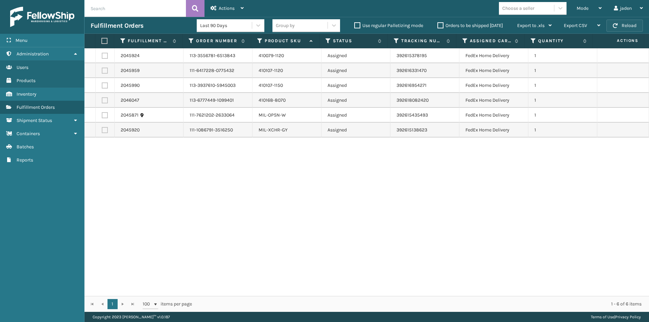
click at [628, 26] on button "Reload" at bounding box center [624, 26] width 36 height 12
click at [627, 26] on button "Reload" at bounding box center [624, 26] width 36 height 12
click at [589, 8] on div "Mode" at bounding box center [588, 8] width 25 height 17
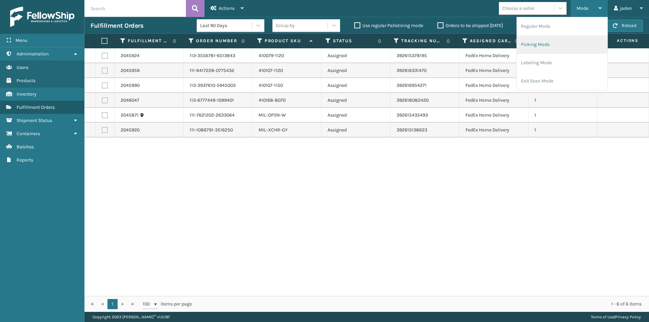
click at [553, 48] on li "Picking Mode" at bounding box center [562, 44] width 91 height 18
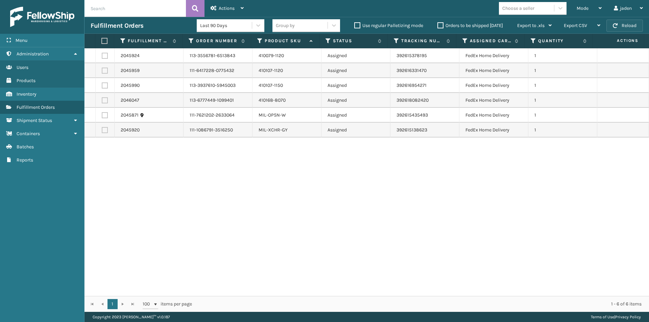
click at [626, 24] on button "Reload" at bounding box center [624, 26] width 36 height 12
click at [591, 7] on div "Mode" at bounding box center [588, 8] width 25 height 17
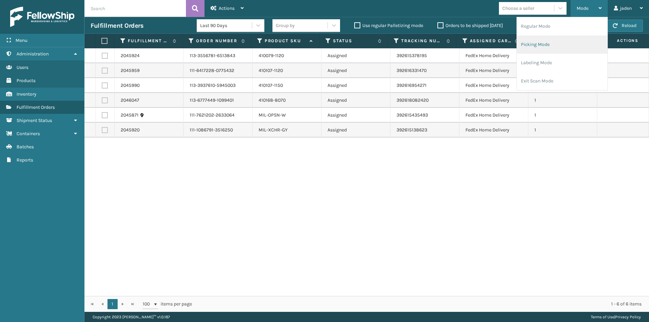
click at [563, 46] on li "Picking Mode" at bounding box center [562, 44] width 91 height 18
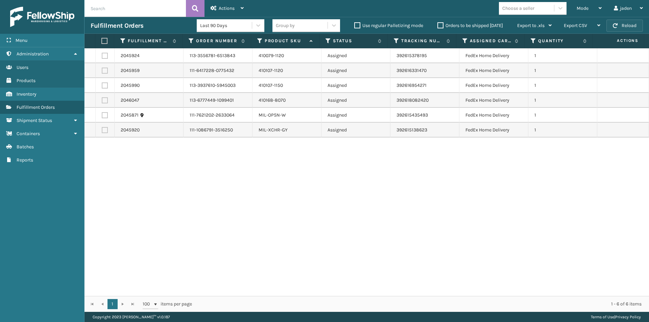
click at [624, 24] on button "Reload" at bounding box center [624, 26] width 36 height 12
click at [585, 4] on div "Mode" at bounding box center [588, 8] width 25 height 17
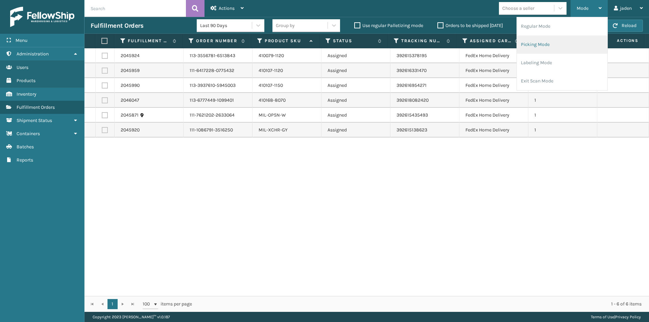
click at [553, 44] on li "Picking Mode" at bounding box center [562, 44] width 91 height 18
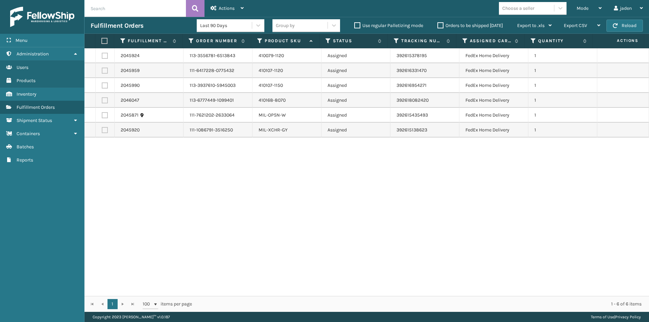
drag, startPoint x: 471, startPoint y: 196, endPoint x: 373, endPoint y: 138, distance: 114.4
click at [293, 206] on div "2045924 113-3556781-6513843 410079-1120 Assigned 392615378195 FedEx Home Delive…" at bounding box center [366, 172] width 564 height 248
click at [627, 27] on button "Reload" at bounding box center [624, 26] width 36 height 12
click at [587, 8] on span "Mode" at bounding box center [582, 8] width 12 height 6
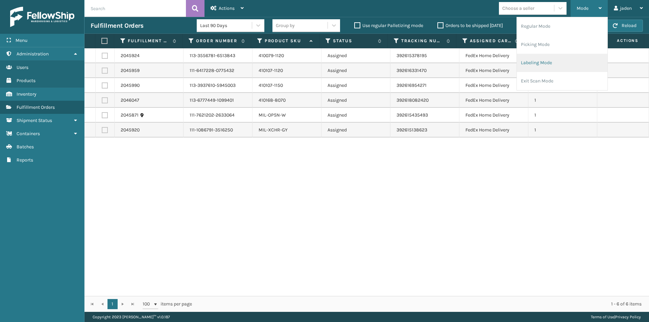
click at [572, 59] on li "Labeling Mode" at bounding box center [562, 63] width 91 height 18
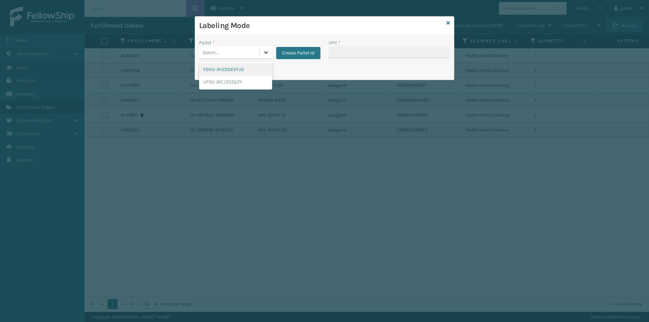
drag, startPoint x: 267, startPoint y: 51, endPoint x: 236, endPoint y: 67, distance: 35.2
click at [266, 52] on icon at bounding box center [266, 52] width 7 height 7
click at [231, 67] on div "FDXG-3HZDDEEFJO" at bounding box center [235, 69] width 73 height 13
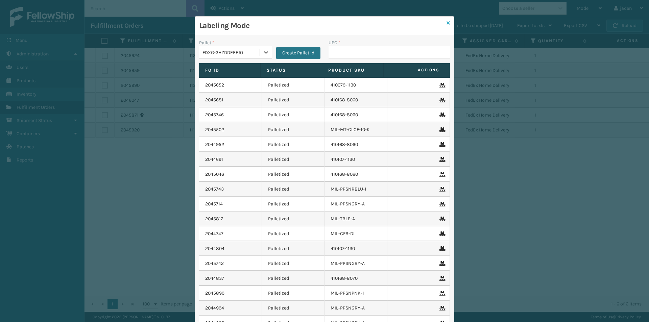
click at [447, 23] on icon at bounding box center [447, 23] width 3 height 5
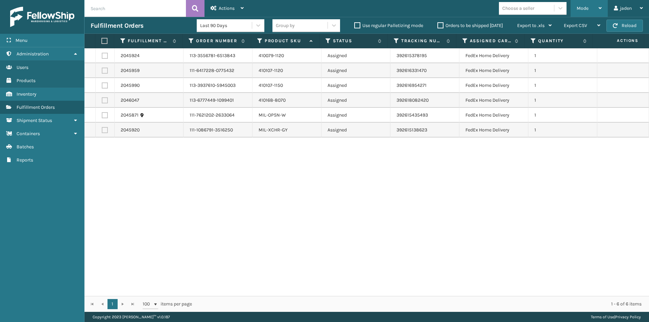
click at [604, 6] on div "Mode Regular Mode Picking Mode Labeling Mode Exit Scan Mode" at bounding box center [588, 8] width 37 height 17
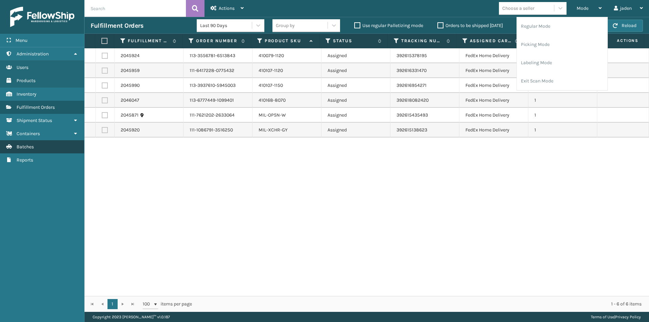
click at [25, 148] on span "Batches" at bounding box center [25, 147] width 17 height 6
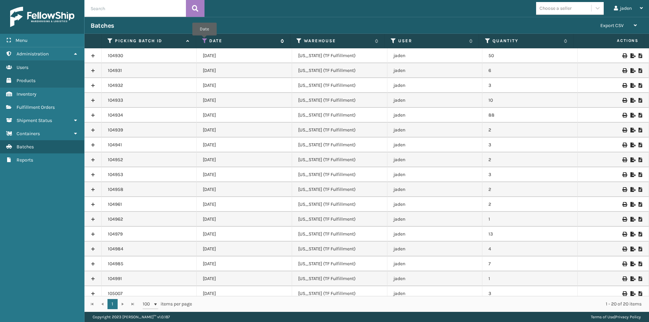
click at [204, 40] on icon at bounding box center [204, 41] width 5 height 6
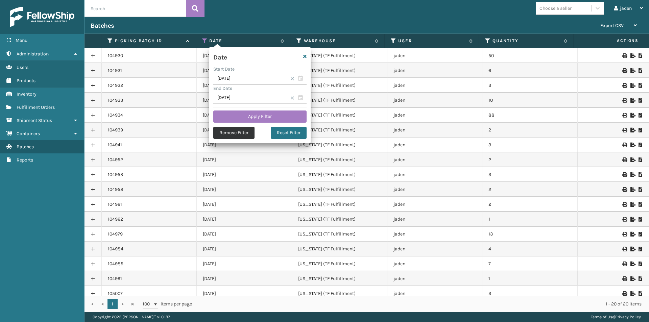
click at [239, 135] on button "Remove Filter" at bounding box center [233, 133] width 41 height 12
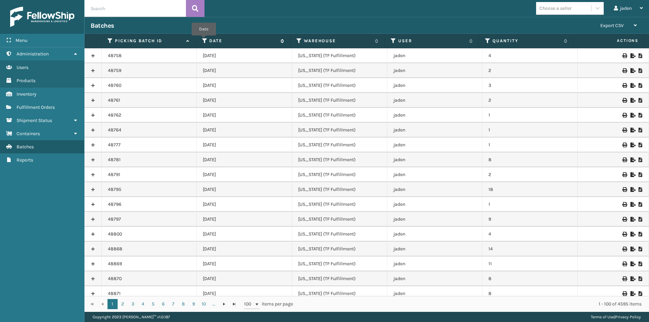
click at [204, 40] on icon at bounding box center [204, 41] width 5 height 6
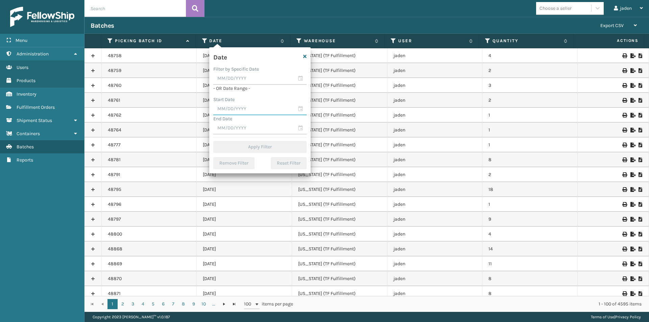
click at [257, 111] on input "text" at bounding box center [259, 109] width 93 height 12
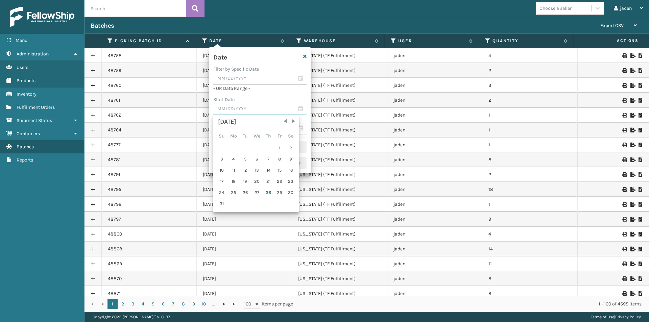
click at [227, 108] on input "text" at bounding box center [259, 109] width 93 height 12
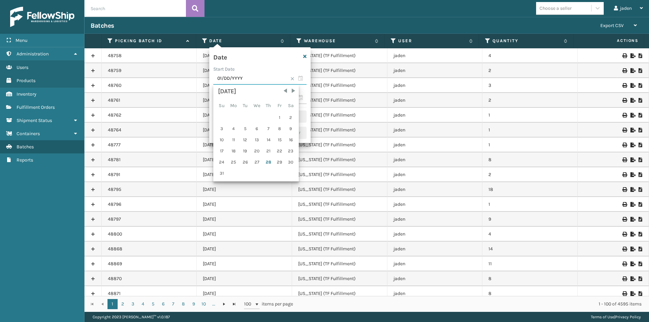
type input "0M/DD/YYYY"
type input "[DATE]"
click at [263, 75] on input "[DATE]" at bounding box center [259, 79] width 93 height 12
click at [251, 177] on div "[DATE] Su Mo Tu We Th Fr Sa 1 2 3 4 5 6 7 8 9 10 11 12 13 14 15 16 17 18 19 20 …" at bounding box center [255, 133] width 81 height 93
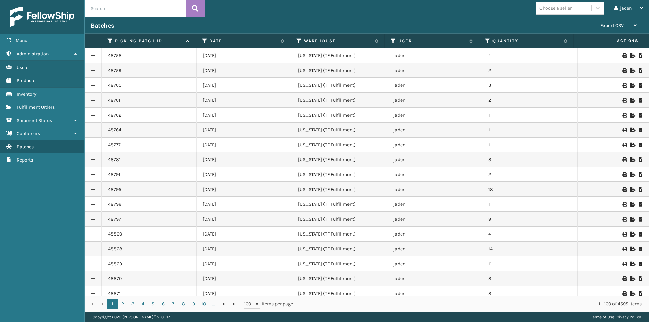
click at [311, 166] on td "[US_STATE] (TF Fulfillment)" at bounding box center [339, 159] width 95 height 15
click at [203, 40] on icon at bounding box center [204, 41] width 5 height 6
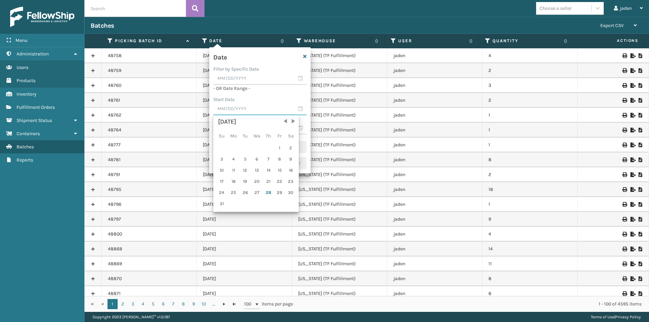
click at [256, 105] on input "text" at bounding box center [259, 109] width 93 height 12
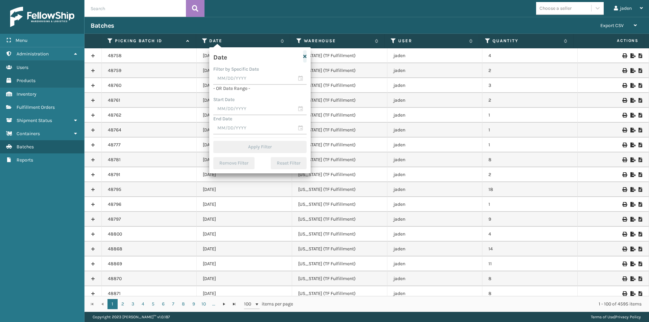
click at [306, 55] on icon "button" at bounding box center [304, 56] width 3 height 5
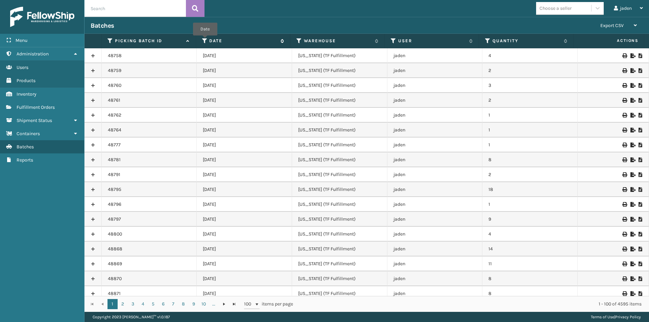
click at [205, 40] on icon at bounding box center [204, 41] width 5 height 6
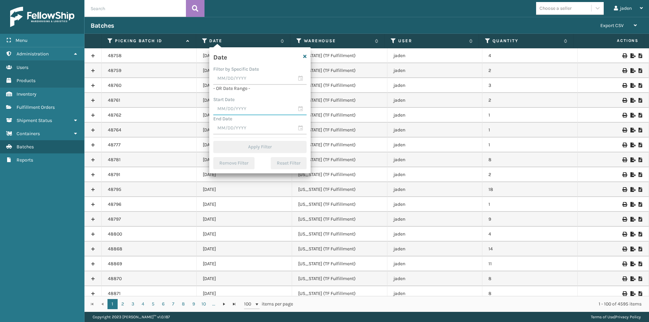
click at [239, 106] on input "text" at bounding box center [259, 109] width 93 height 12
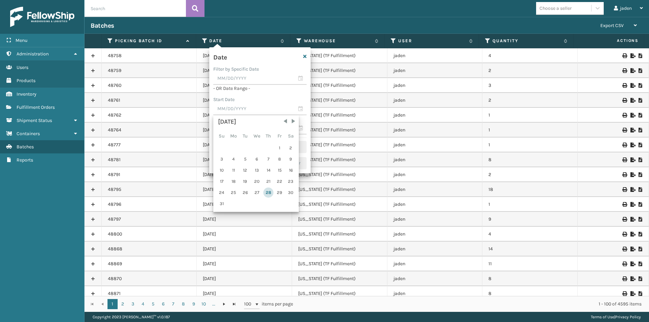
click at [270, 193] on div "28" at bounding box center [268, 193] width 10 height 10
type input "[DATE]"
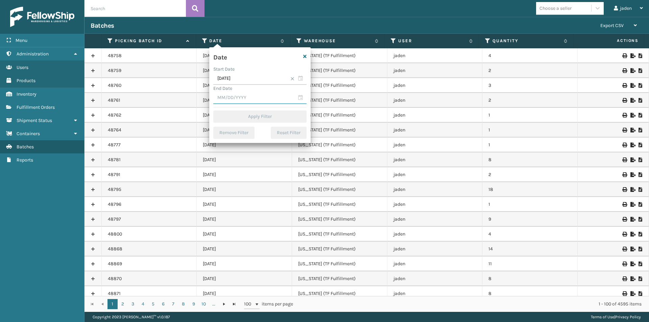
click at [240, 95] on input "text" at bounding box center [259, 98] width 93 height 12
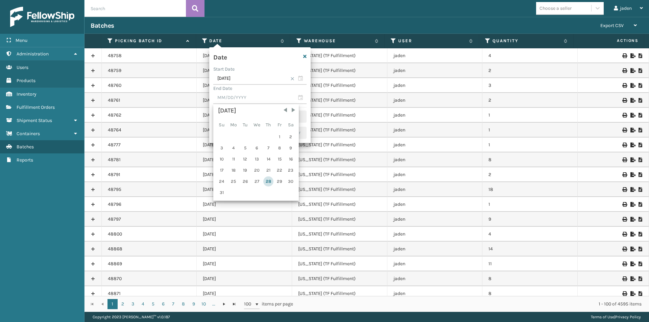
click at [265, 183] on div "28" at bounding box center [268, 181] width 10 height 10
type input "[DATE]"
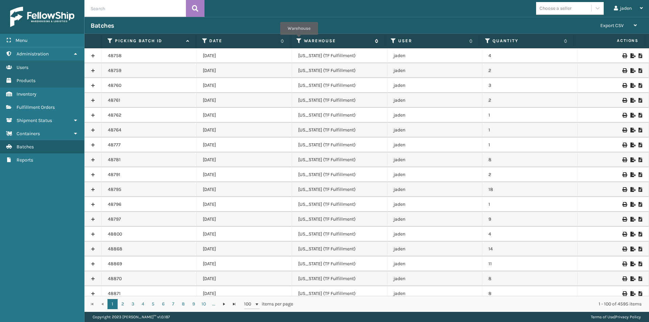
click at [299, 40] on icon at bounding box center [298, 41] width 5 height 6
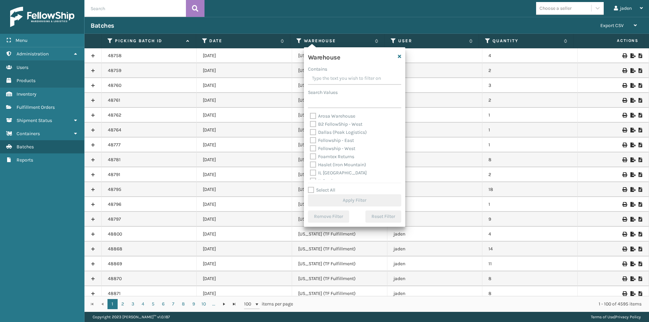
click at [315, 115] on label "Arosa Warehouse" at bounding box center [332, 116] width 45 height 6
click at [310, 115] on input "Arosa Warehouse" at bounding box center [310, 114] width 0 height 4
checkbox input "true"
click at [340, 201] on button "Apply Filter" at bounding box center [354, 200] width 93 height 12
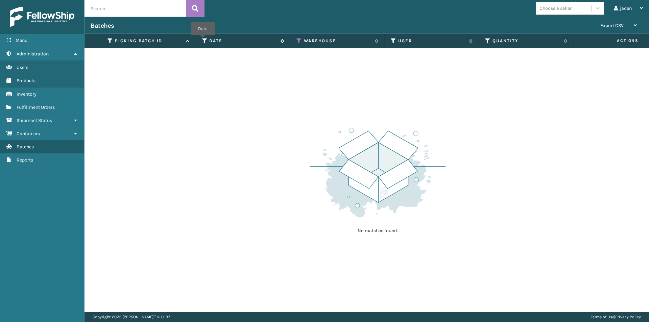
click at [204, 40] on icon at bounding box center [204, 41] width 5 height 6
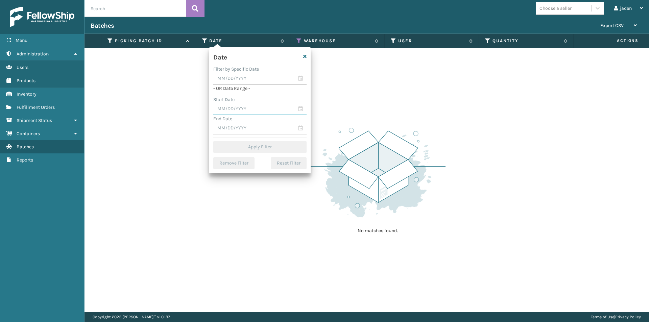
click at [241, 107] on input "text" at bounding box center [259, 109] width 93 height 12
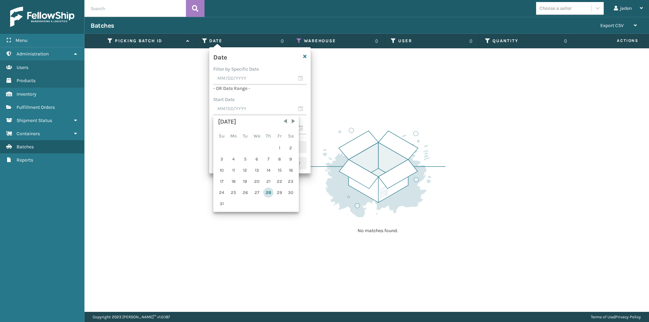
click at [272, 194] on div "28" at bounding box center [268, 193] width 10 height 10
type input "[DATE]"
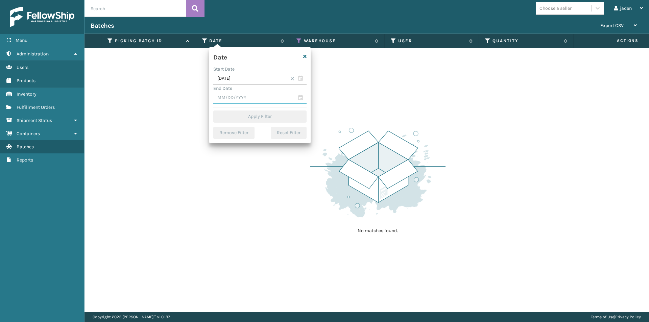
click at [255, 100] on input "text" at bounding box center [259, 98] width 93 height 12
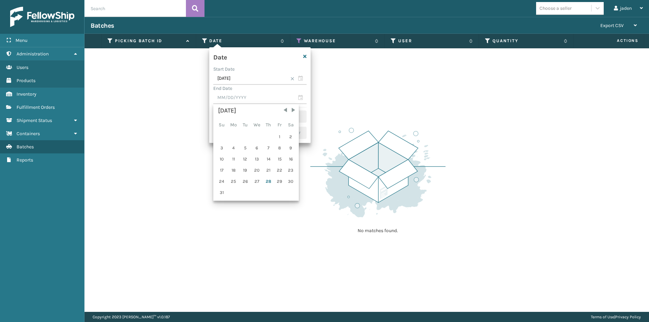
click at [271, 187] on div "[DATE] Su Mo Tu We Th Fr Sa 1 2 3 4 5 6 7 8 9 10 11 12 13 14 15 16 17 18 19 20 …" at bounding box center [255, 152] width 81 height 93
click at [269, 181] on div "28" at bounding box center [268, 181] width 10 height 10
type input "[DATE]"
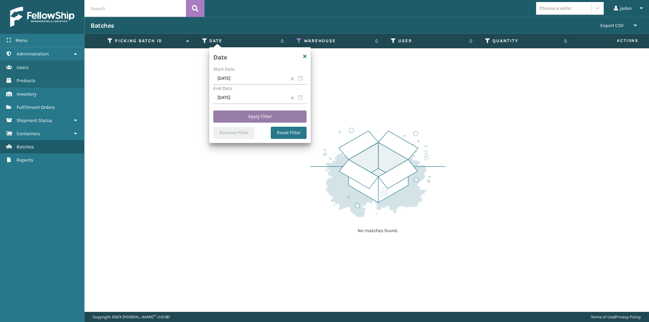
click at [256, 118] on button "Apply Filter" at bounding box center [259, 116] width 93 height 12
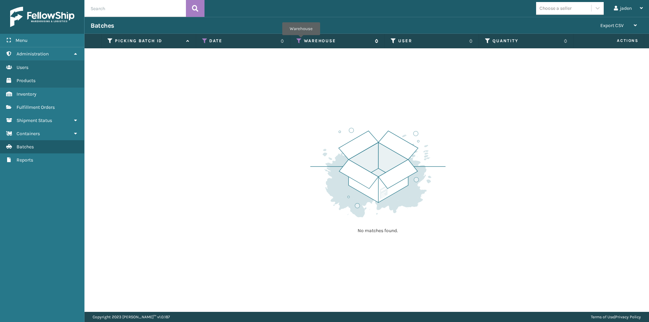
click at [301, 40] on icon at bounding box center [298, 41] width 5 height 6
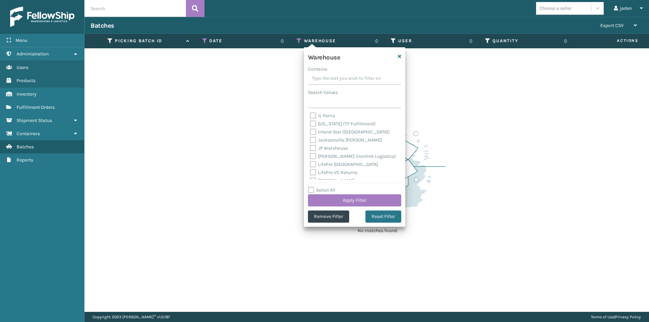
scroll to position [68, 0]
click at [341, 121] on label "[US_STATE] (TF Fulfillment)" at bounding box center [343, 122] width 66 height 6
click at [310, 121] on input "[US_STATE] (TF Fulfillment)" at bounding box center [310, 120] width 0 height 4
checkbox input "true"
click at [327, 195] on button "Apply Filter" at bounding box center [354, 200] width 93 height 12
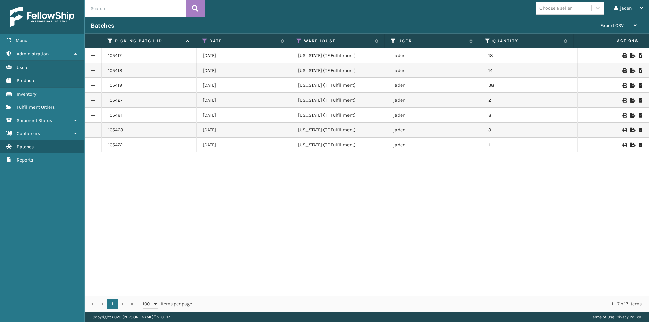
drag, startPoint x: 328, startPoint y: 194, endPoint x: 216, endPoint y: 131, distance: 128.7
click at [222, 190] on div "105417 [DATE] [US_STATE] (TF Fulfillment) jaden 18 105418 [DATE] [US_STATE] (TF…" at bounding box center [366, 172] width 564 height 248
click at [204, 40] on icon at bounding box center [204, 41] width 5 height 6
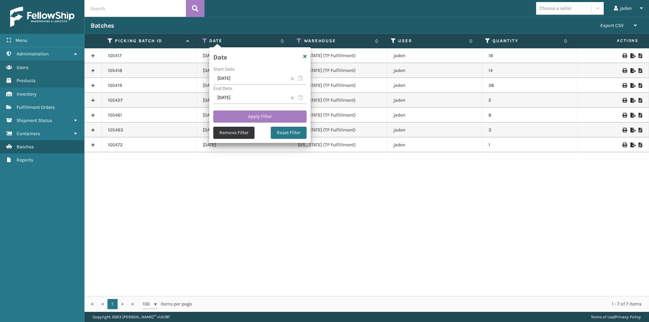
click at [249, 129] on button "Remove Filter" at bounding box center [233, 133] width 41 height 12
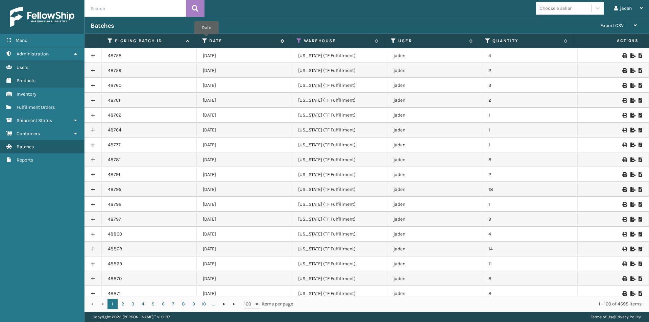
click at [206, 39] on icon at bounding box center [204, 41] width 5 height 6
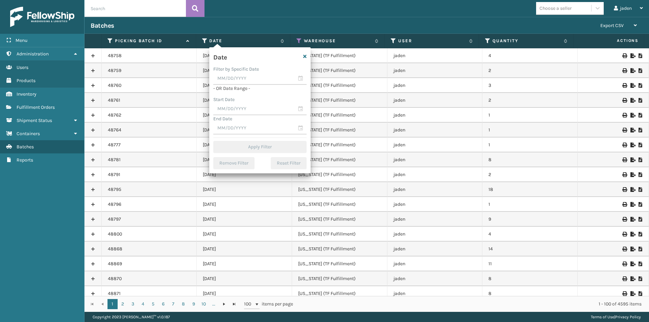
click at [227, 95] on div "Date Filter by Specific Date - OR Date Range - Start Date End Date Apply Filter…" at bounding box center [259, 110] width 101 height 126
click at [229, 105] on input "text" at bounding box center [259, 109] width 93 height 12
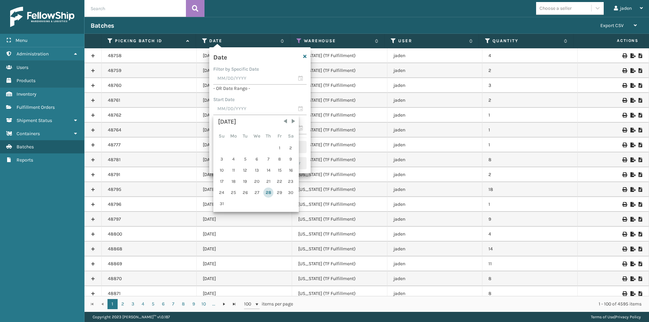
drag, startPoint x: 267, startPoint y: 184, endPoint x: 267, endPoint y: 191, distance: 7.1
click at [267, 190] on div "1 2 3 4 5 6 7 8 9 10 11 12 13 14 15 16 17 18 19 20 21 22 23 24 25 26 27 28 29 3…" at bounding box center [255, 176] width 79 height 66
click at [267, 191] on div "28" at bounding box center [268, 193] width 10 height 10
type input "[DATE]"
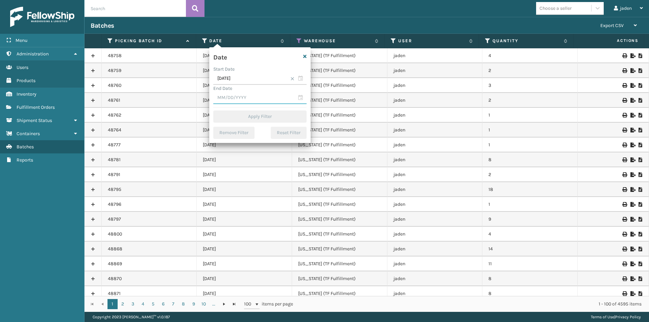
click at [267, 101] on input "text" at bounding box center [259, 98] width 93 height 12
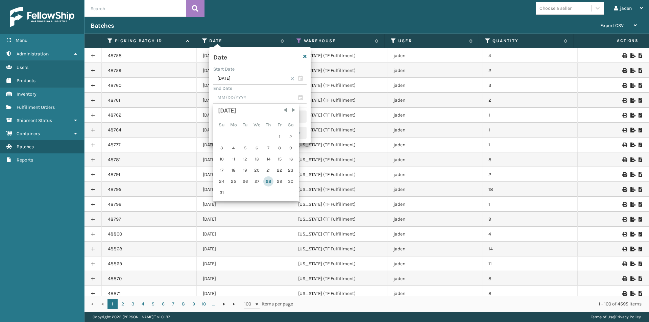
click at [270, 182] on div "28" at bounding box center [268, 181] width 10 height 10
type input "[DATE]"
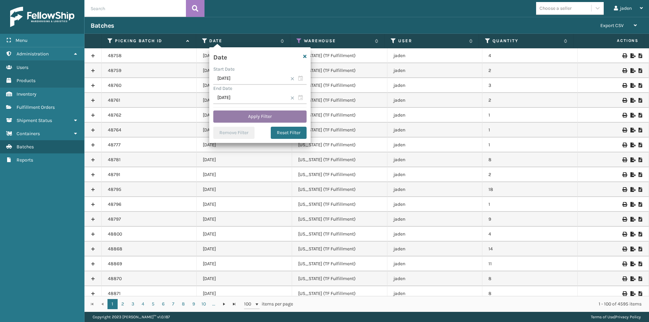
click at [255, 114] on button "Apply Filter" at bounding box center [259, 116] width 93 height 12
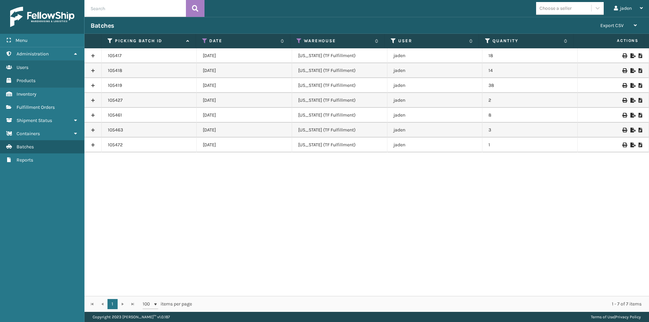
drag, startPoint x: 496, startPoint y: 200, endPoint x: 254, endPoint y: 206, distance: 241.7
click at [243, 216] on div "105417 [DATE] [US_STATE] (TF Fulfillment) jaden 18 105418 [DATE] [US_STATE] (TF…" at bounding box center [366, 172] width 564 height 248
click at [638, 146] on icon at bounding box center [640, 145] width 4 height 5
click at [632, 130] on div at bounding box center [613, 130] width 59 height 5
click at [638, 129] on icon at bounding box center [640, 130] width 4 height 5
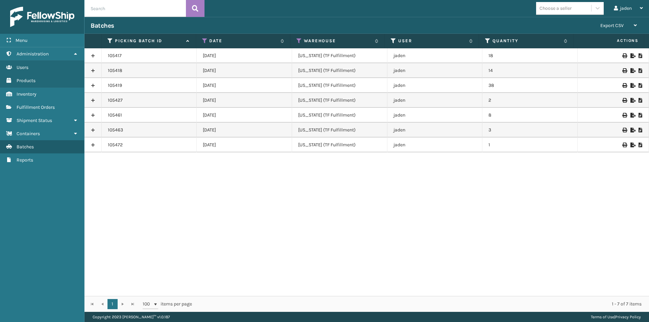
drag, startPoint x: 378, startPoint y: 252, endPoint x: 373, endPoint y: 250, distance: 5.2
drag, startPoint x: 373, startPoint y: 250, endPoint x: 154, endPoint y: 234, distance: 218.8
click at [154, 234] on div "105417 [DATE] [US_STATE] (TF Fulfillment) jaden 18 105418 [DATE] [US_STATE] (TF…" at bounding box center [366, 172] width 564 height 248
click at [298, 42] on icon at bounding box center [298, 41] width 5 height 6
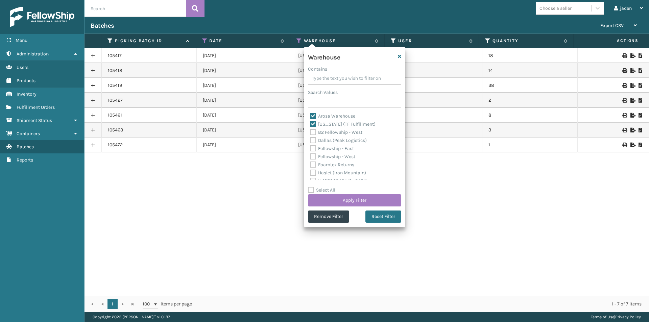
click at [314, 115] on label "Arosa Warehouse" at bounding box center [332, 116] width 45 height 6
click at [310, 115] on input "Arosa Warehouse" at bounding box center [310, 114] width 0 height 4
checkbox input "false"
click at [356, 197] on button "Apply Filter" at bounding box center [354, 200] width 93 height 12
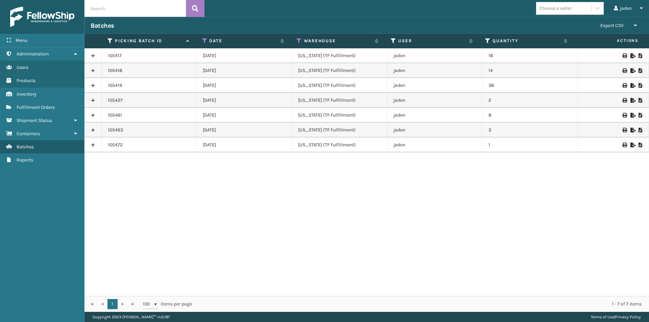
drag, startPoint x: 392, startPoint y: 204, endPoint x: 278, endPoint y: 207, distance: 113.9
click at [278, 207] on div "105417 [DATE] [US_STATE] (TF Fulfillment) jaden 18 105418 [DATE] [US_STATE] (TF…" at bounding box center [366, 172] width 564 height 248
click at [41, 107] on span "Fulfillment Orders" at bounding box center [36, 107] width 38 height 6
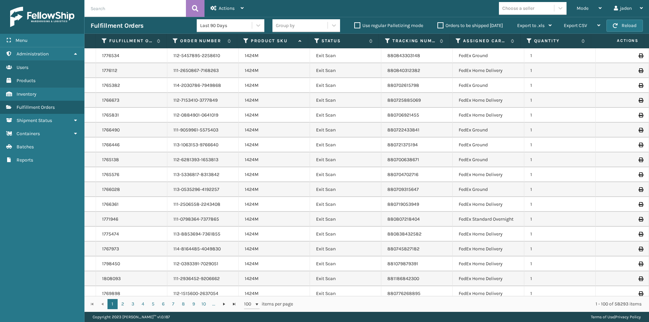
drag, startPoint x: 460, startPoint y: 265, endPoint x: 45, endPoint y: 260, distance: 414.9
click at [45, 260] on div "Menu Administration Users Products Inventory Fulfillment Orders Shipment Status…" at bounding box center [42, 161] width 84 height 322
click at [633, 28] on button "Reload" at bounding box center [624, 26] width 36 height 12
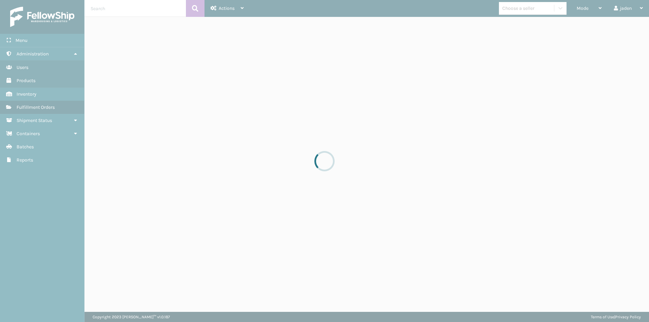
click at [587, 9] on div at bounding box center [324, 161] width 649 height 322
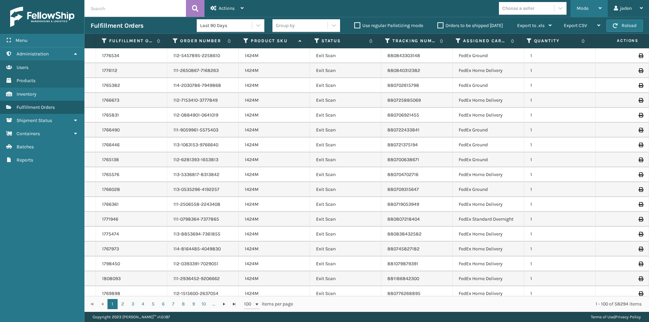
click at [581, 9] on span "Mode" at bounding box center [582, 8] width 12 height 6
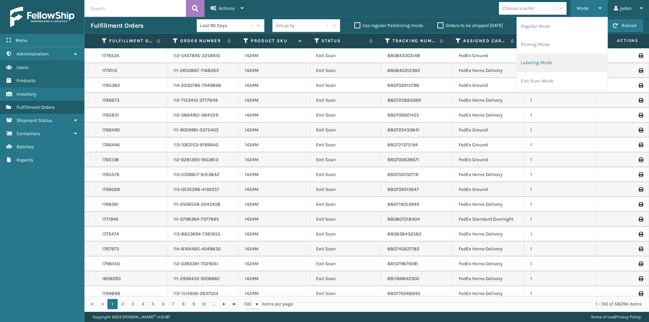
click at [552, 57] on li "Labeling Mode" at bounding box center [562, 63] width 91 height 18
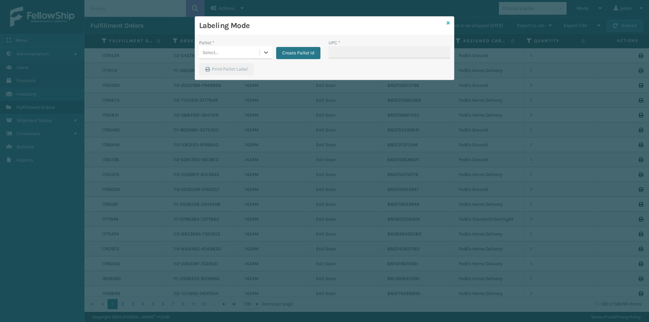
click at [448, 24] on icon at bounding box center [447, 23] width 3 height 5
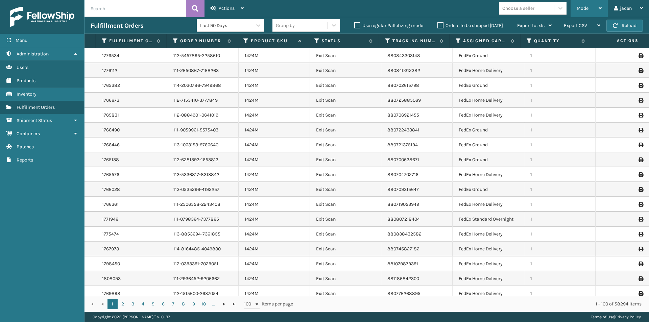
click at [588, 5] on span "Mode" at bounding box center [582, 8] width 12 height 6
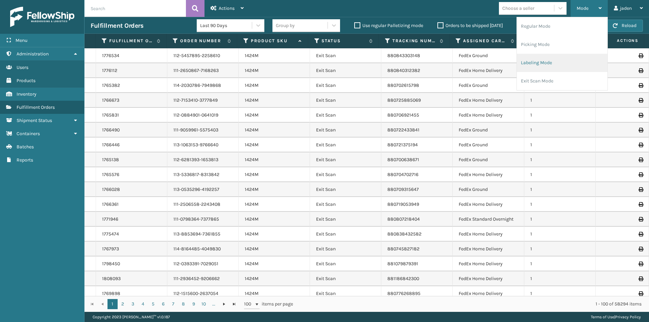
click at [557, 56] on li "Labeling Mode" at bounding box center [562, 63] width 91 height 18
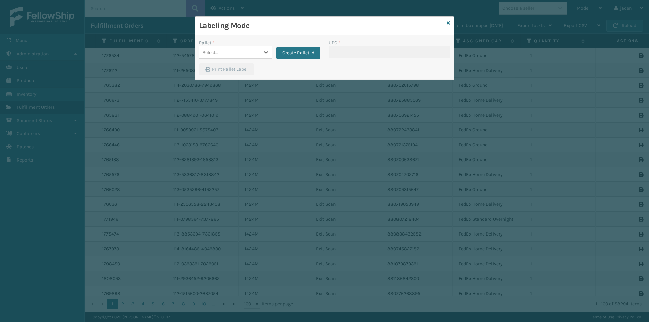
click at [450, 23] on div "Labeling Mode" at bounding box center [324, 26] width 259 height 19
click at [448, 23] on icon at bounding box center [447, 23] width 3 height 5
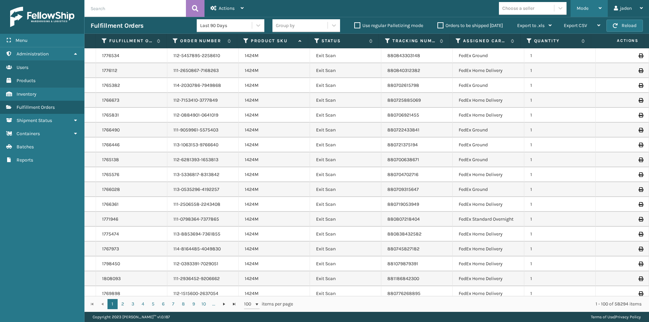
click at [587, 5] on div "Mode" at bounding box center [588, 8] width 25 height 17
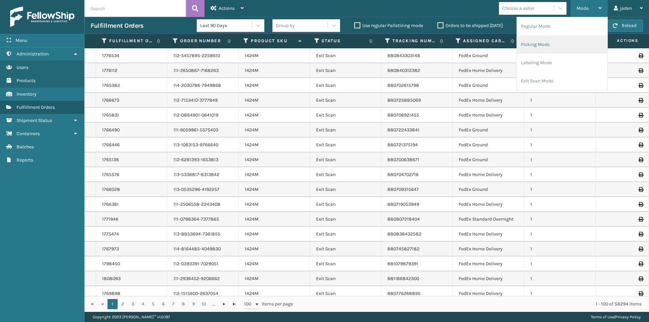
click at [549, 48] on li "Picking Mode" at bounding box center [562, 44] width 91 height 18
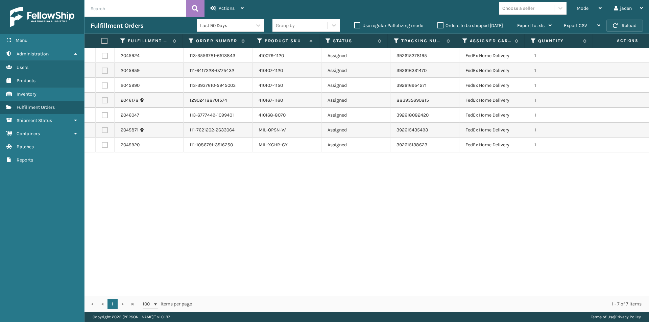
click at [629, 26] on button "Reload" at bounding box center [624, 26] width 36 height 12
click at [629, 27] on button "Reload" at bounding box center [624, 26] width 36 height 12
click at [584, 11] on div "Mode" at bounding box center [588, 8] width 25 height 17
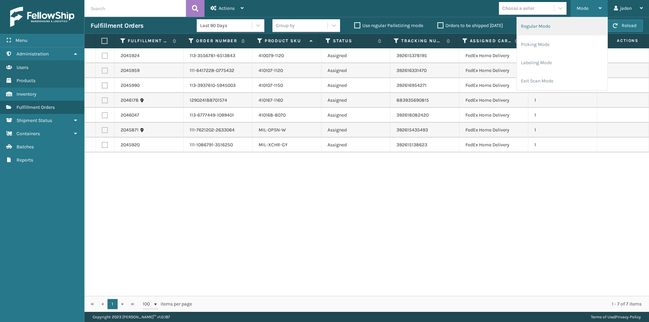
click at [562, 30] on li "Regular Mode" at bounding box center [562, 26] width 91 height 18
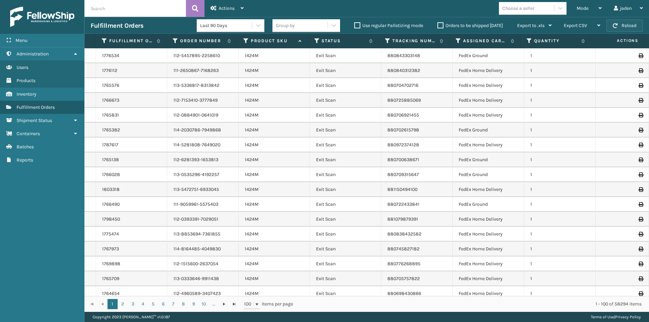
click at [615, 23] on button "Reload" at bounding box center [624, 26] width 36 height 12
click at [577, 13] on div "Mode" at bounding box center [588, 8] width 25 height 17
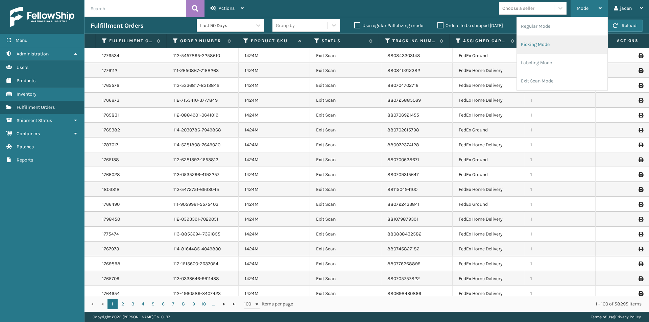
click at [561, 41] on li "Picking Mode" at bounding box center [562, 44] width 91 height 18
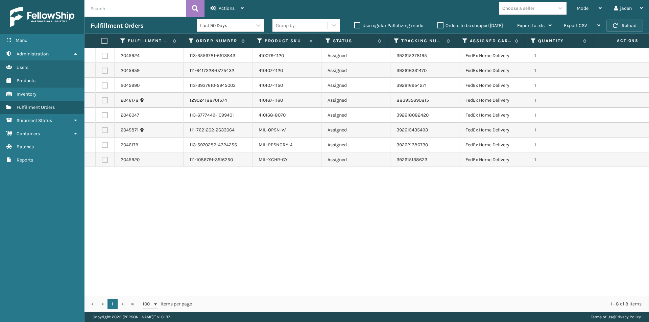
click at [626, 26] on button "Reload" at bounding box center [624, 26] width 36 height 12
drag, startPoint x: 332, startPoint y: 187, endPoint x: 274, endPoint y: 187, distance: 58.5
click at [274, 187] on div "2045924 113-3556781-6513843 410079-1120 Assigned 392615378195 FedEx Home Delive…" at bounding box center [366, 172] width 564 height 248
drag, startPoint x: 349, startPoint y: 189, endPoint x: 324, endPoint y: 194, distance: 25.6
click at [286, 191] on div "2045924 113-3556781-6513843 410079-1120 Assigned 392615378195 FedEx Home Delive…" at bounding box center [366, 172] width 564 height 248
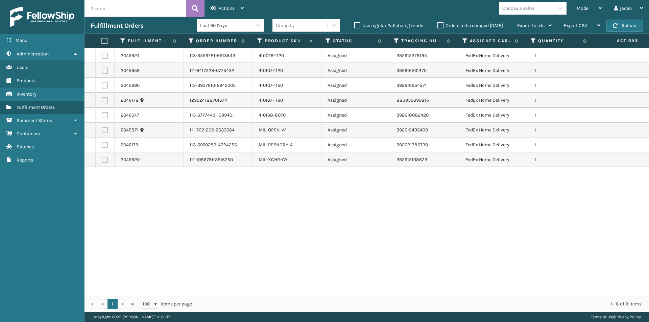
drag, startPoint x: 388, startPoint y: 195, endPoint x: 378, endPoint y: 193, distance: 10.1
click at [291, 187] on div "2045924 113-3556781-6513843 410079-1120 Assigned 392615378195 FedEx Home Delive…" at bounding box center [366, 172] width 564 height 248
drag, startPoint x: 389, startPoint y: 196, endPoint x: 328, endPoint y: 193, distance: 61.2
click at [300, 192] on div "2045924 113-3556781-6513843 410079-1120 Assigned 392615378195 FedEx Home Delive…" at bounding box center [366, 172] width 564 height 248
drag, startPoint x: 411, startPoint y: 201, endPoint x: 315, endPoint y: 195, distance: 96.5
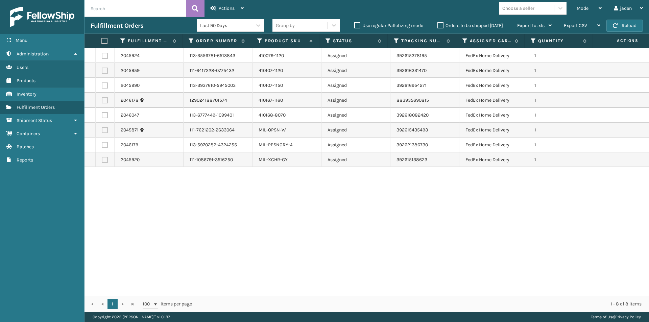
click at [309, 195] on div "2045924 113-3556781-6513843 410079-1120 Assigned 392615378195 FedEx Home Delive…" at bounding box center [366, 172] width 564 height 248
drag, startPoint x: 391, startPoint y: 197, endPoint x: 314, endPoint y: 194, distance: 77.4
click at [297, 194] on div "2045924 113-3556781-6513843 410079-1120 Assigned 392615378195 FedEx Home Delive…" at bounding box center [366, 172] width 564 height 248
drag, startPoint x: 365, startPoint y: 192, endPoint x: 297, endPoint y: 188, distance: 68.1
click at [294, 188] on div "2045924 113-3556781-6513843 410079-1120 Assigned 392615378195 FedEx Home Delive…" at bounding box center [366, 172] width 564 height 248
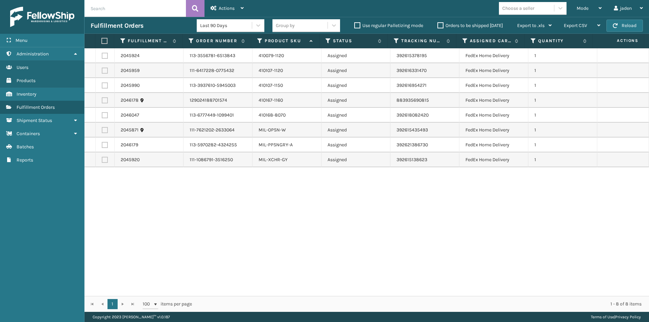
drag, startPoint x: 346, startPoint y: 188, endPoint x: 335, endPoint y: 188, distance: 11.2
click at [305, 188] on div "2045924 113-3556781-6513843 410079-1120 Assigned 392615378195 FedEx Home Delive…" at bounding box center [366, 172] width 564 height 248
drag, startPoint x: 370, startPoint y: 188, endPoint x: 351, endPoint y: 186, distance: 19.4
click at [333, 185] on div "2045924 113-3556781-6513843 410079-1120 Assigned 392615378195 FedEx Home Delive…" at bounding box center [366, 172] width 564 height 248
drag, startPoint x: 352, startPoint y: 186, endPoint x: 363, endPoint y: 132, distance: 54.5
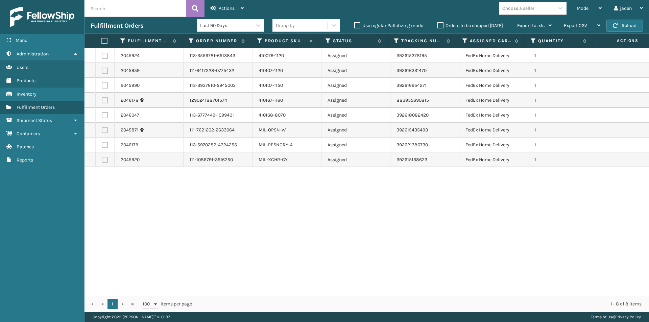
click at [286, 186] on div "2045924 113-3556781-6513843 410079-1120 Assigned 392615378195 FedEx Home Delive…" at bounding box center [366, 172] width 564 height 248
